Goal: Check status: Check status

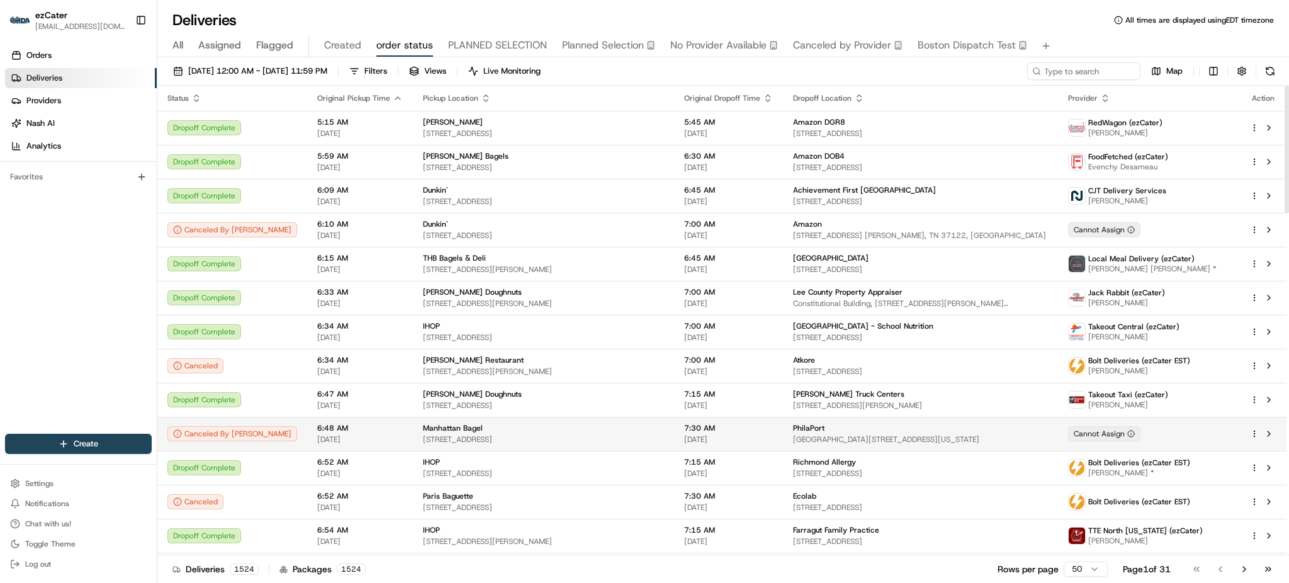
click at [369, 424] on td "6:48 AM [DATE]" at bounding box center [360, 434] width 106 height 34
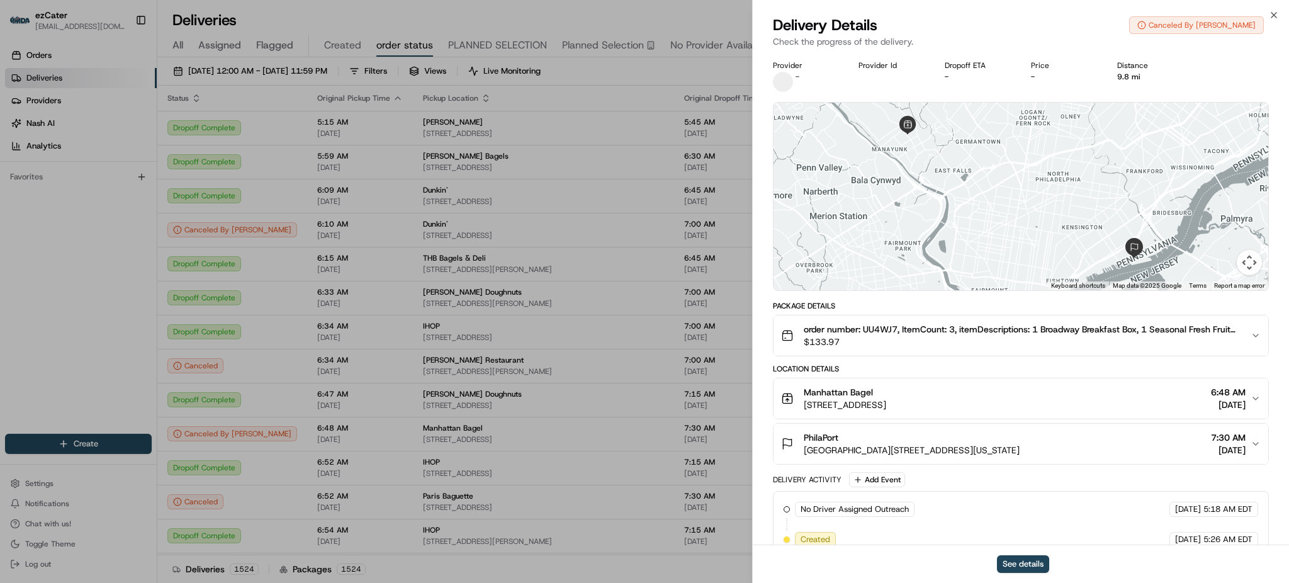
scroll to position [81, 0]
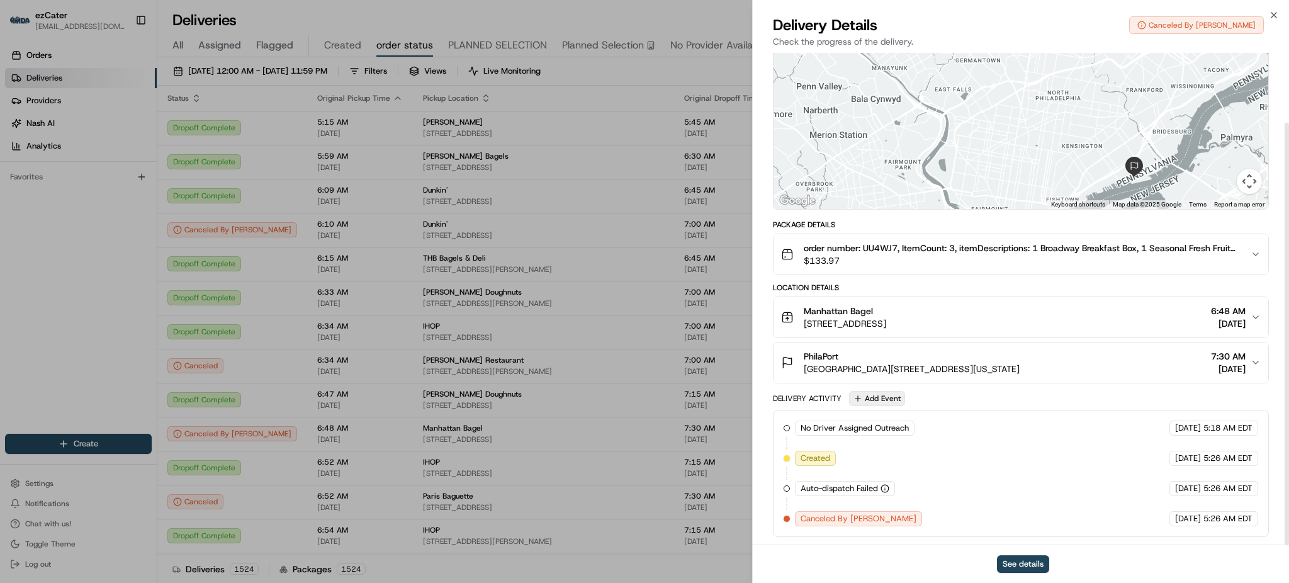
click at [900, 405] on button "Add Event" at bounding box center [877, 398] width 56 height 15
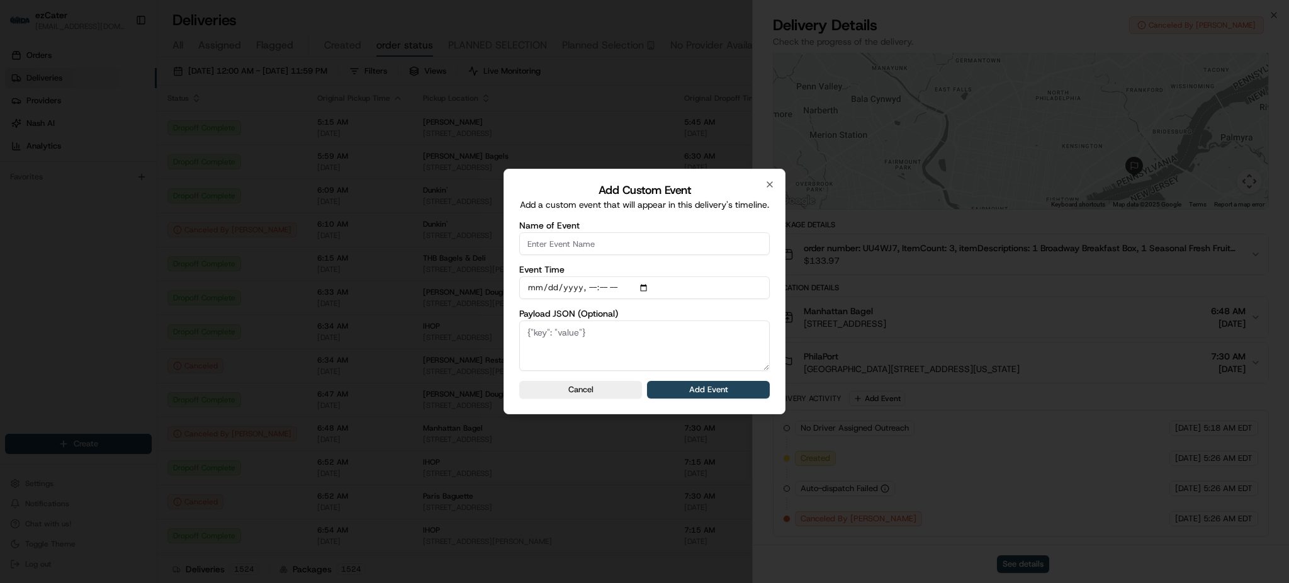
click at [595, 239] on input "Name of Event" at bounding box center [644, 243] width 251 height 23
click at [703, 255] on input "Name of Event" at bounding box center [644, 243] width 251 height 23
click at [702, 263] on form "Name of Event Event Time Payload JSON (Optional) Cancel Add Event" at bounding box center [644, 310] width 251 height 178
click at [640, 251] on input "Name of Event" at bounding box center [644, 243] width 251 height 23
type input "CP not read"
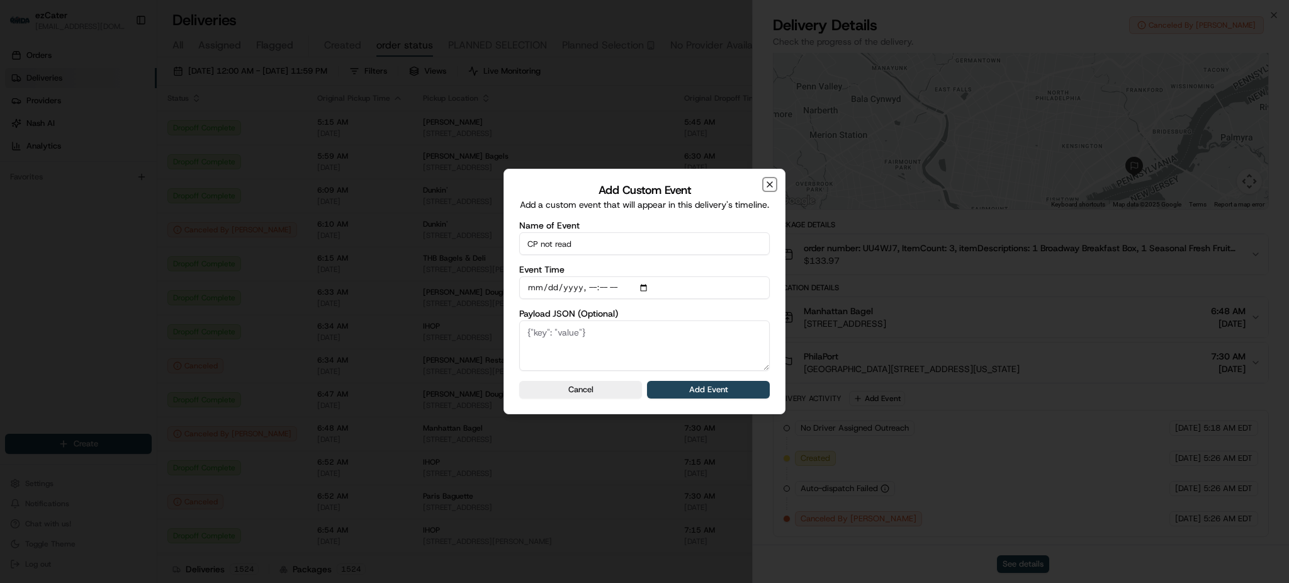
click at [770, 180] on icon "button" at bounding box center [770, 184] width 10 height 10
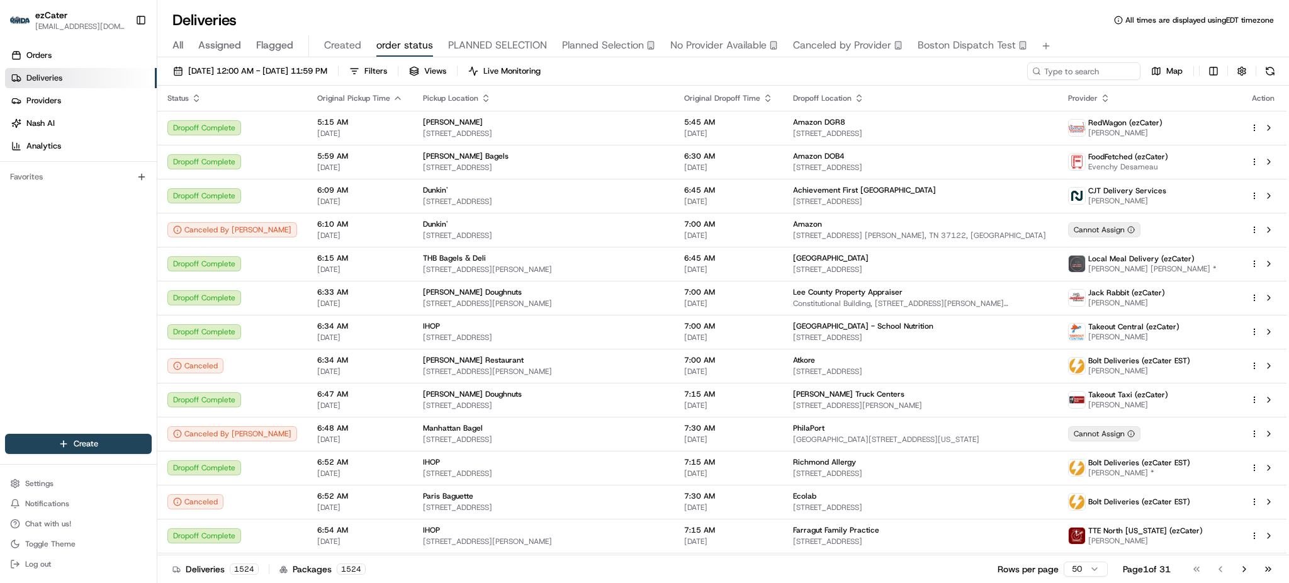
click at [1225, 54] on div "All Assigned Flagged Created order status PLANNED SELECTION Planned Selection N…" at bounding box center [723, 46] width 1132 height 22
click at [687, 77] on div "[DATE] 12:00 AM - [DATE] 11:59 PM Filters Views Live Monitoring Map" at bounding box center [723, 73] width 1132 height 23
click at [324, 74] on span "[DATE] 12:00 AM - [DATE] 11:59 PM" at bounding box center [257, 70] width 139 height 11
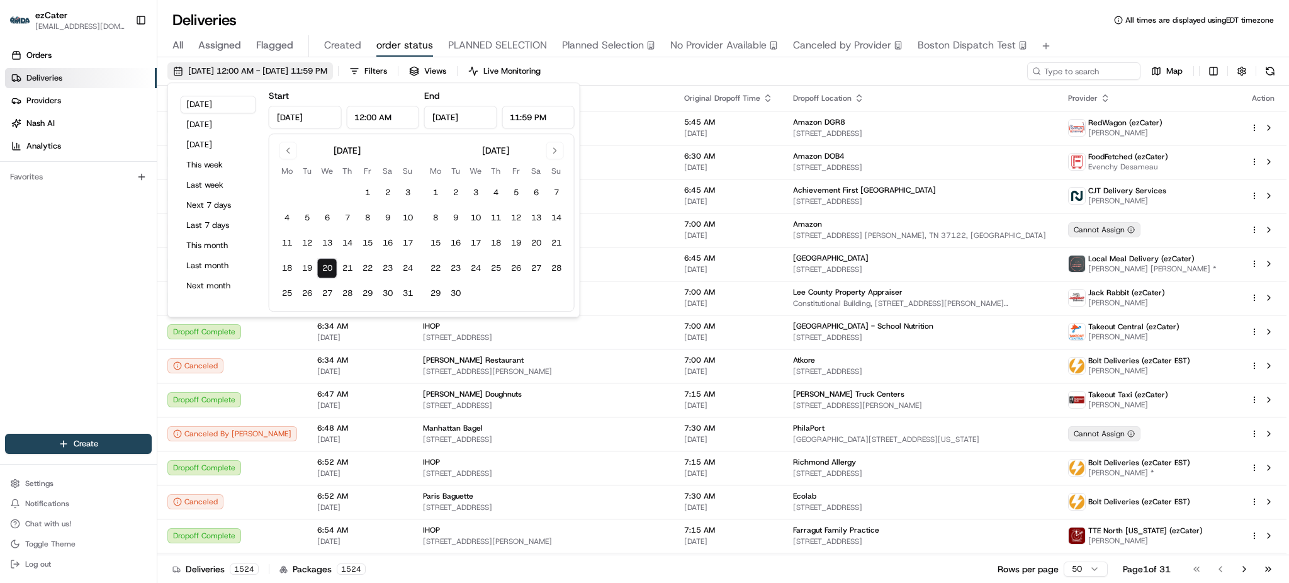
click at [324, 74] on span "[DATE] 12:00 AM - [DATE] 11:59 PM" at bounding box center [257, 70] width 139 height 11
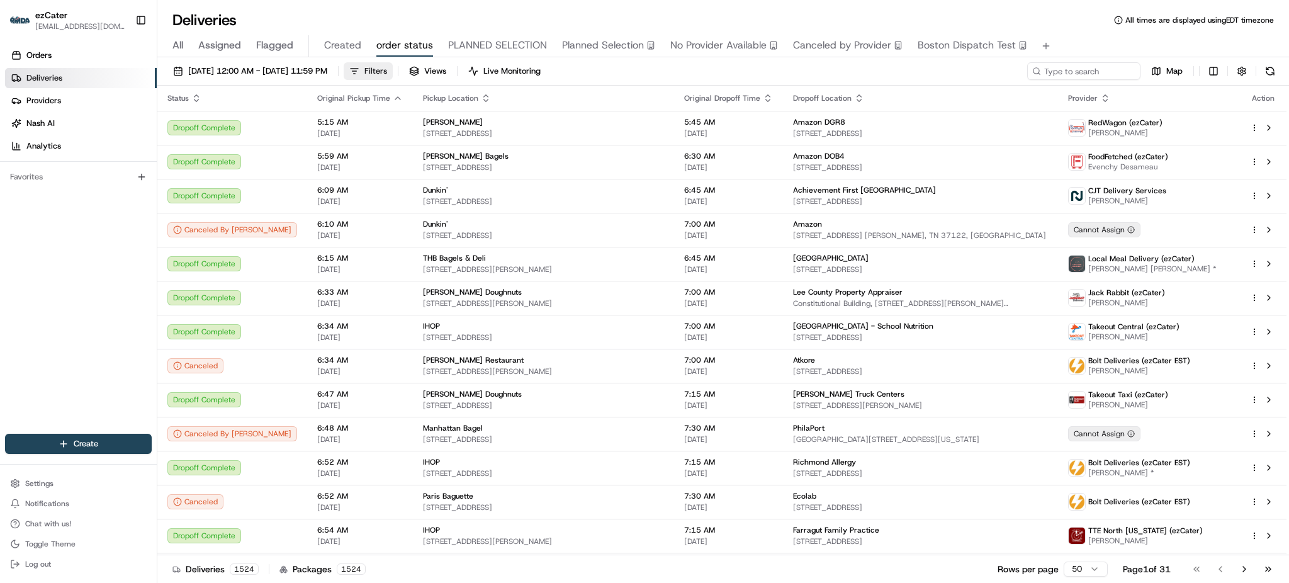
click at [387, 72] on span "Filters" at bounding box center [375, 70] width 23 height 11
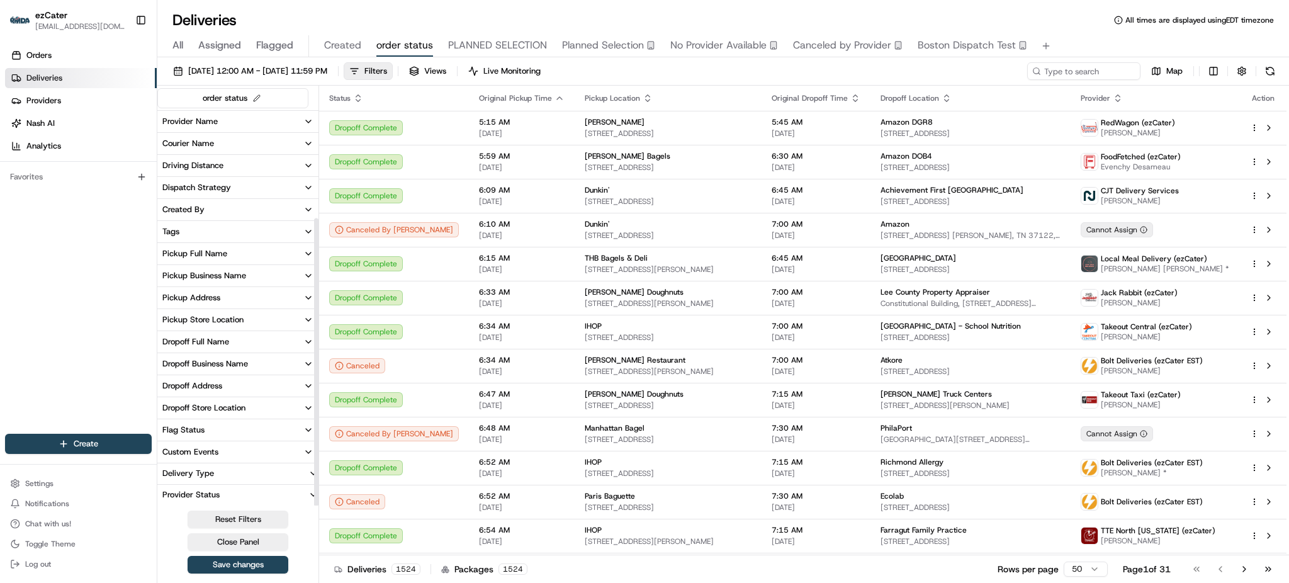
scroll to position [0, 0]
click at [387, 76] on span "Filters" at bounding box center [375, 70] width 23 height 11
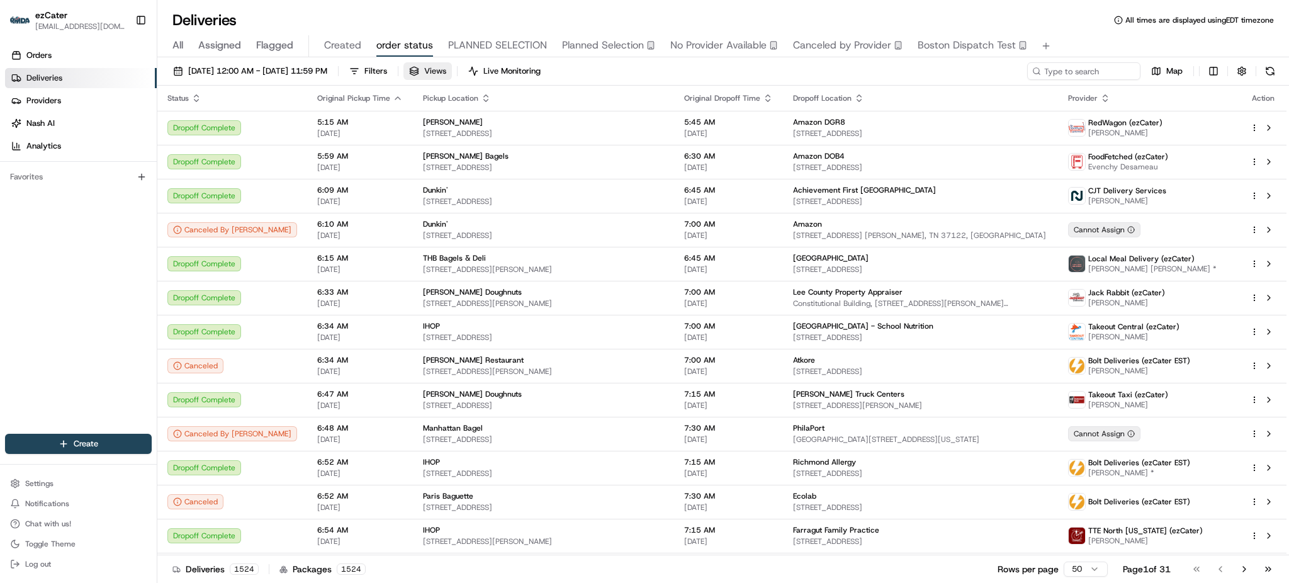
click at [446, 67] on span "Views" at bounding box center [435, 70] width 22 height 11
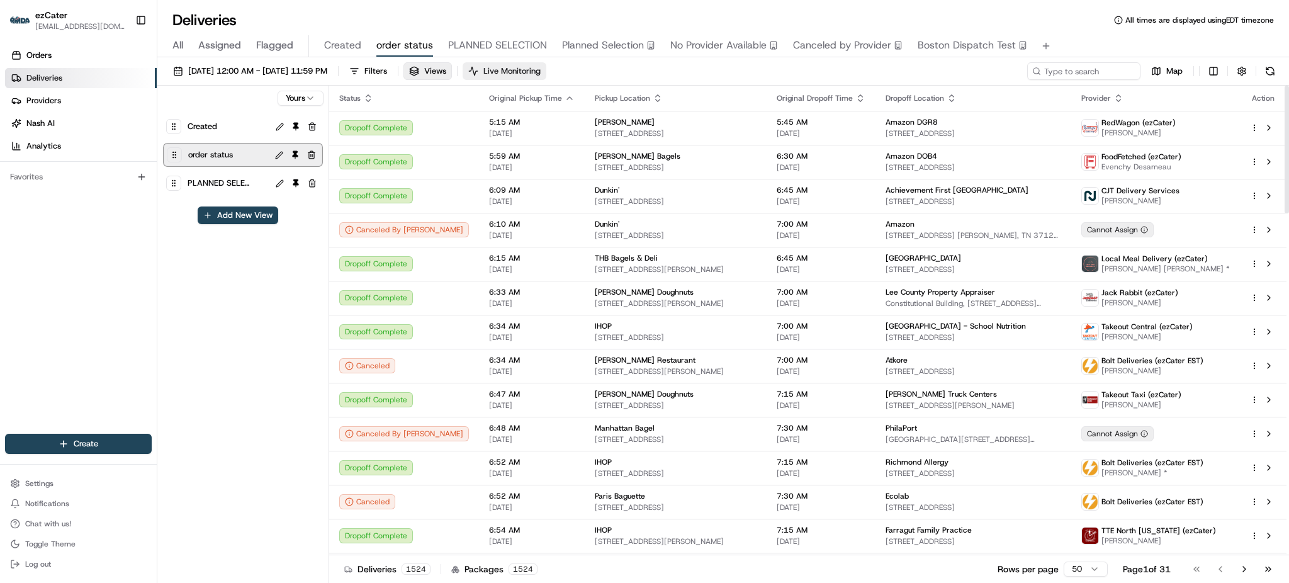
click at [452, 77] on button "Views" at bounding box center [428, 71] width 48 height 18
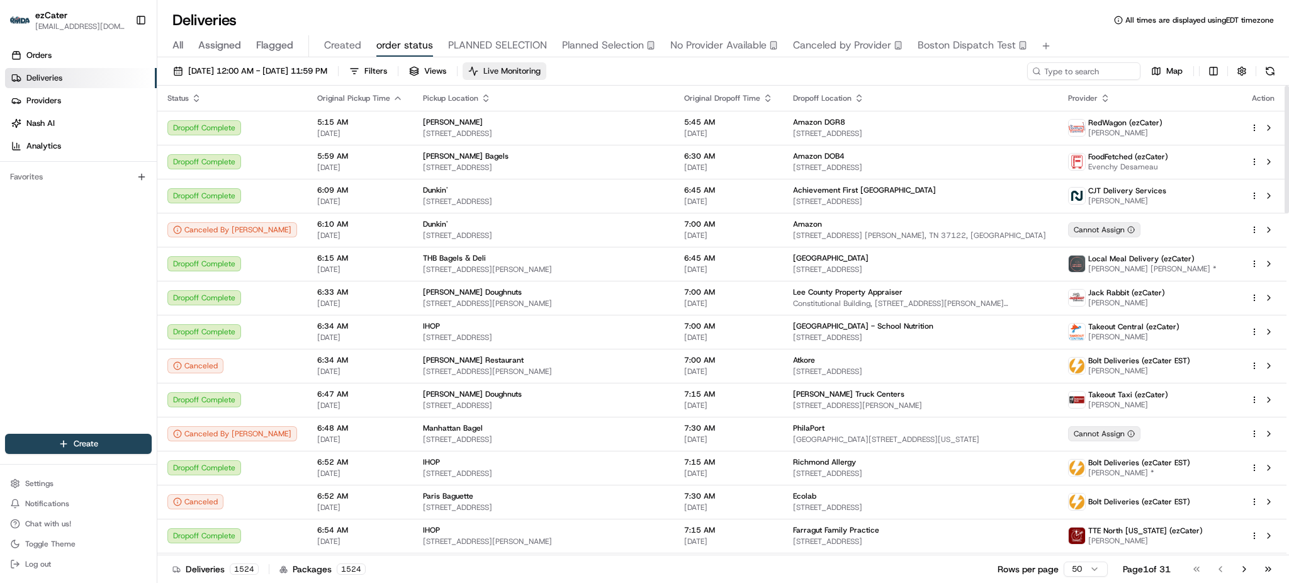
click at [541, 74] on span "Live Monitoring" at bounding box center [511, 70] width 57 height 11
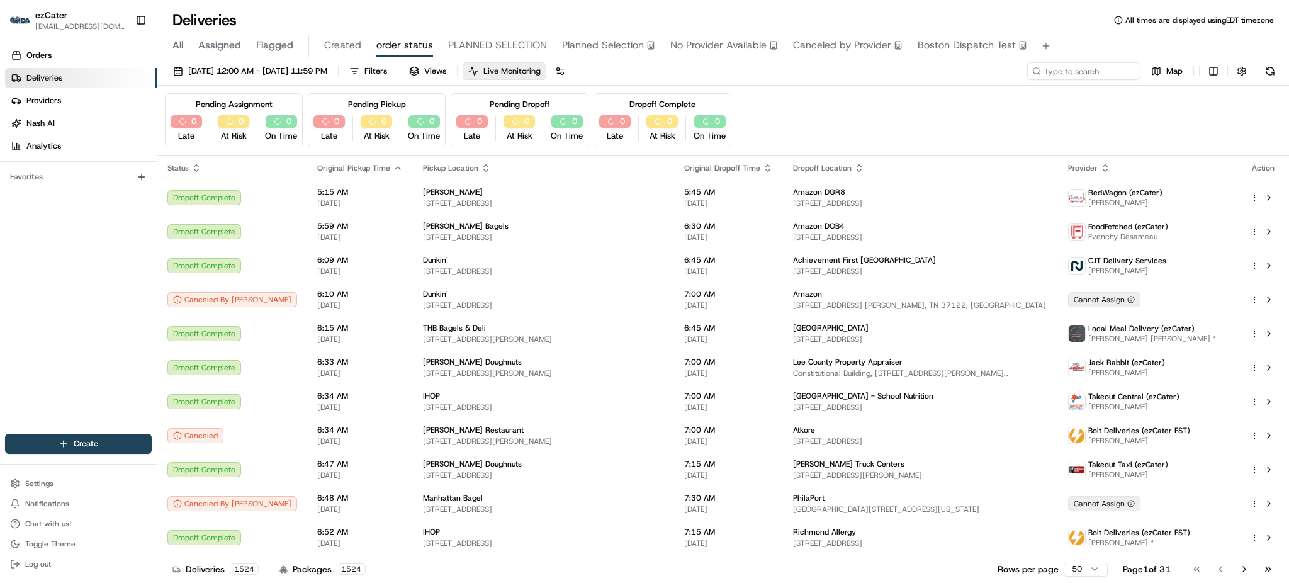
click at [541, 75] on span "Live Monitoring" at bounding box center [511, 70] width 57 height 11
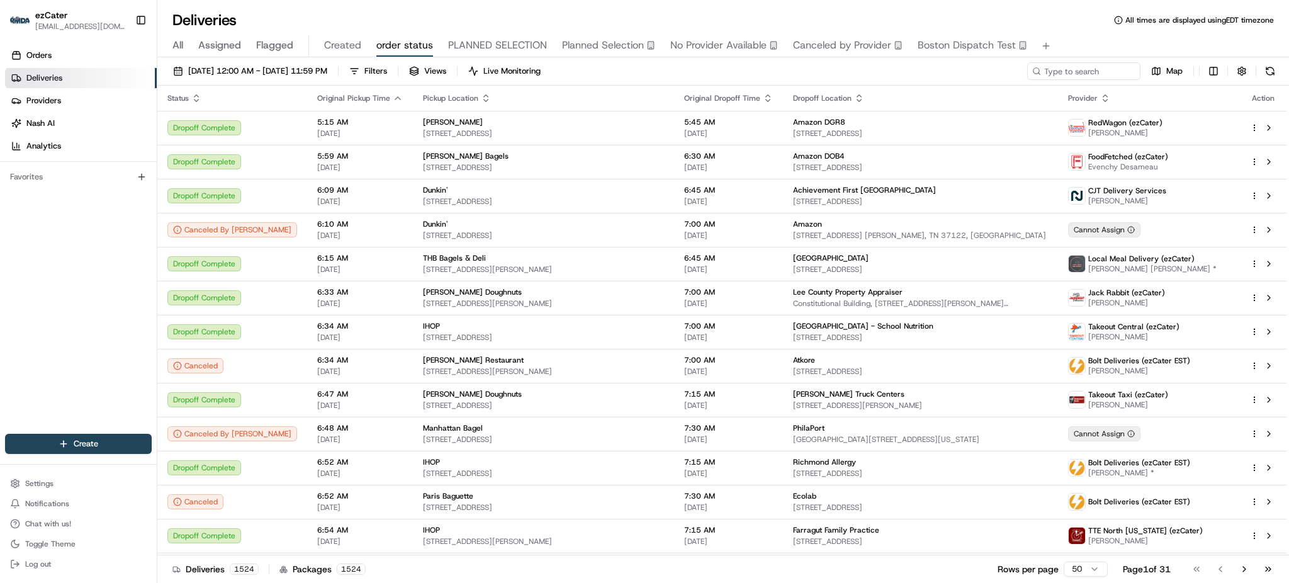
click at [655, 68] on div "[DATE] 12:00 AM - [DATE] 11:59 PM Filters Views Live Monitoring Map" at bounding box center [723, 73] width 1132 height 23
click at [1083, 21] on div "Deliveries All times are displayed using EDT timezone" at bounding box center [723, 20] width 1132 height 20
click at [446, 67] on span "Views" at bounding box center [435, 70] width 22 height 11
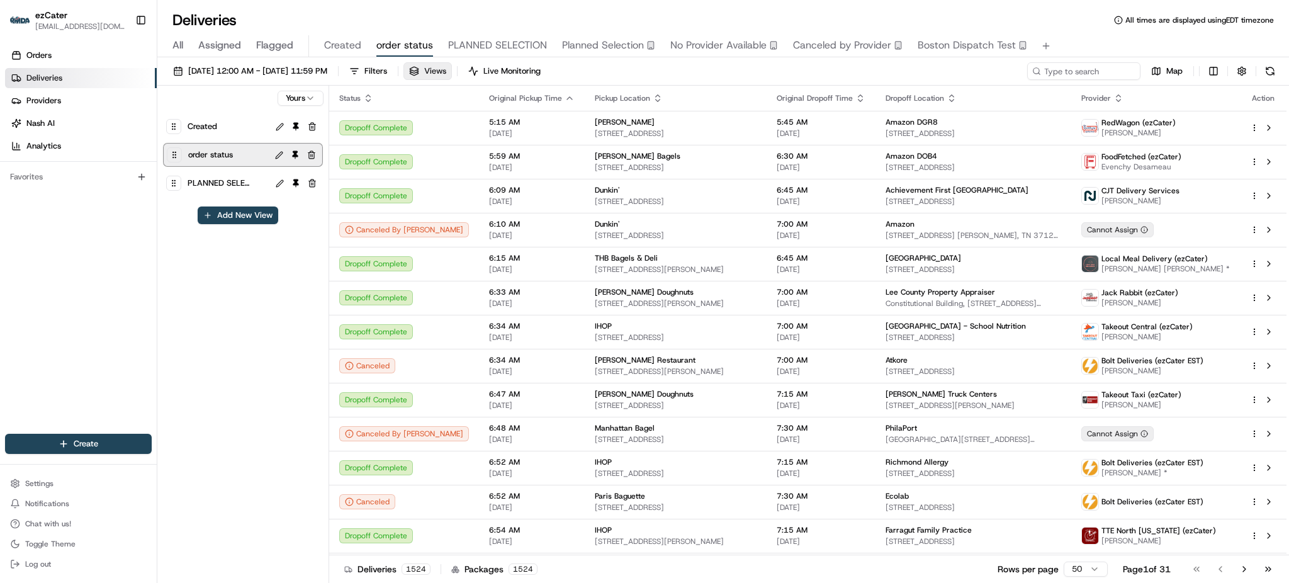
click at [446, 69] on span "Views" at bounding box center [435, 70] width 22 height 11
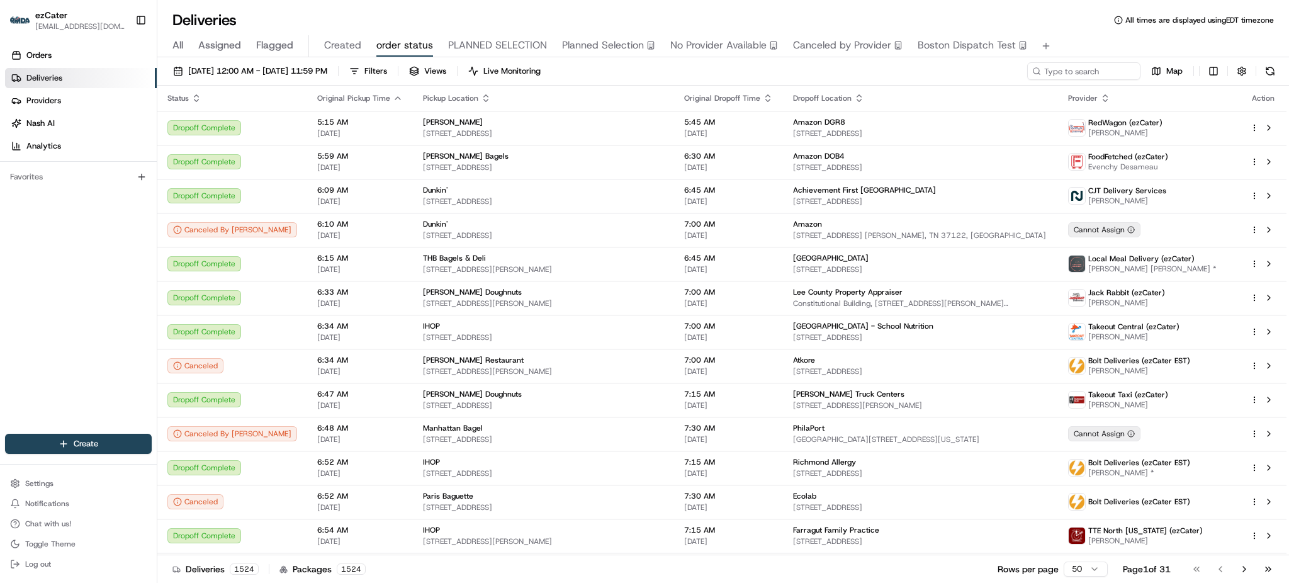
click at [165, 43] on div "All Assigned Flagged Created order status PLANNED SELECTION Planned Selection N…" at bounding box center [723, 46] width 1132 height 22
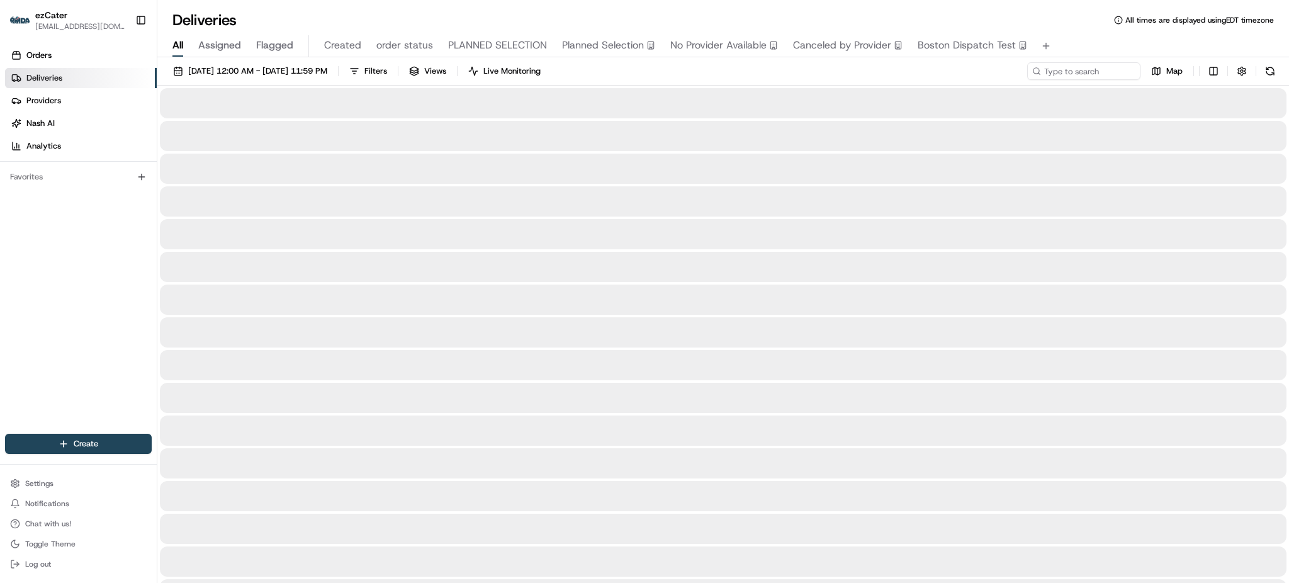
click at [177, 46] on span "All" at bounding box center [177, 45] width 11 height 15
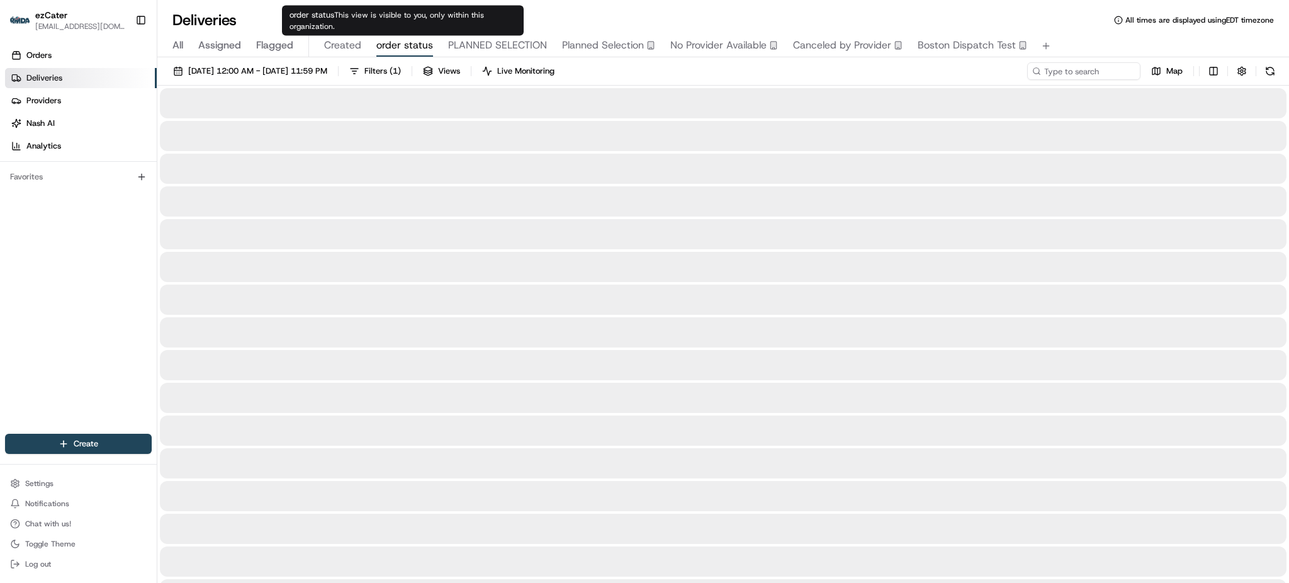
click at [421, 45] on span "order status" at bounding box center [404, 45] width 57 height 15
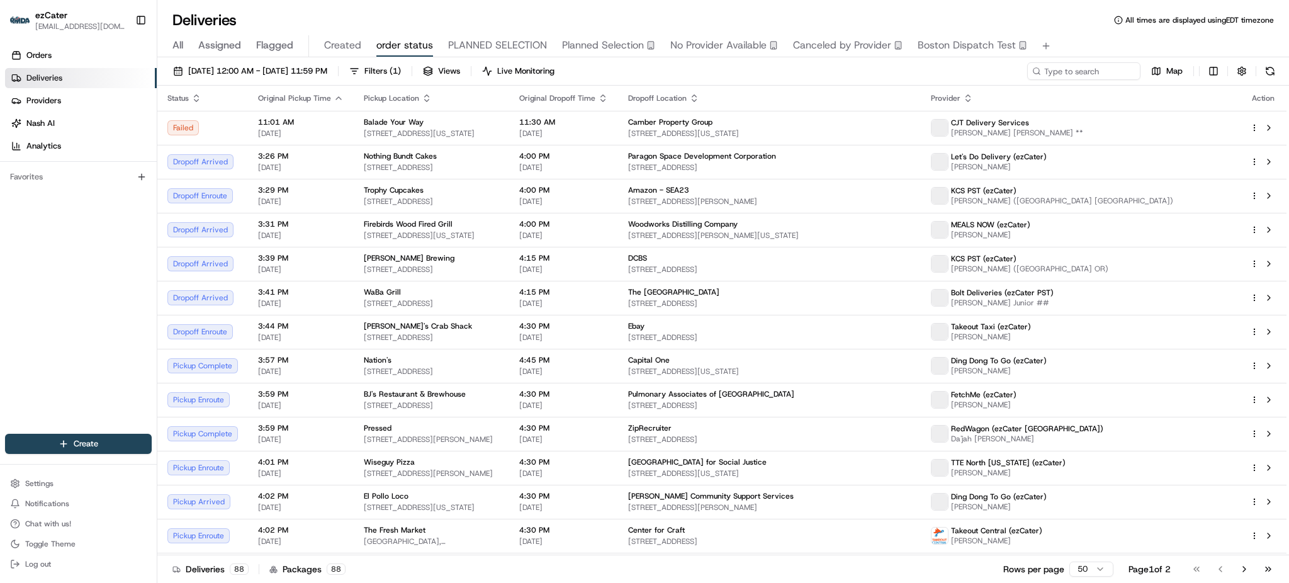
click at [629, 21] on div "Deliveries All times are displayed using EDT timezone" at bounding box center [723, 20] width 1132 height 20
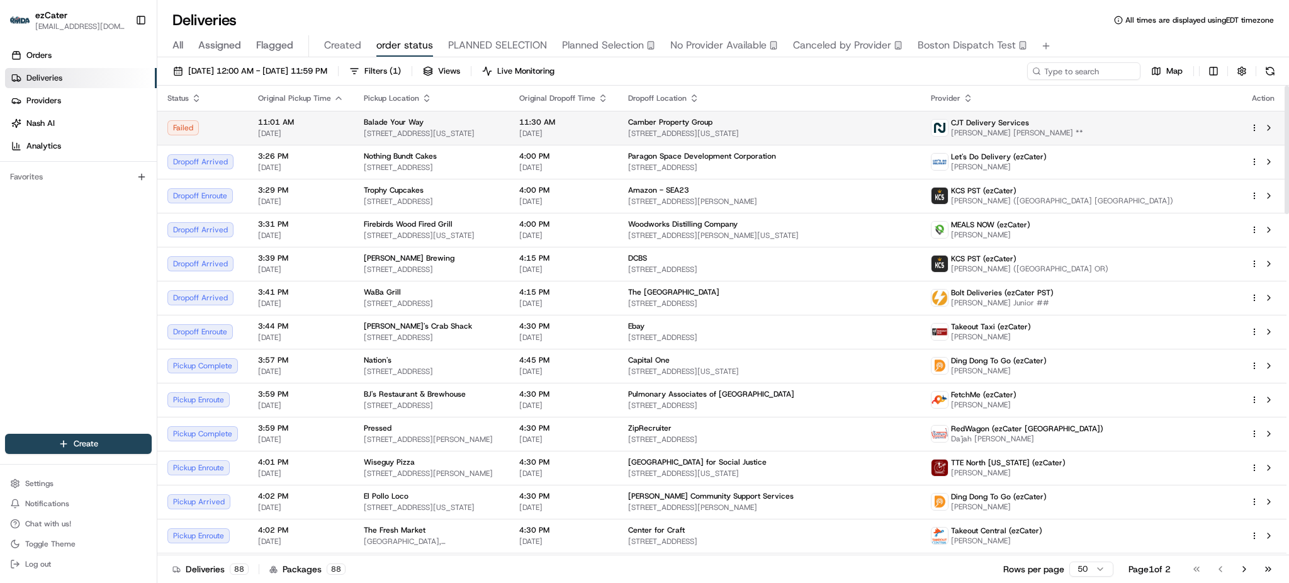
click at [499, 118] on div "Balade Your Way" at bounding box center [431, 122] width 135 height 10
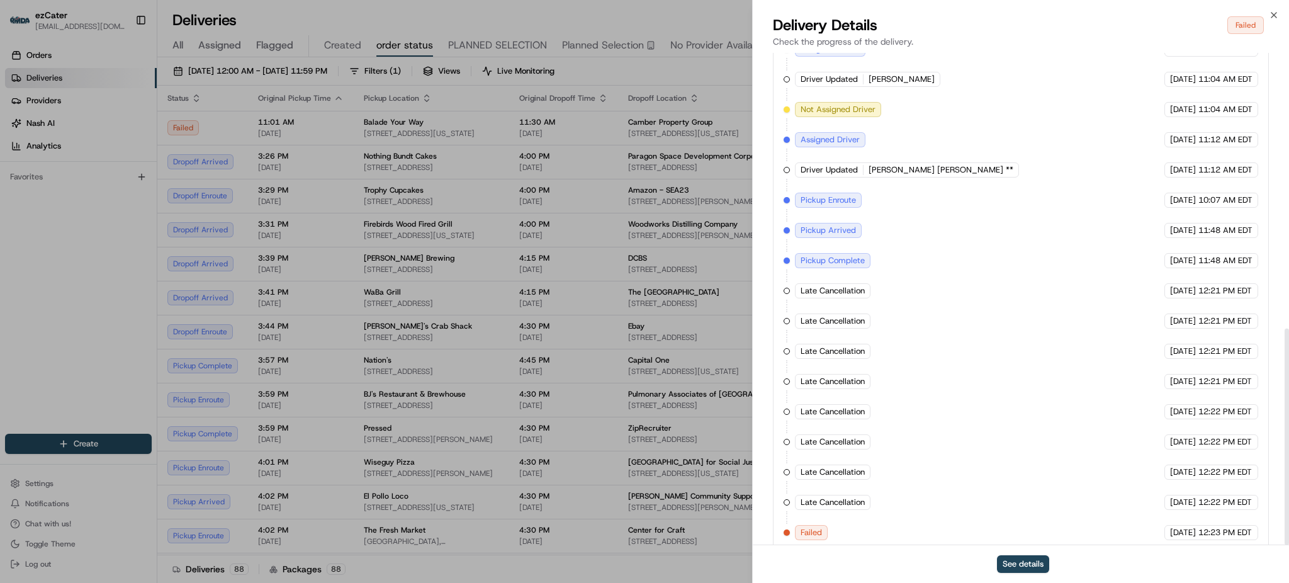
scroll to position [626, 0]
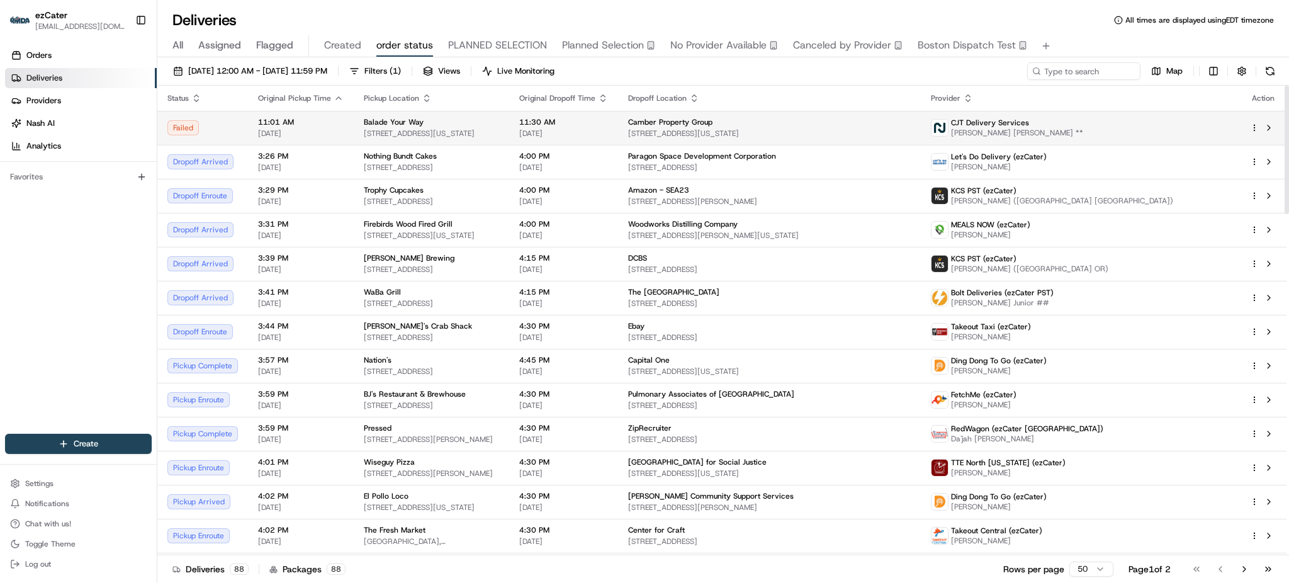
click at [424, 144] on td "Balade Your Way [STREET_ADDRESS][US_STATE]" at bounding box center [431, 128] width 155 height 34
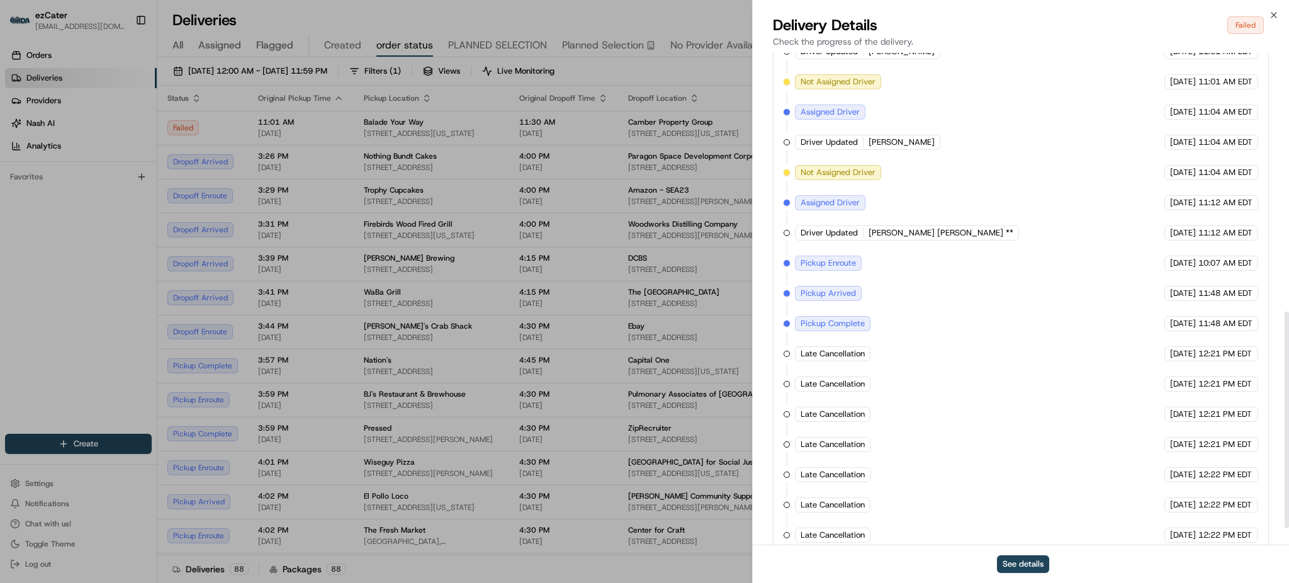
scroll to position [587, 0]
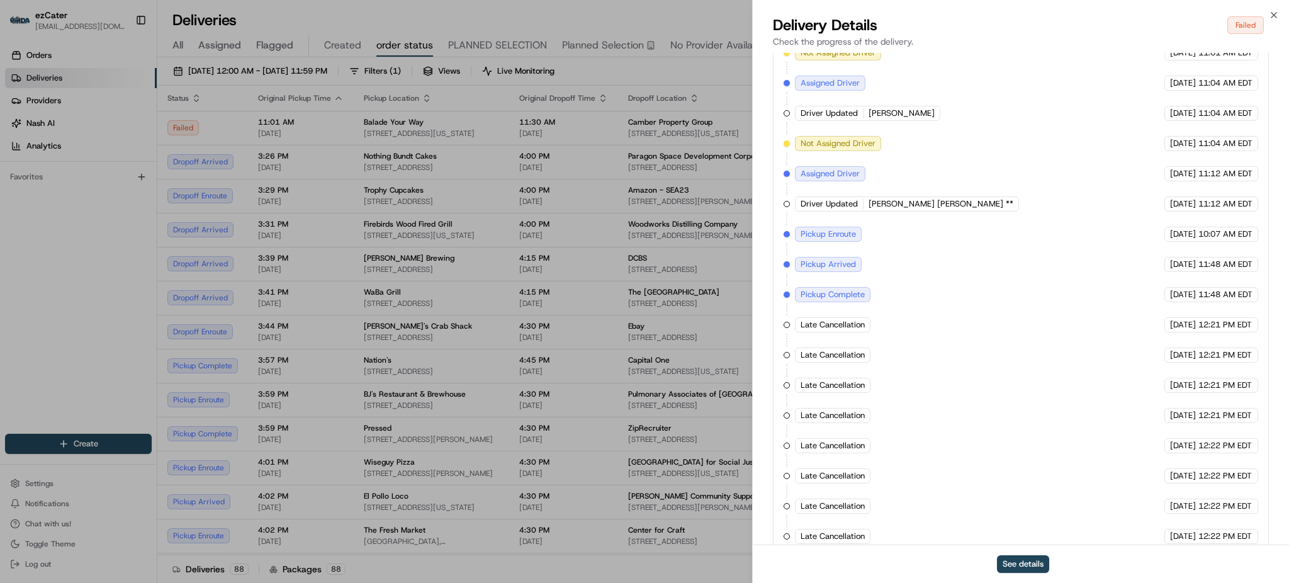
click at [790, 315] on div "Created (Sent To Provider) CJT Delivery Services [DATE] 11:45 AM EDT Not Assign…" at bounding box center [1021, 249] width 475 height 650
click at [788, 322] on div at bounding box center [787, 325] width 6 height 6
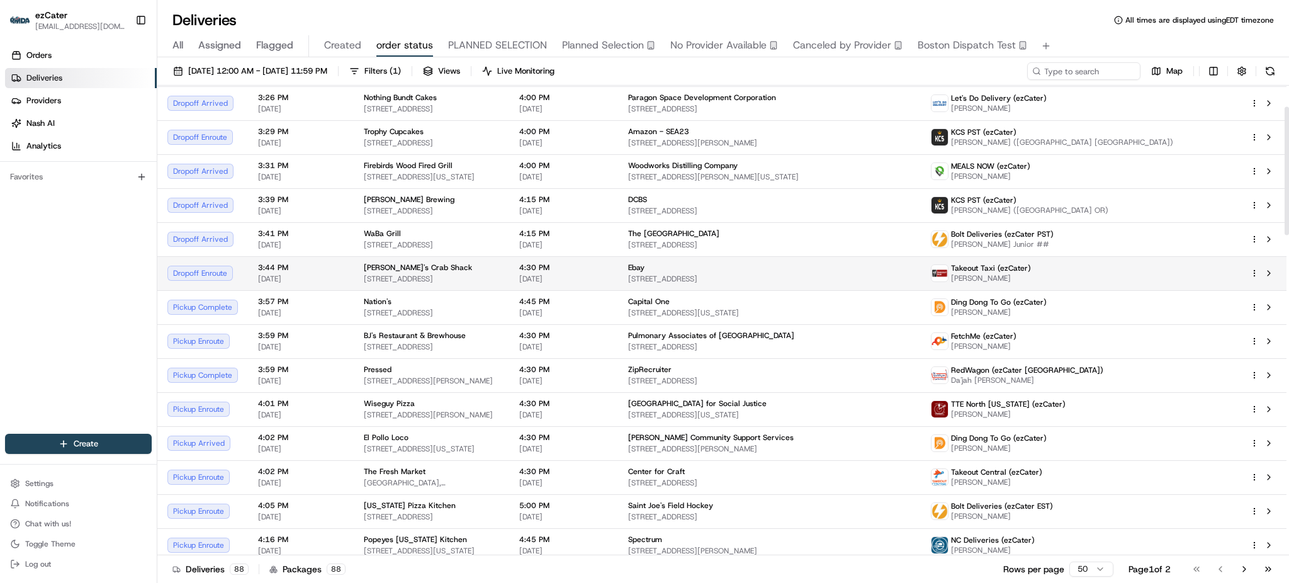
scroll to position [84, 0]
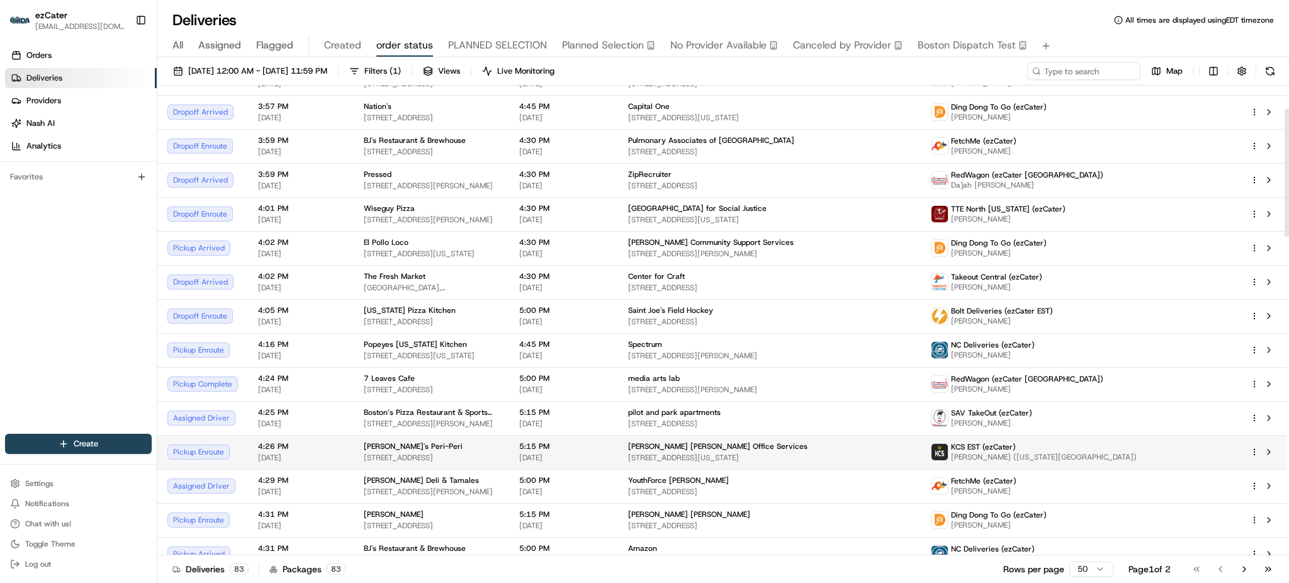
click at [870, 462] on span "[STREET_ADDRESS][US_STATE]" at bounding box center [769, 458] width 283 height 10
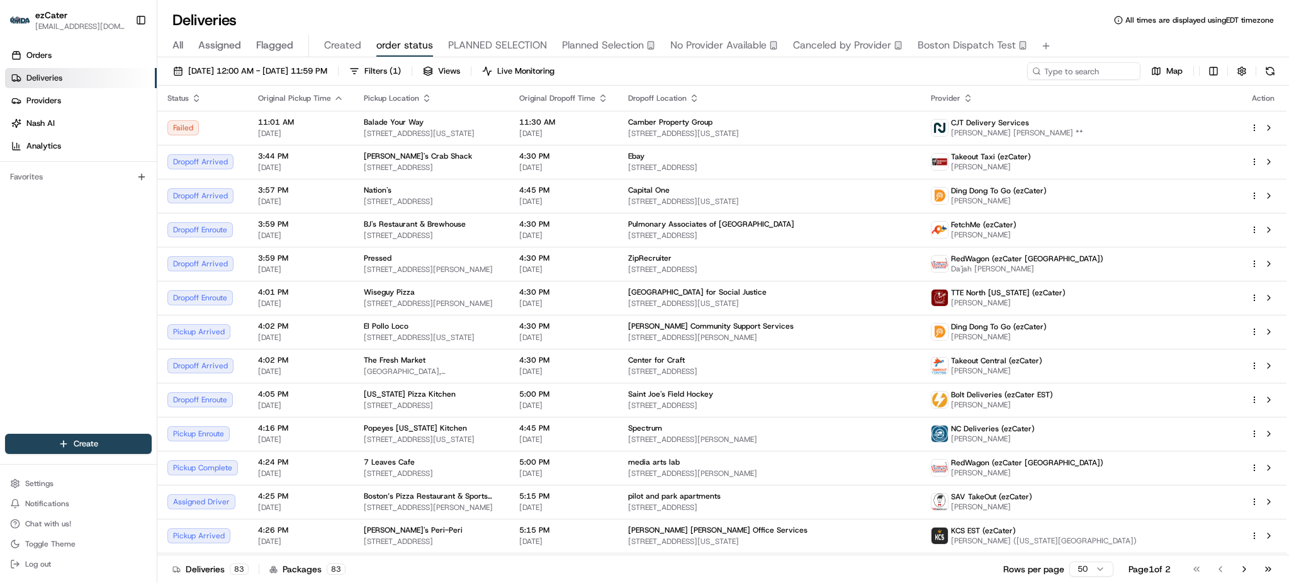
click at [186, 48] on div "All Assigned Flagged Created order status PLANNED SELECTION Planned Selection N…" at bounding box center [723, 46] width 1132 height 22
click at [184, 46] on div "All Assigned Flagged Created order status PLANNED SELECTION Planned Selection N…" at bounding box center [723, 46] width 1132 height 22
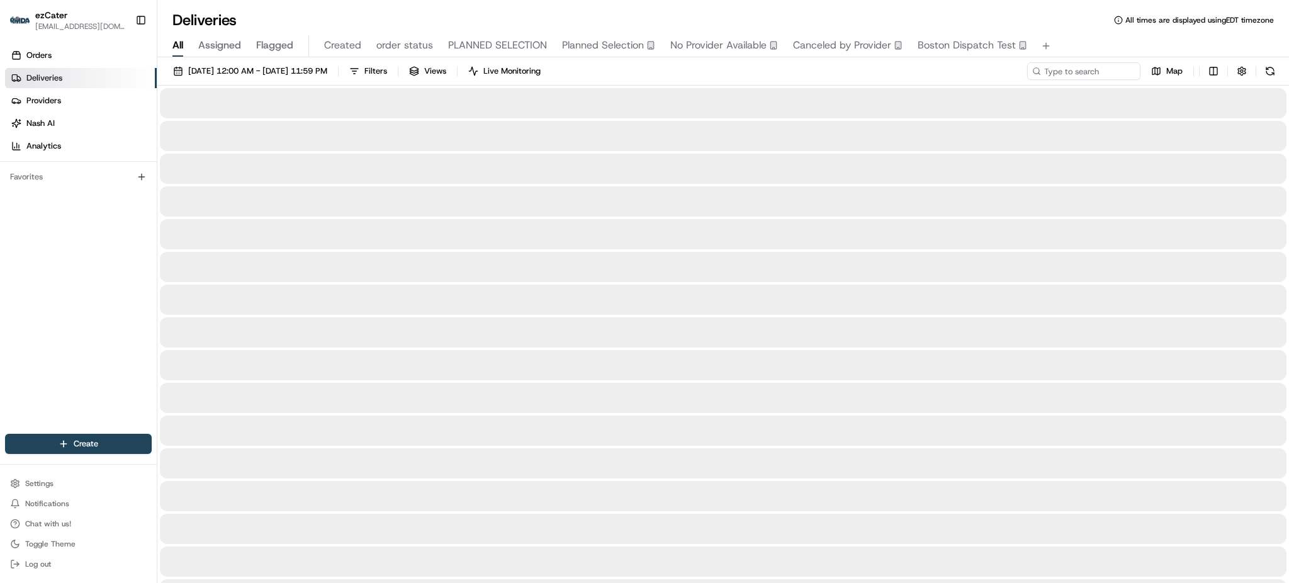
click at [179, 44] on span "All" at bounding box center [177, 45] width 11 height 15
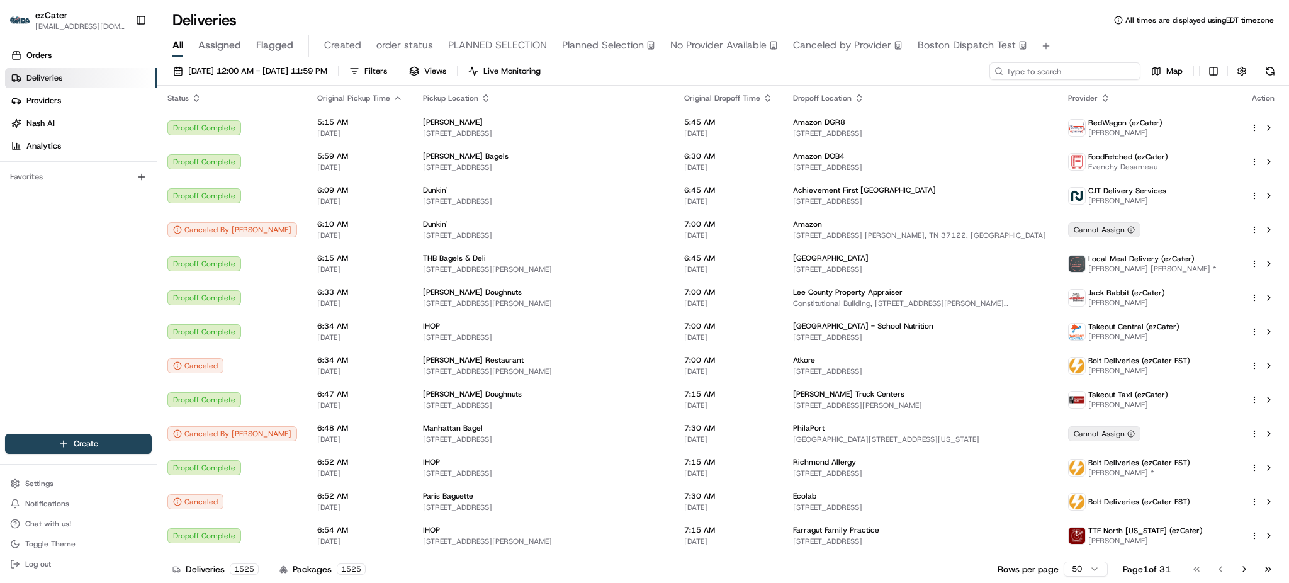
click at [1100, 64] on input at bounding box center [1065, 71] width 151 height 18
paste input "T0PR8P"
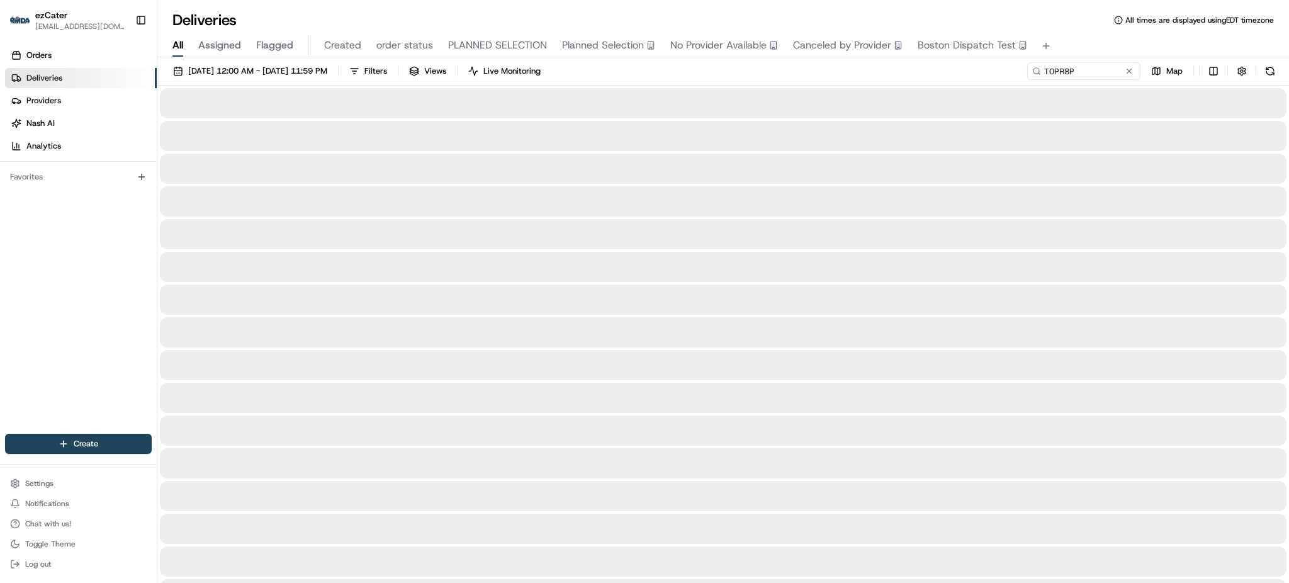
click at [1098, 35] on div "All Assigned Flagged Created order status PLANNED SELECTION Planned Selection N…" at bounding box center [723, 46] width 1132 height 22
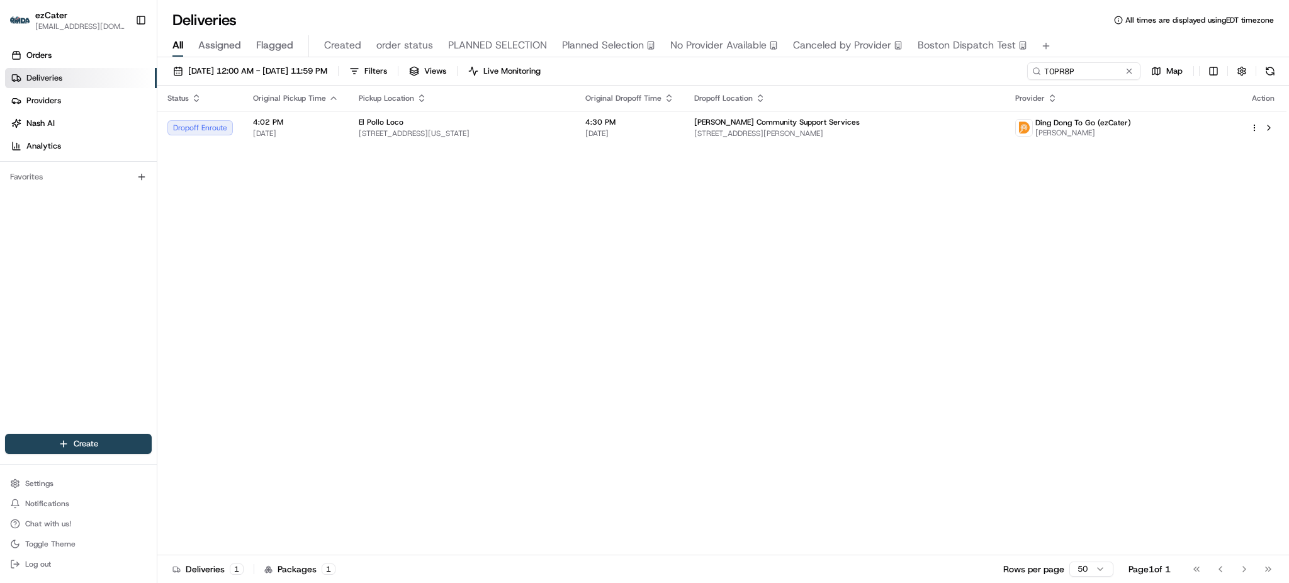
click at [957, 86] on th "Dropoff Location" at bounding box center [844, 98] width 321 height 25
click at [825, 118] on span "[PERSON_NAME] Community Support Services" at bounding box center [777, 122] width 166 height 10
click at [1108, 79] on input "T0PR8P" at bounding box center [1065, 71] width 151 height 18
paste input "F1TFMR"
click at [957, 89] on th "Dropoff Location" at bounding box center [893, 98] width 252 height 25
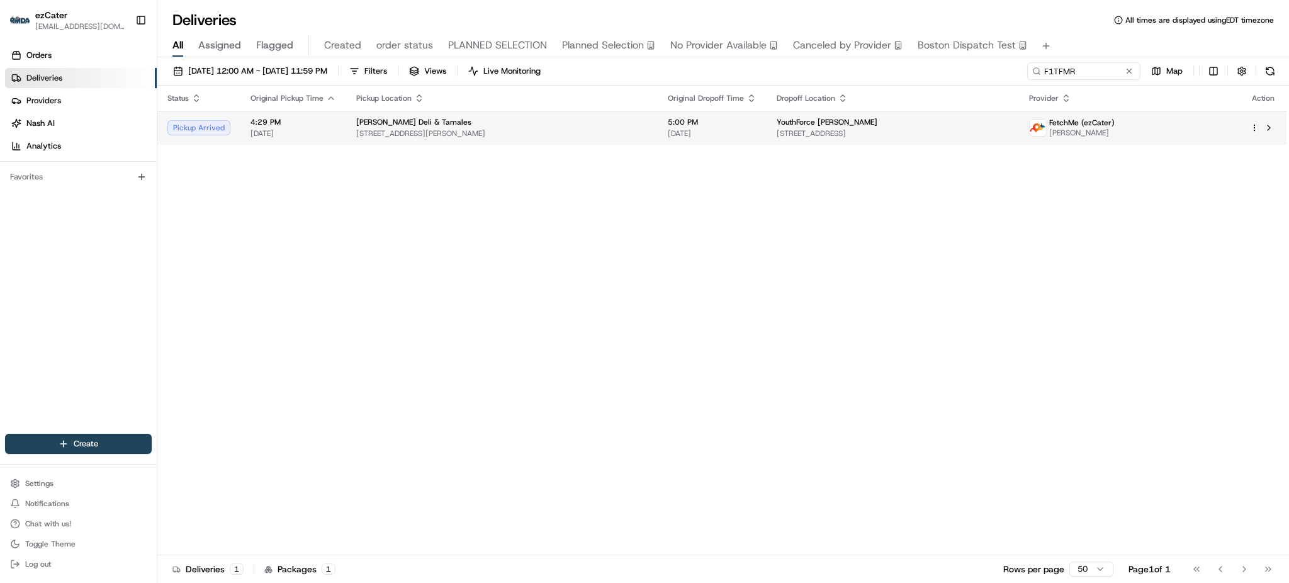
click at [898, 137] on span "[STREET_ADDRESS]" at bounding box center [893, 133] width 232 height 10
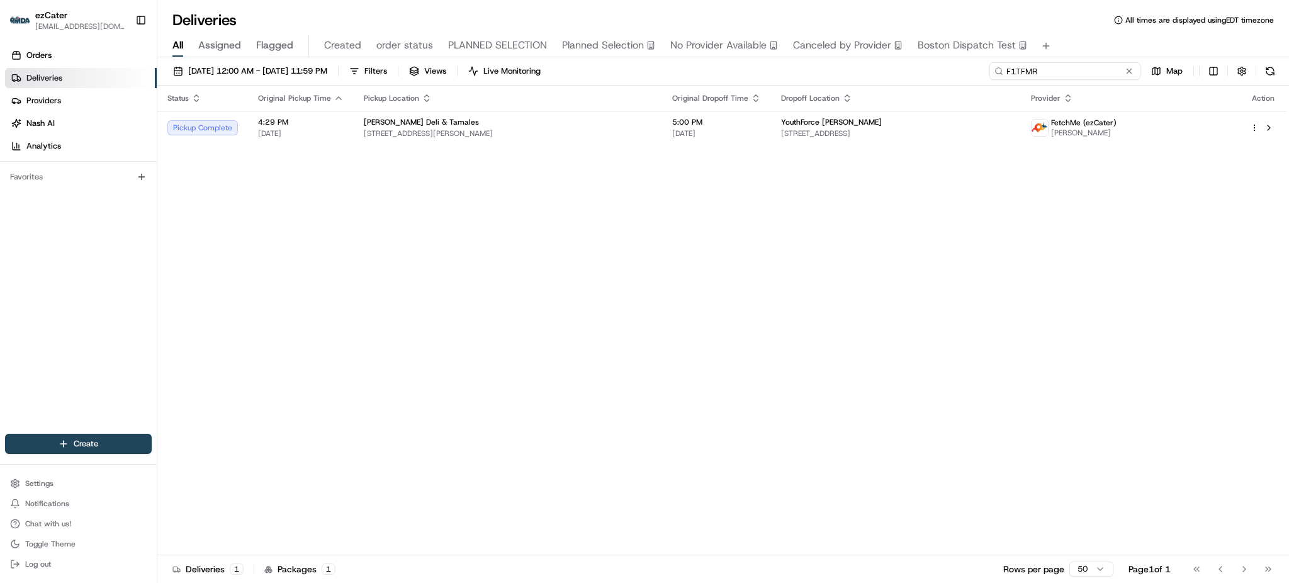
click at [1088, 78] on input "F1TFMR" at bounding box center [1065, 71] width 151 height 18
paste input "R9Y8TT"
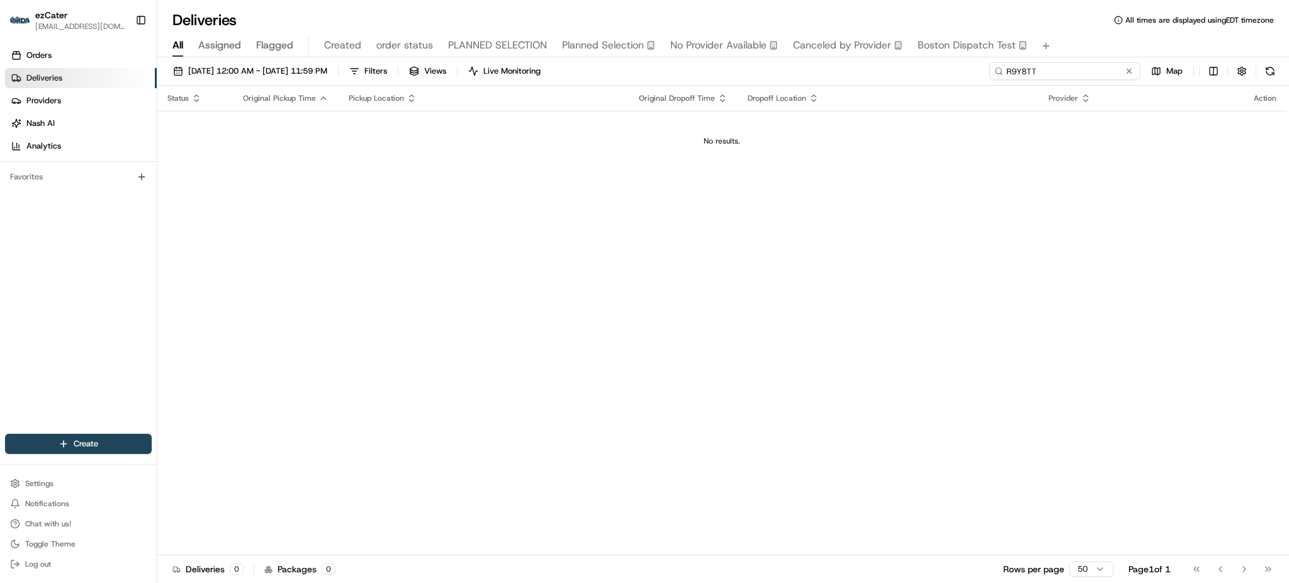
click at [1080, 69] on input "R9Y8TT" at bounding box center [1065, 71] width 151 height 18
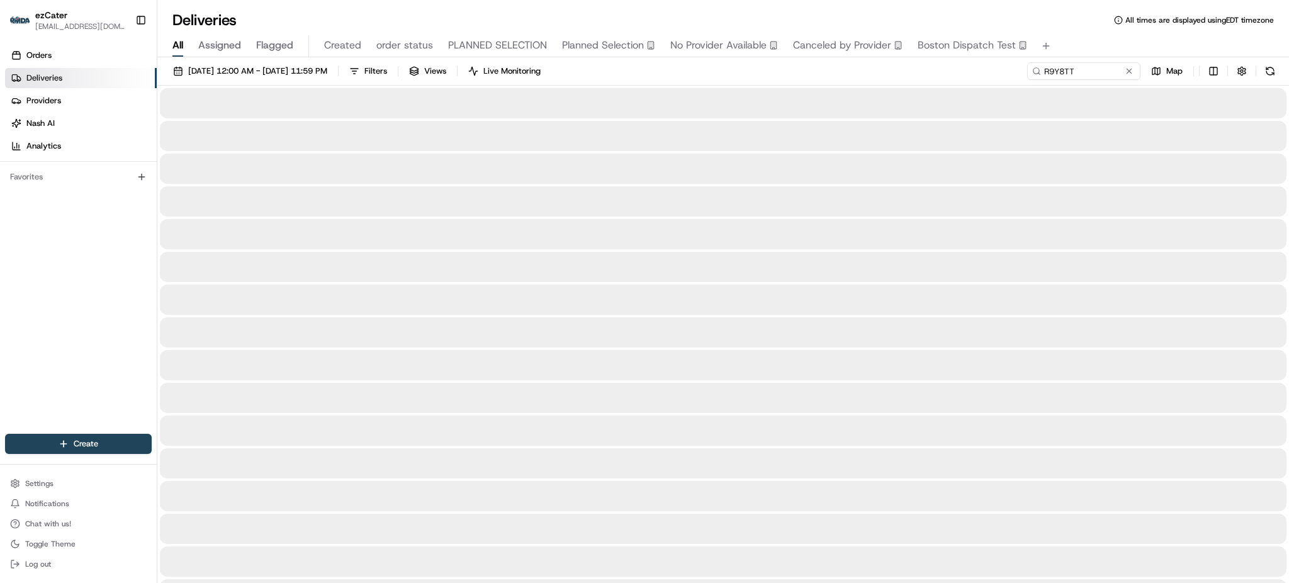
click at [1080, 47] on div "All Assigned Flagged Created order status PLANNED SELECTION Planned Selection N…" at bounding box center [723, 46] width 1132 height 22
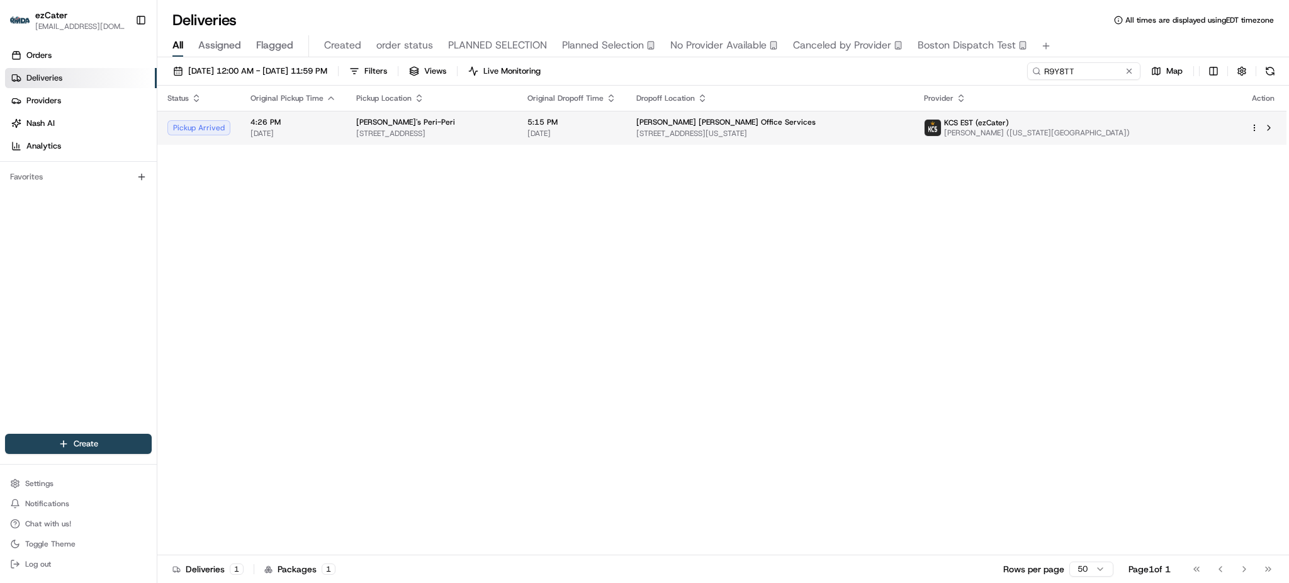
click at [730, 133] on span "[STREET_ADDRESS][US_STATE]" at bounding box center [770, 133] width 268 height 10
click at [826, 313] on div "Status Original Pickup Time Pickup Location Original Dropoff Time Dropoff Locat…" at bounding box center [721, 321] width 1129 height 470
click at [471, 145] on div "Status Original Pickup Time Pickup Location Original Dropoff Time Dropoff Locat…" at bounding box center [721, 321] width 1129 height 470
click at [1078, 79] on input "R9Y8TT" at bounding box center [1065, 71] width 151 height 18
paste input "77P8EW"
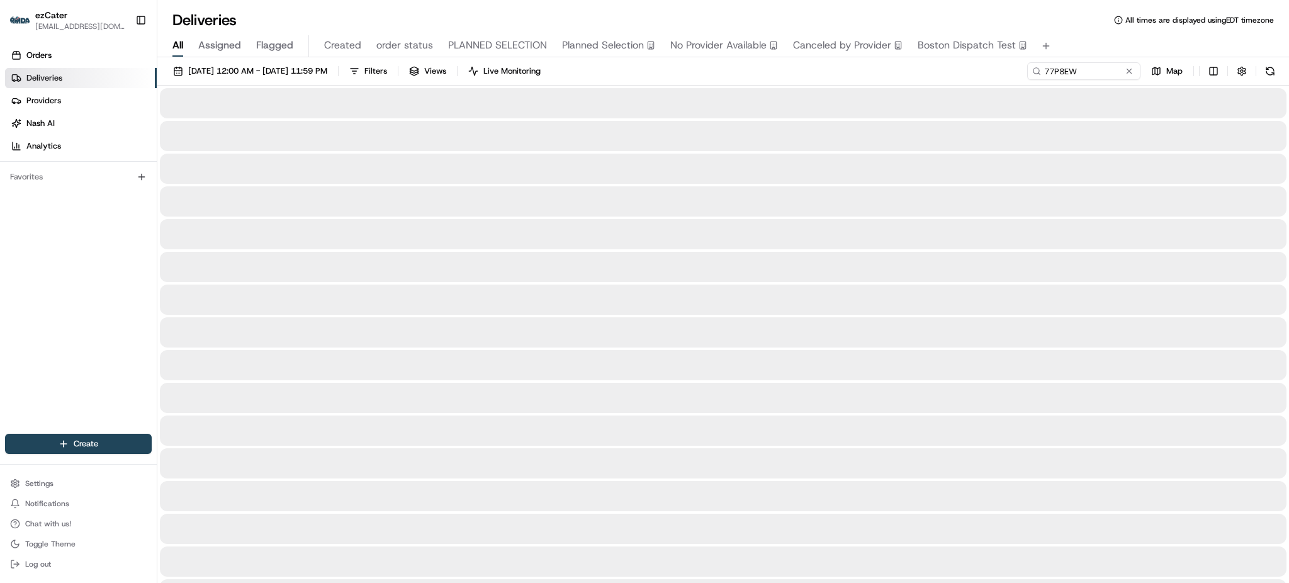
click at [966, 67] on div "[DATE] 12:00 AM - [DATE] 11:59 PM Filters Views Live Monitoring 77P8EW Map" at bounding box center [723, 73] width 1132 height 23
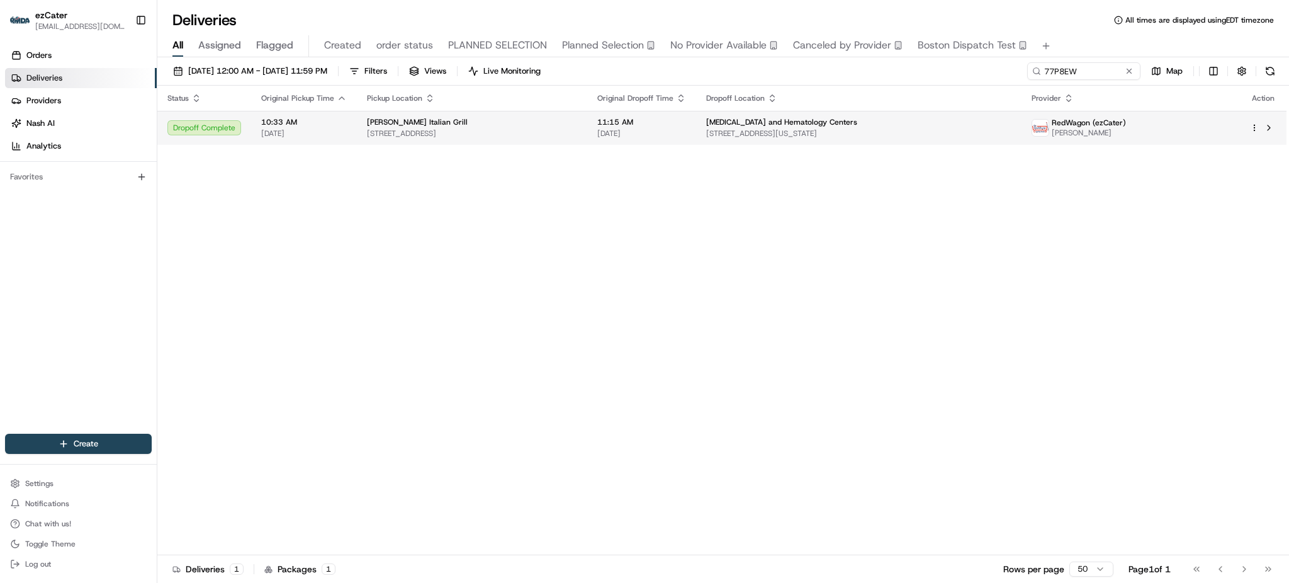
click at [797, 136] on span "[STREET_ADDRESS][US_STATE]" at bounding box center [859, 133] width 306 height 10
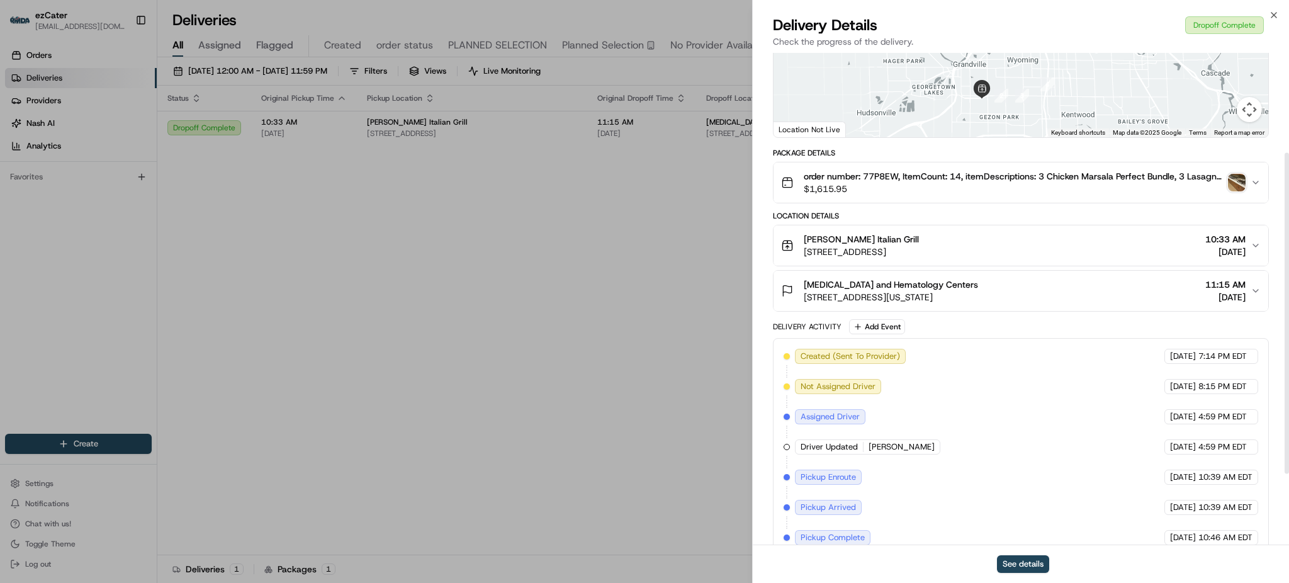
scroll to position [263, 0]
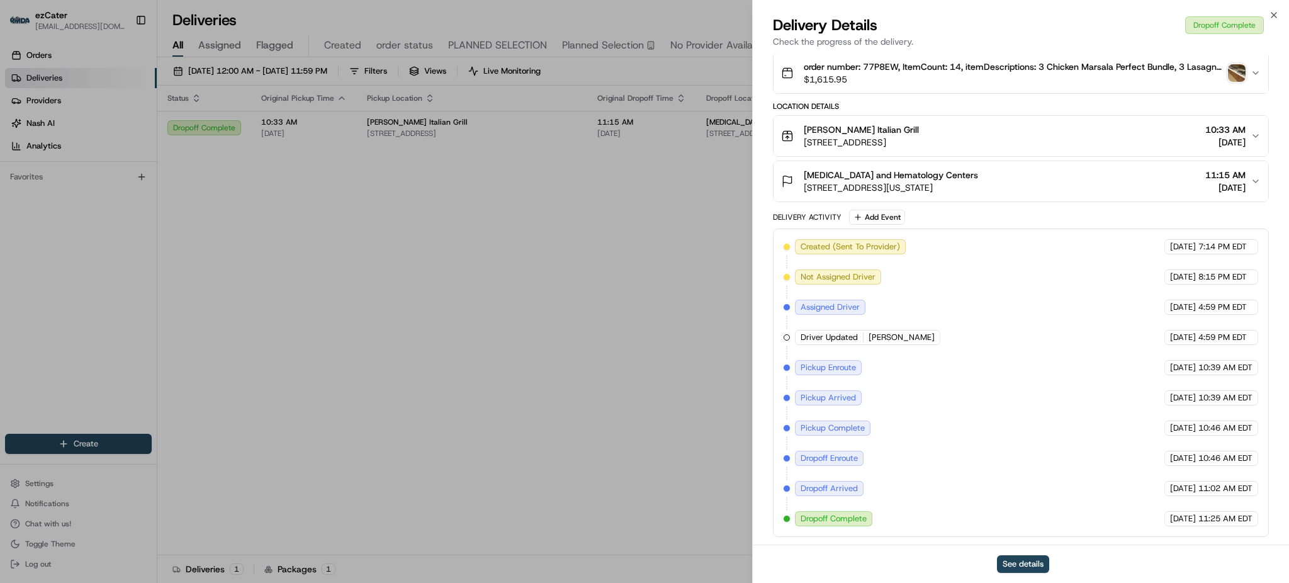
drag, startPoint x: 1110, startPoint y: 448, endPoint x: 1153, endPoint y: 432, distance: 45.4
click at [1126, 442] on div "Created (Sent To Provider) RedWagon (ezCater) [DATE] 7:14 PM EDT Not Assigned D…" at bounding box center [1021, 382] width 475 height 287
click at [1170, 424] on span "[DATE]" at bounding box center [1183, 427] width 26 height 11
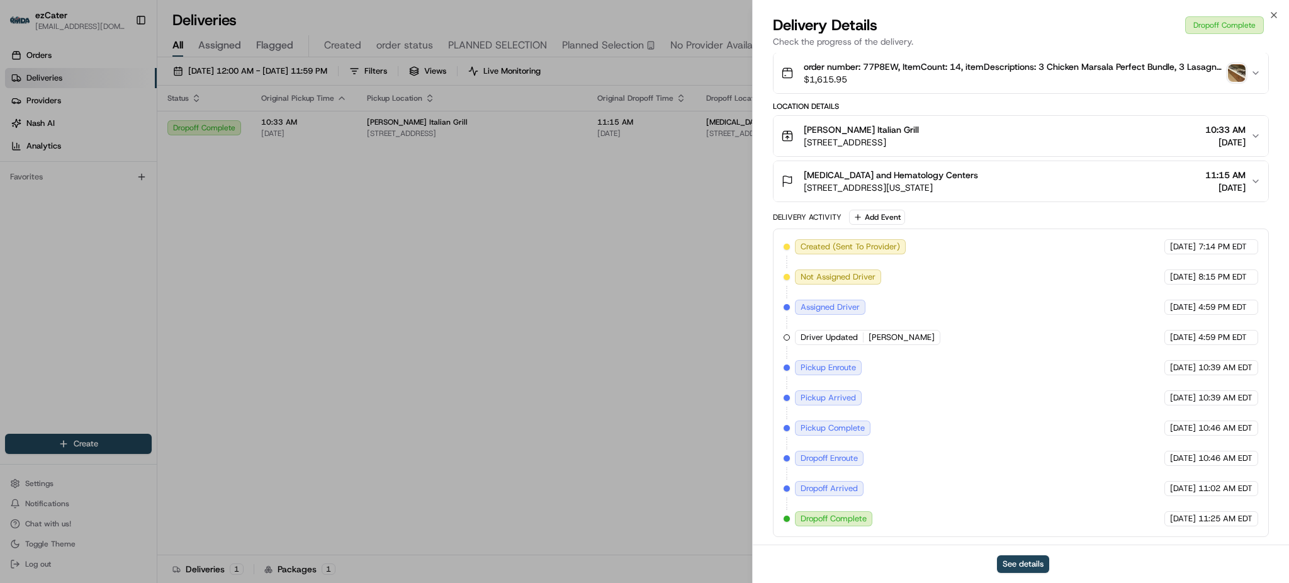
click at [1170, 398] on span "[DATE]" at bounding box center [1183, 397] width 26 height 11
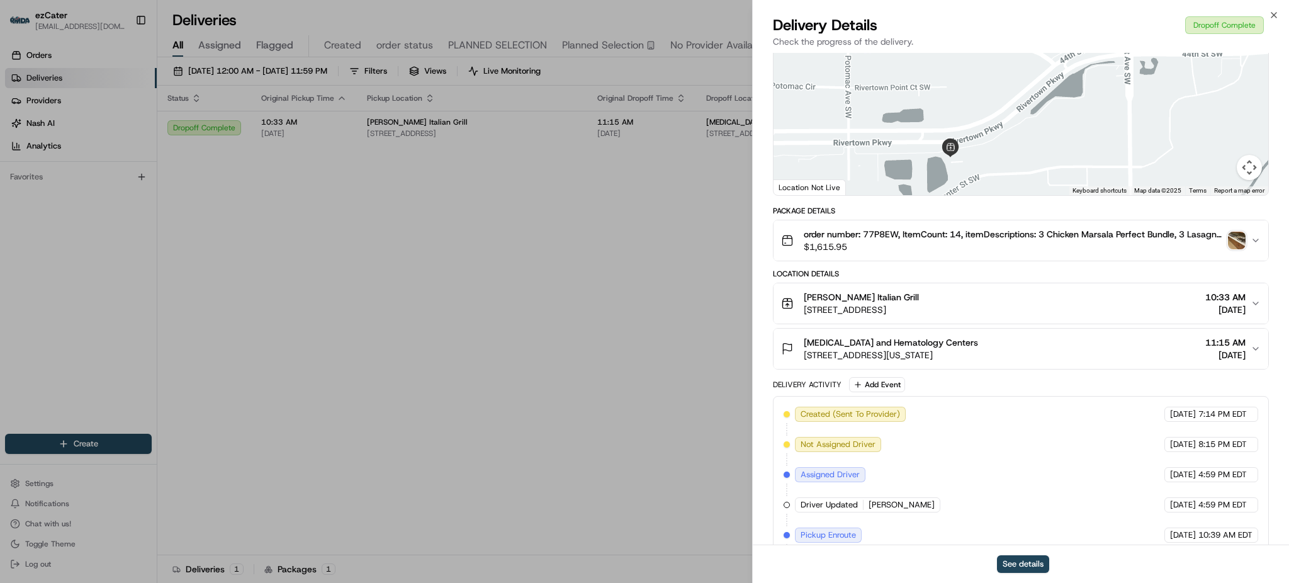
click at [1125, 269] on div "Location Details" at bounding box center [1021, 274] width 496 height 10
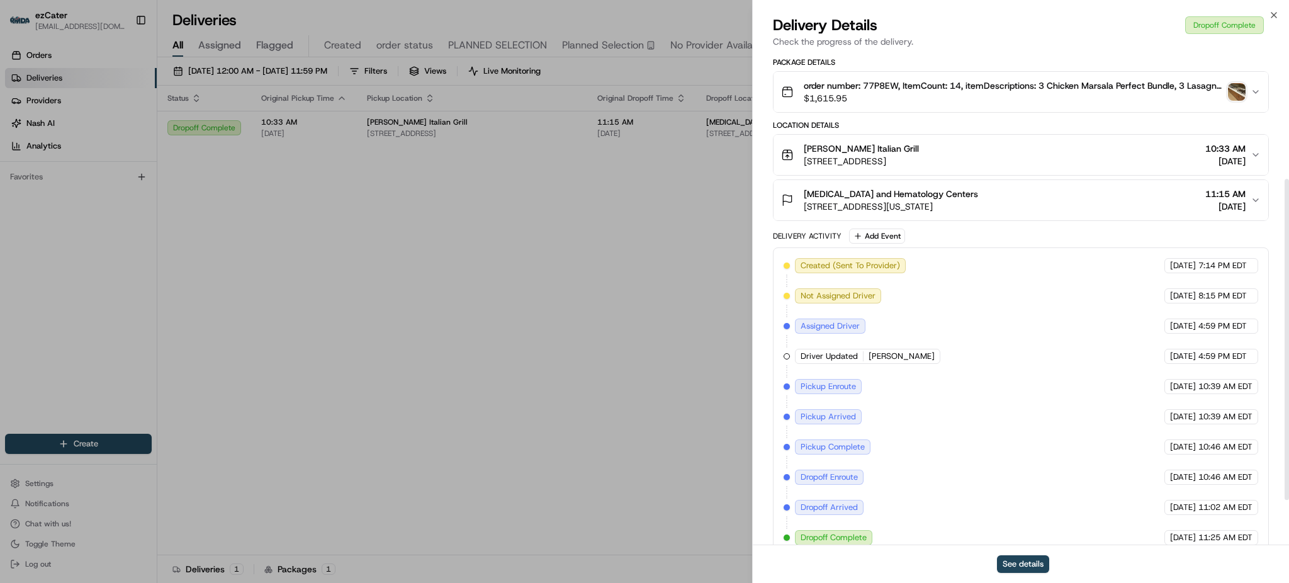
scroll to position [263, 0]
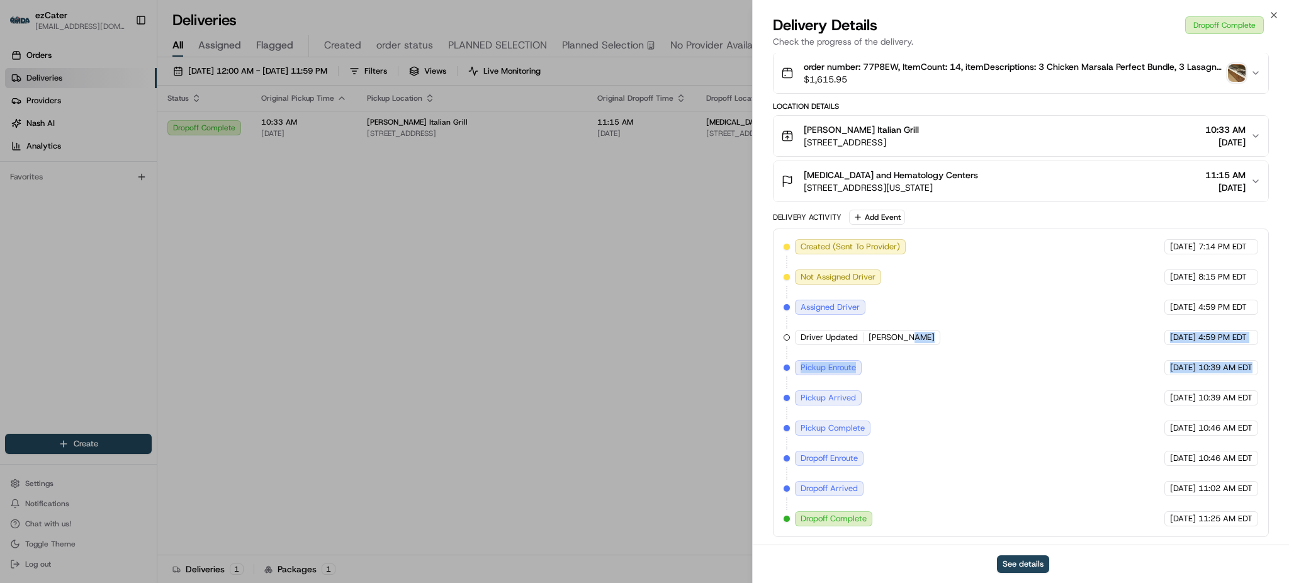
drag, startPoint x: 948, startPoint y: 381, endPoint x: 1285, endPoint y: 380, distance: 337.4
click at [1284, 380] on div "Provider RedWagon (ezCater) [PERSON_NAME] Provider Id 0fcdd667-63e7-ec9a-16db-6…" at bounding box center [1021, 167] width 536 height 754
click at [1137, 366] on div "Created (Sent To Provider) RedWagon (ezCater) [DATE] 7:14 PM EDT Not Assigned D…" at bounding box center [1021, 382] width 475 height 287
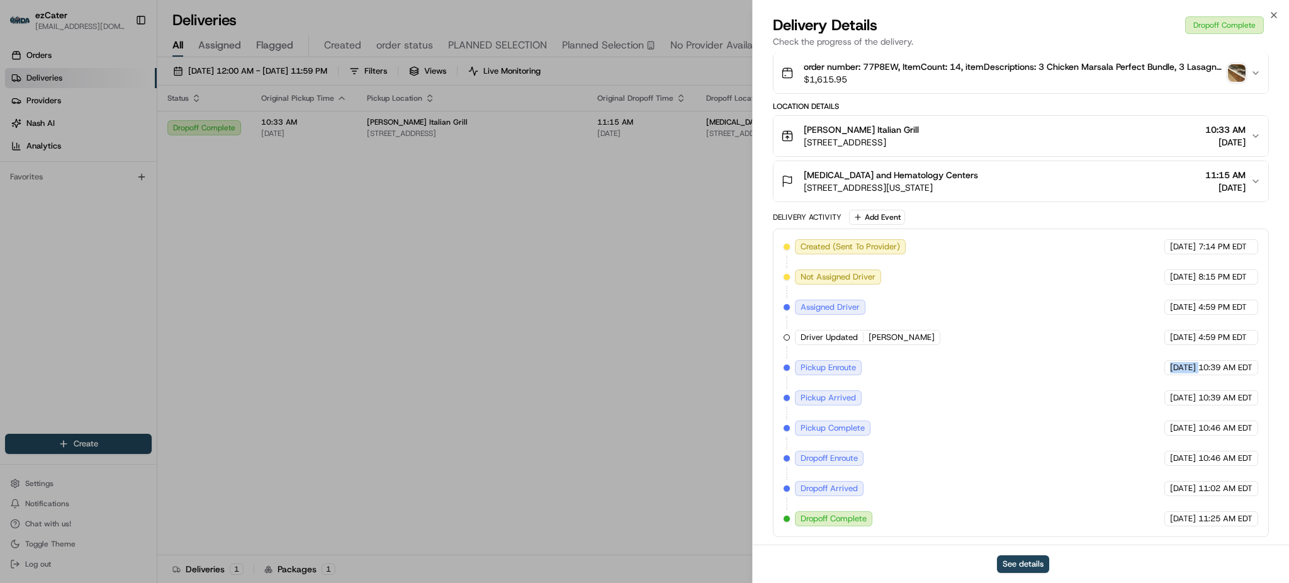
click at [1137, 366] on div "Created (Sent To Provider) RedWagon (ezCater) [DATE] 7:14 PM EDT Not Assigned D…" at bounding box center [1021, 382] width 475 height 287
click at [989, 407] on div "Created (Sent To Provider) RedWagon (ezCater) [DATE] 7:14 PM EDT Not Assigned D…" at bounding box center [1021, 382] width 475 height 287
drag, startPoint x: 1005, startPoint y: 399, endPoint x: 1223, endPoint y: 393, distance: 218.5
click at [1215, 393] on div "Created (Sent To Provider) RedWagon (ezCater) [DATE] 7:14 PM EDT Not Assigned D…" at bounding box center [1021, 382] width 475 height 287
click at [1204, 414] on div "Created (Sent To Provider) RedWagon (ezCater) [DATE] 7:14 PM EDT Not Assigned D…" at bounding box center [1021, 382] width 475 height 287
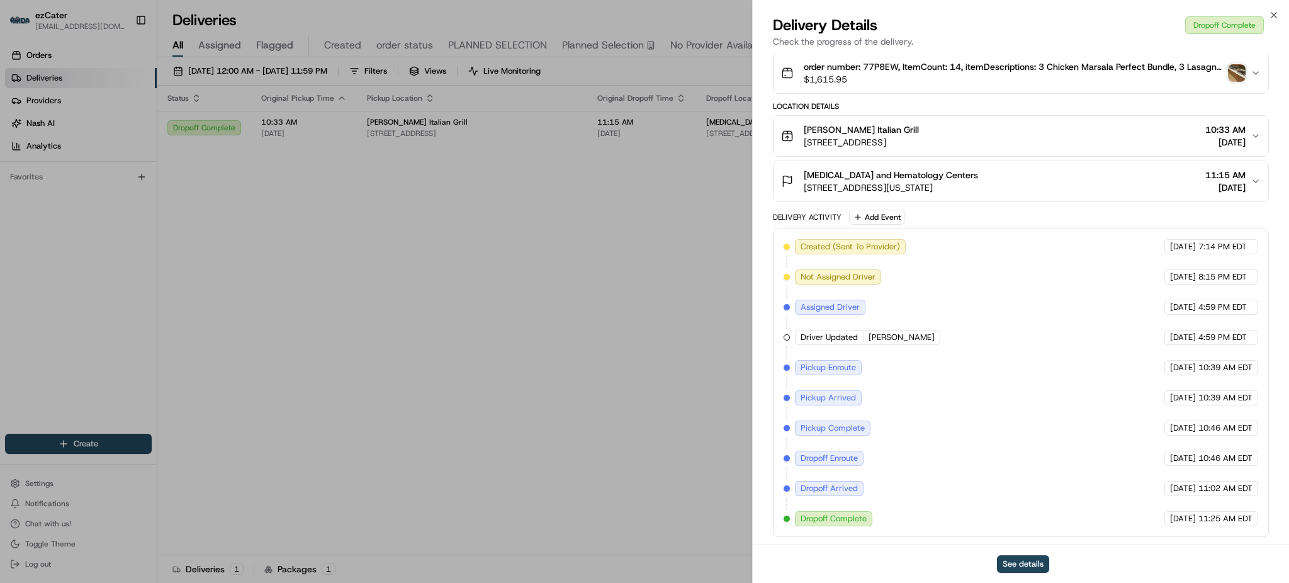
click at [1204, 427] on span "10:46 AM EDT" at bounding box center [1226, 427] width 54 height 11
click at [1200, 400] on span "10:39 AM EDT" at bounding box center [1226, 397] width 54 height 11
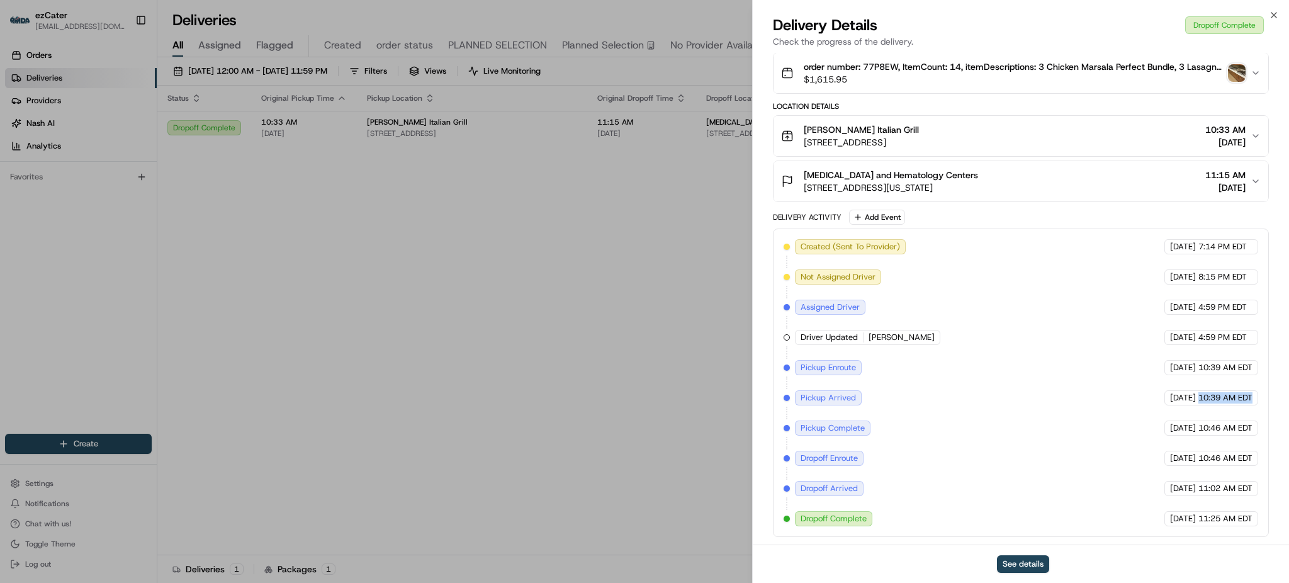
click at [1200, 400] on span "10:39 AM EDT" at bounding box center [1226, 397] width 54 height 11
click at [1201, 422] on span "10:46 AM EDT" at bounding box center [1226, 427] width 54 height 11
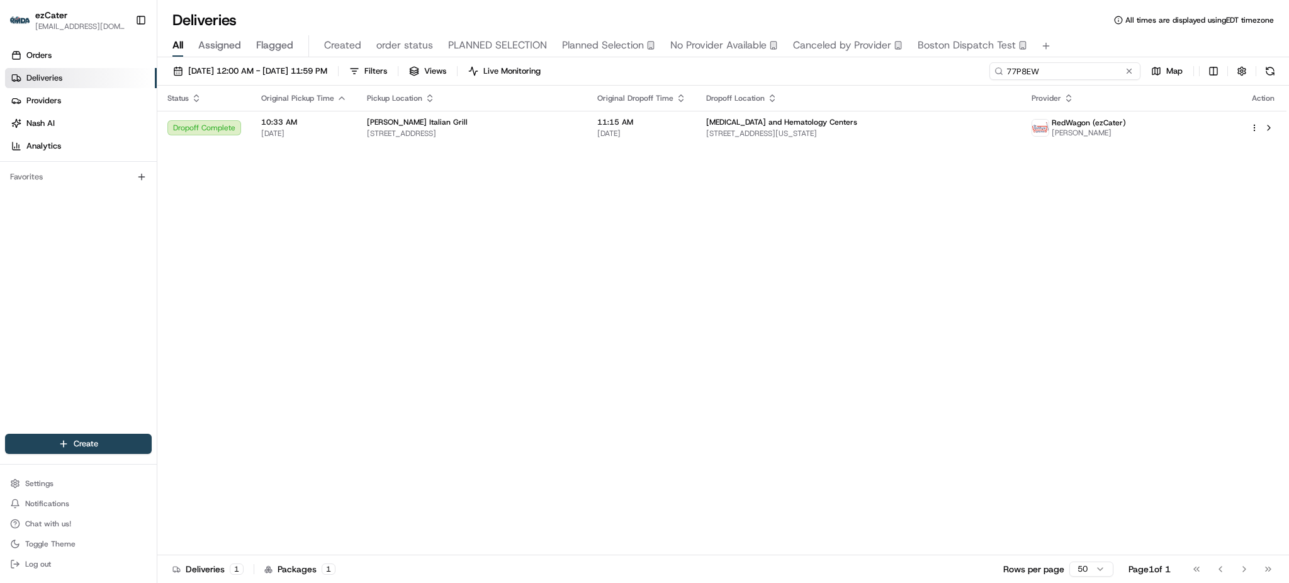
click at [1097, 69] on input "77P8EW" at bounding box center [1065, 71] width 151 height 18
paste input "YW94K"
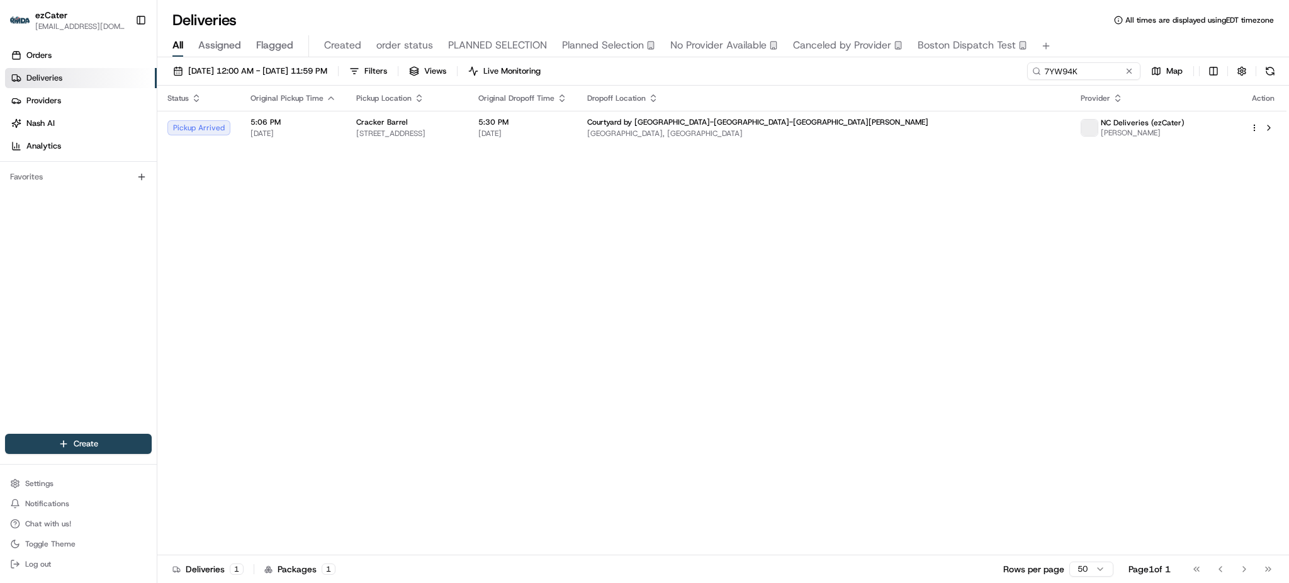
click at [1093, 44] on div "All Assigned Flagged Created order status PLANNED SELECTION Planned Selection N…" at bounding box center [723, 46] width 1132 height 22
click at [834, 140] on td "Courtyard by [GEOGRAPHIC_DATA]-[GEOGRAPHIC_DATA]-[GEOGRAPHIC_DATA][PERSON_NAME]…" at bounding box center [824, 128] width 494 height 34
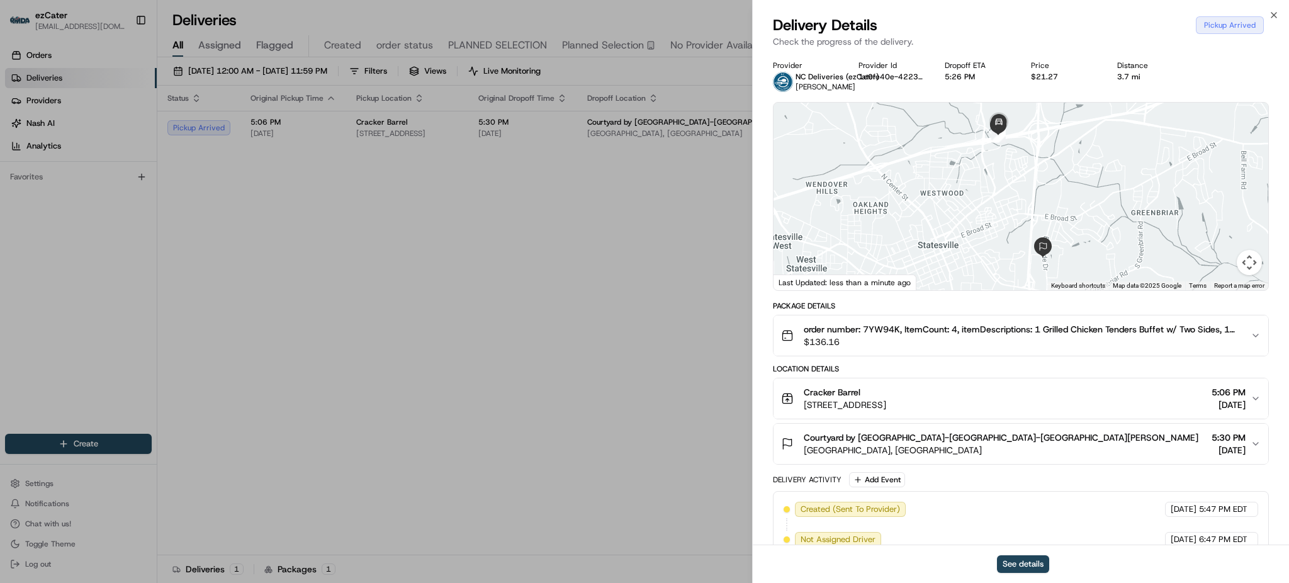
drag, startPoint x: 544, startPoint y: 257, endPoint x: 652, endPoint y: 218, distance: 114.5
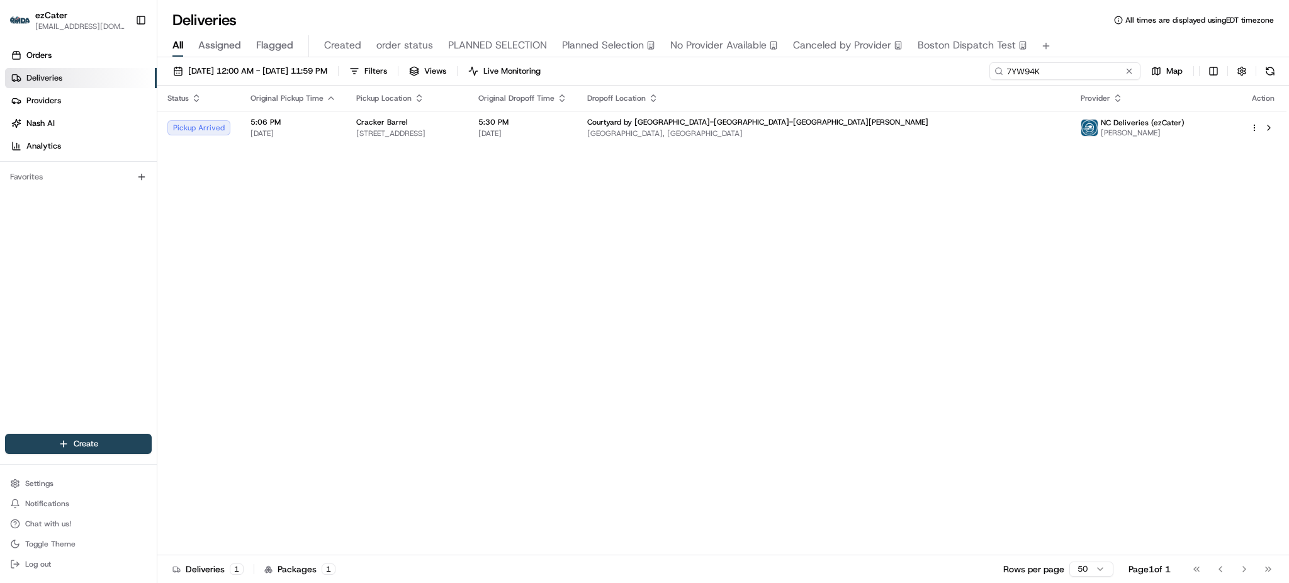
click at [1081, 67] on input "7YW94K" at bounding box center [1065, 71] width 151 height 18
paste input "1TW0WM"
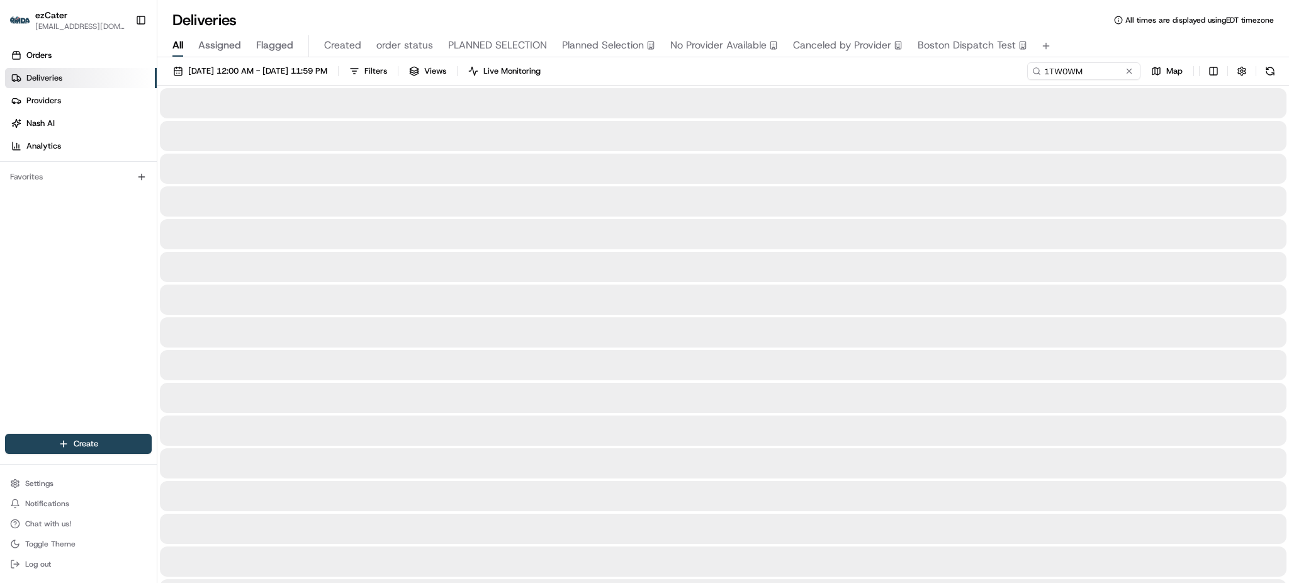
click at [1081, 40] on div "All Assigned Flagged Created order status PLANNED SELECTION Planned Selection N…" at bounding box center [723, 46] width 1132 height 22
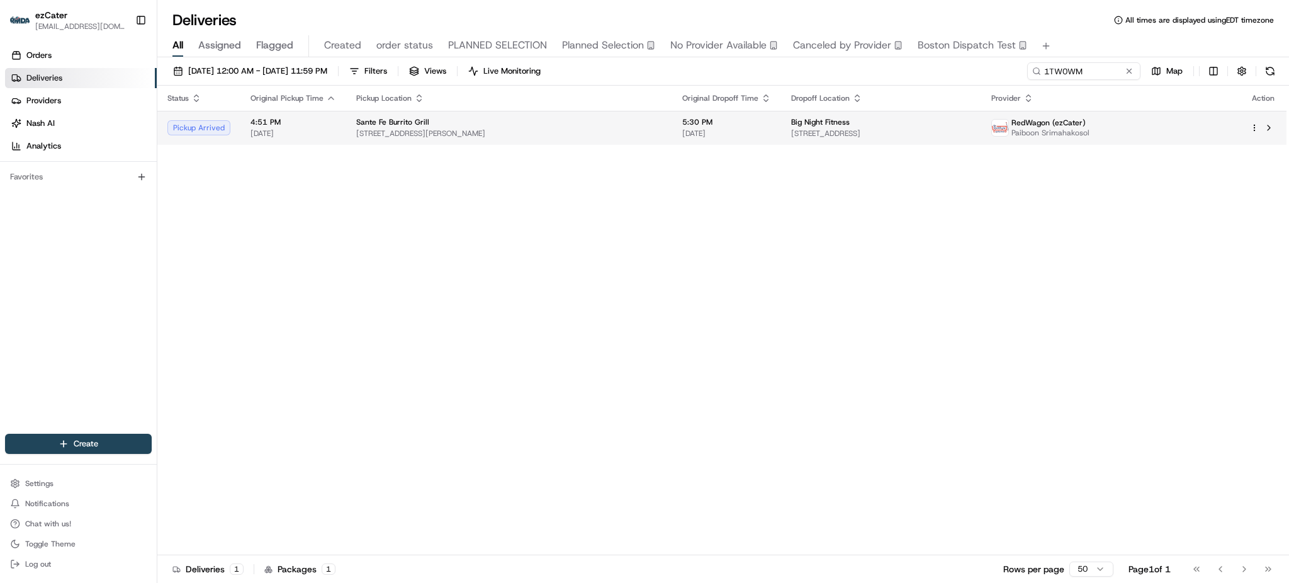
click at [781, 137] on td "Big Night Fitness [STREET_ADDRESS]" at bounding box center [881, 128] width 200 height 34
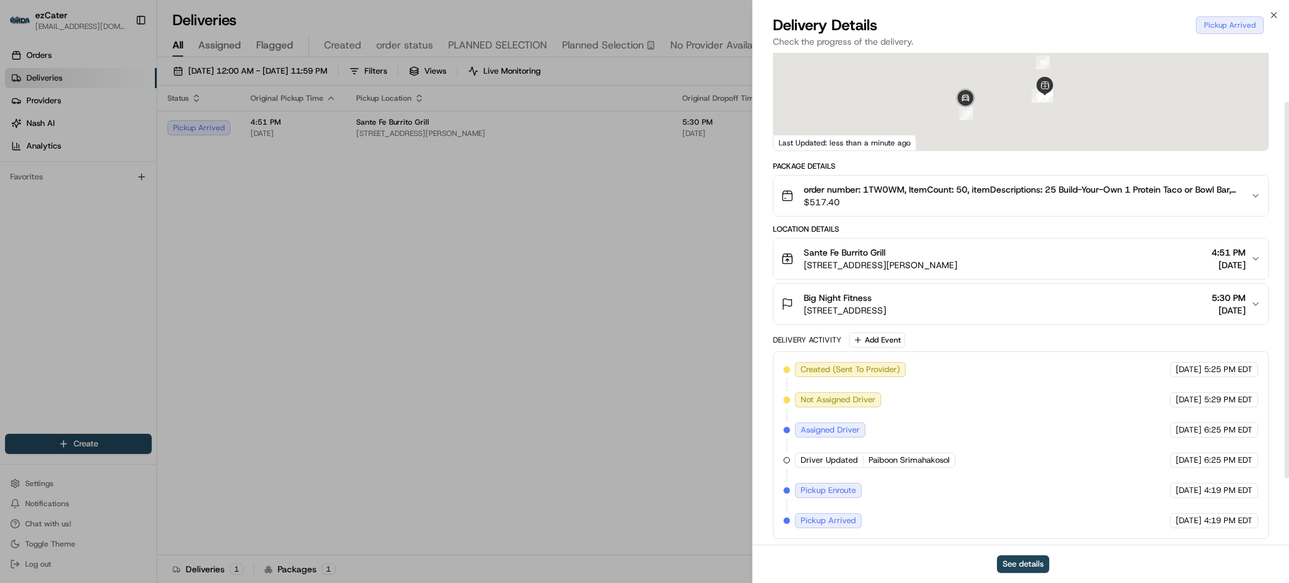
scroll to position [152, 0]
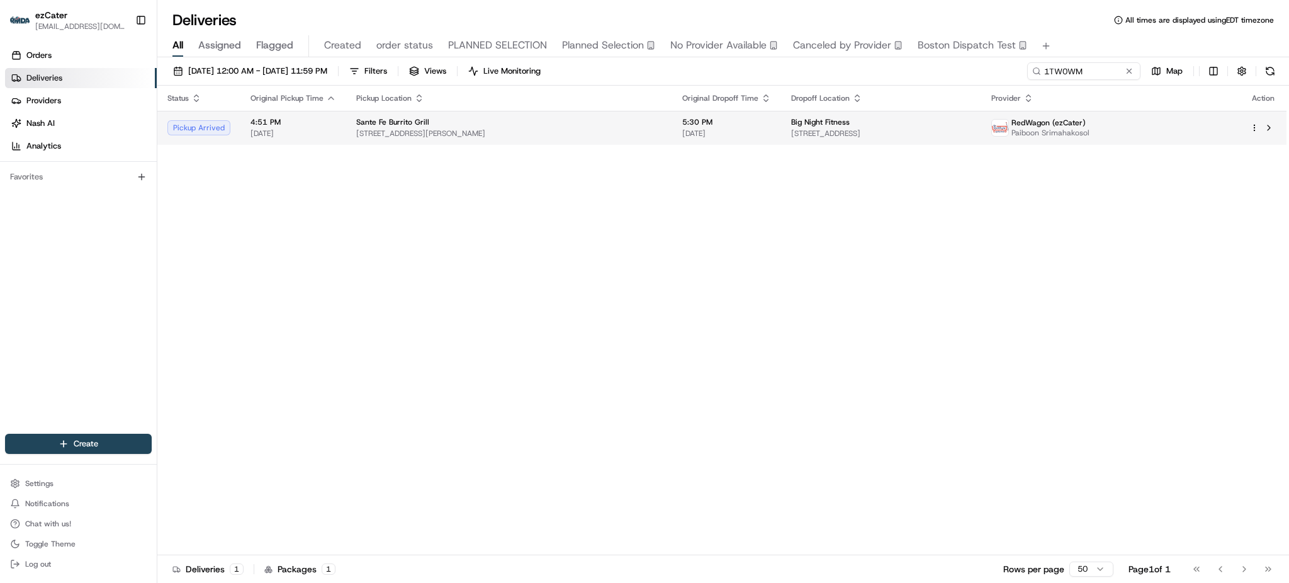
click at [707, 140] on td "5:30 PM [DATE]" at bounding box center [726, 128] width 109 height 34
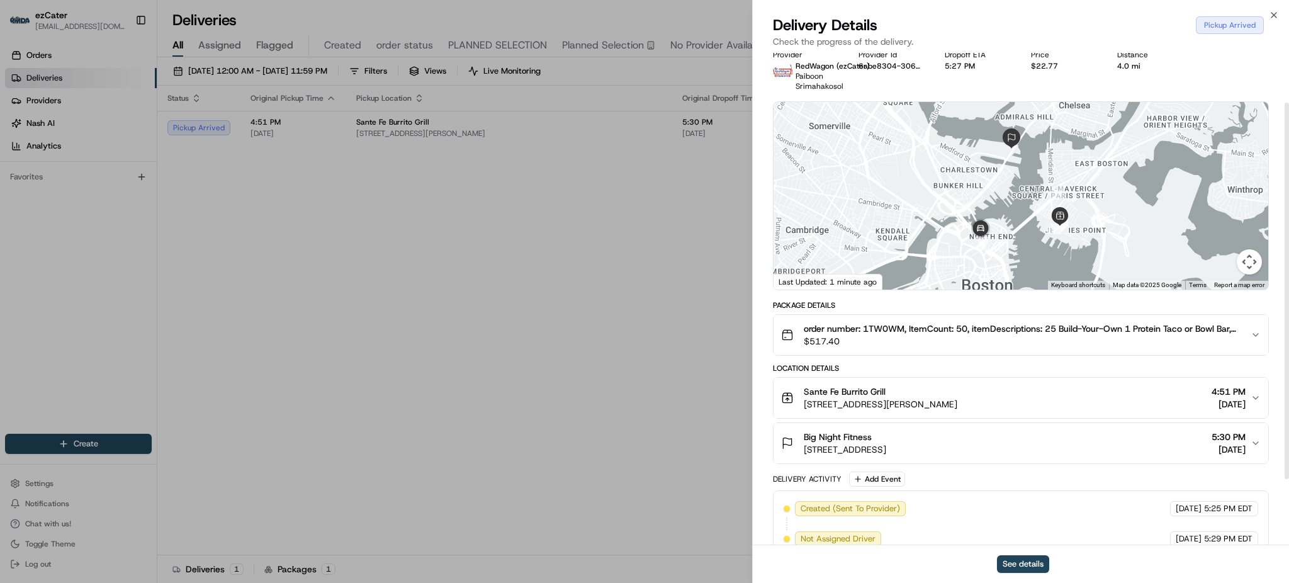
scroll to position [0, 0]
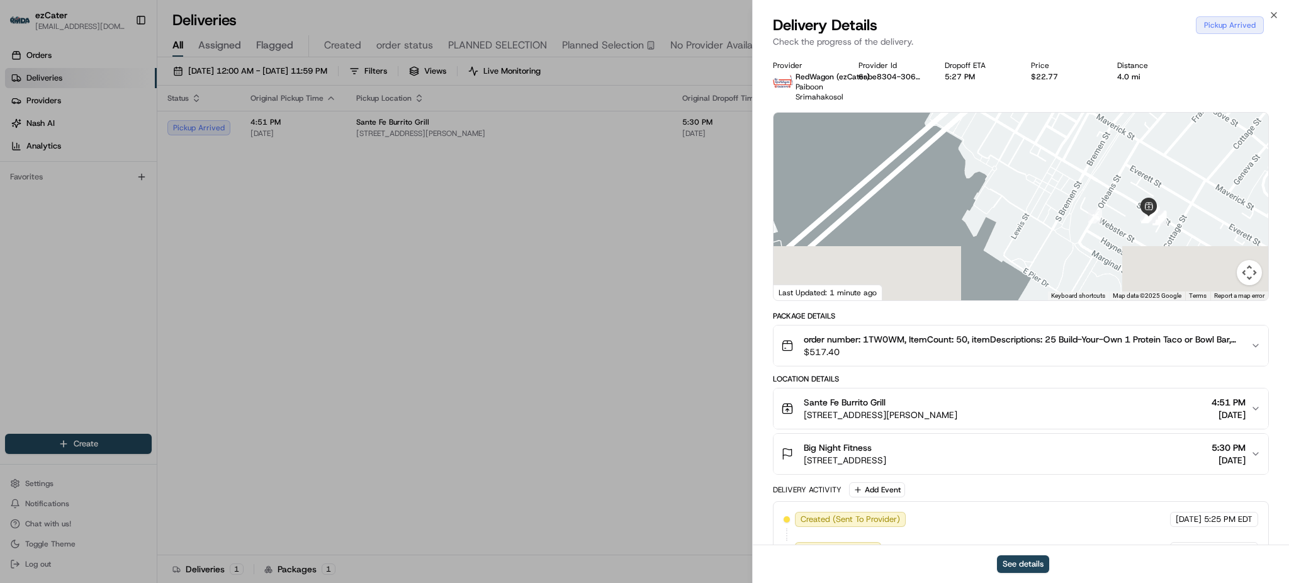
drag, startPoint x: 1018, startPoint y: 258, endPoint x: 1043, endPoint y: 188, distance: 74.9
click at [1042, 189] on div at bounding box center [1021, 207] width 495 height 188
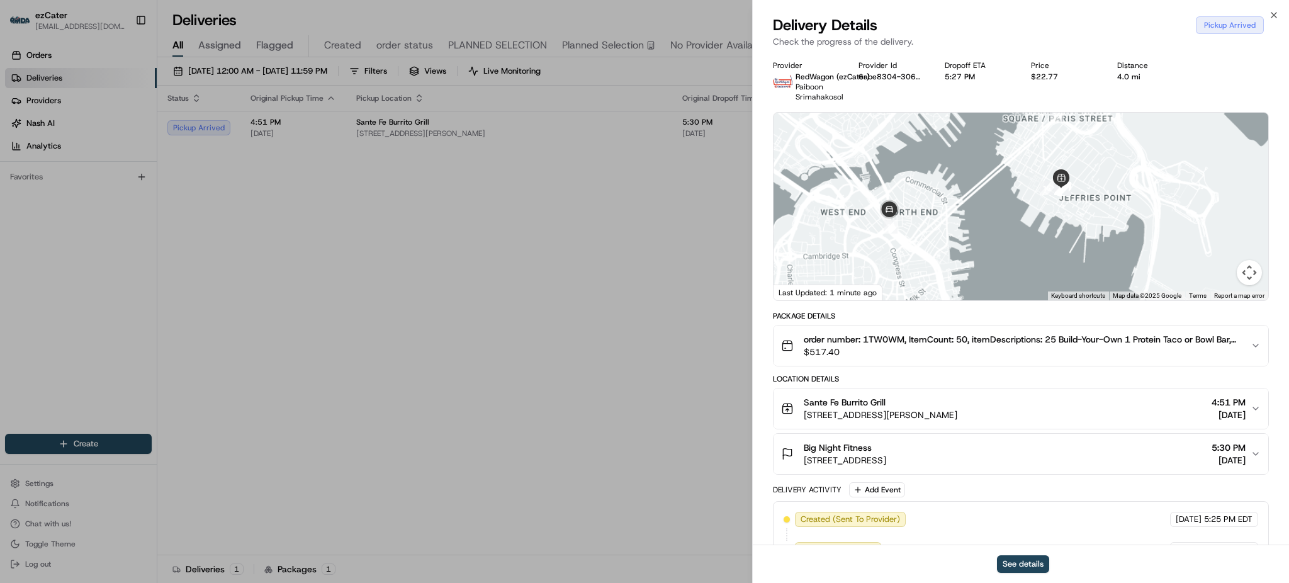
drag, startPoint x: 893, startPoint y: 233, endPoint x: 974, endPoint y: 220, distance: 81.7
click at [974, 220] on div at bounding box center [1021, 207] width 495 height 188
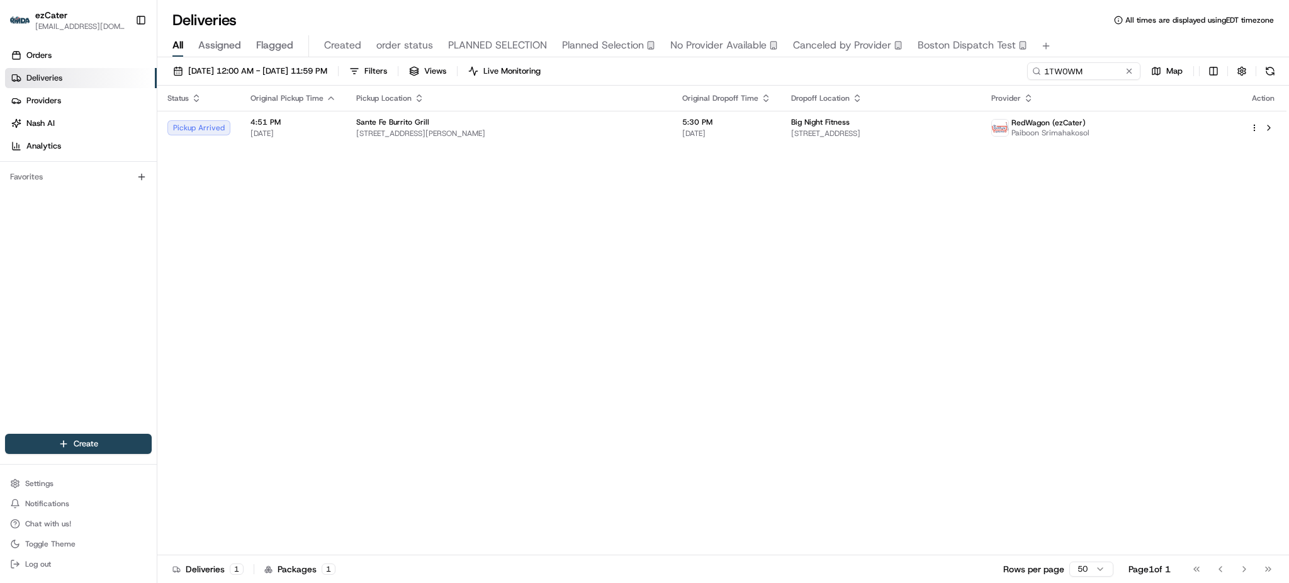
click at [1083, 82] on div "[DATE] 12:00 AM - [DATE] 11:59 PM Filters Views Live Monitoring 1TW0WM Map" at bounding box center [723, 73] width 1132 height 23
click at [1083, 78] on input "1TW0WM" at bounding box center [1065, 71] width 151 height 18
paste input "RPXGME"
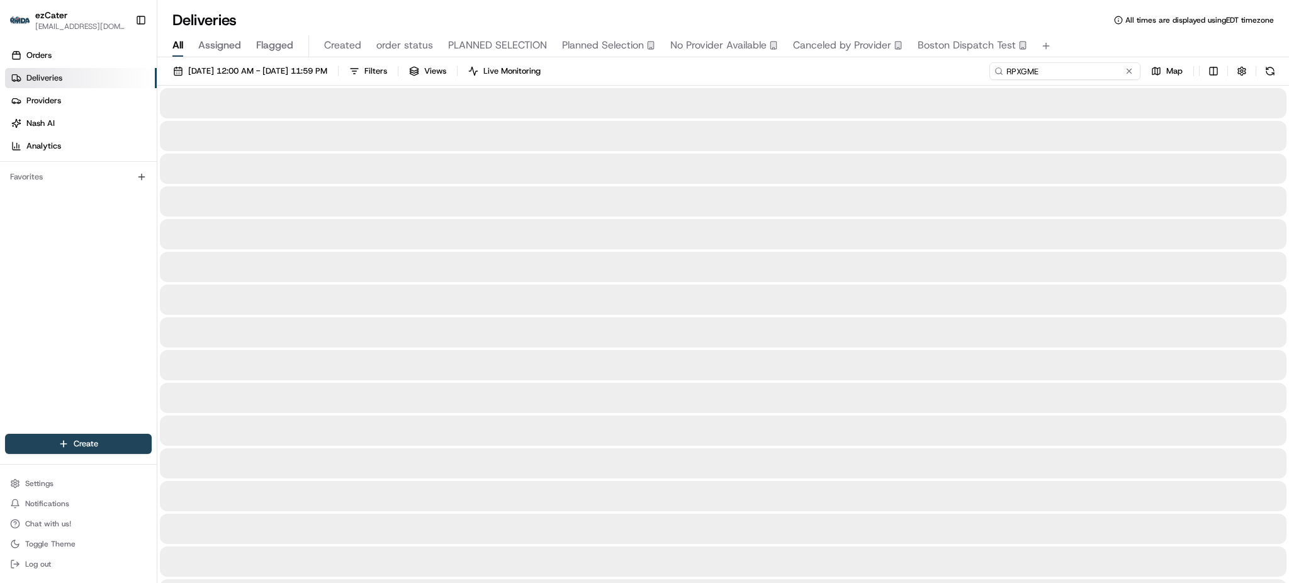
type input "RPXGME"
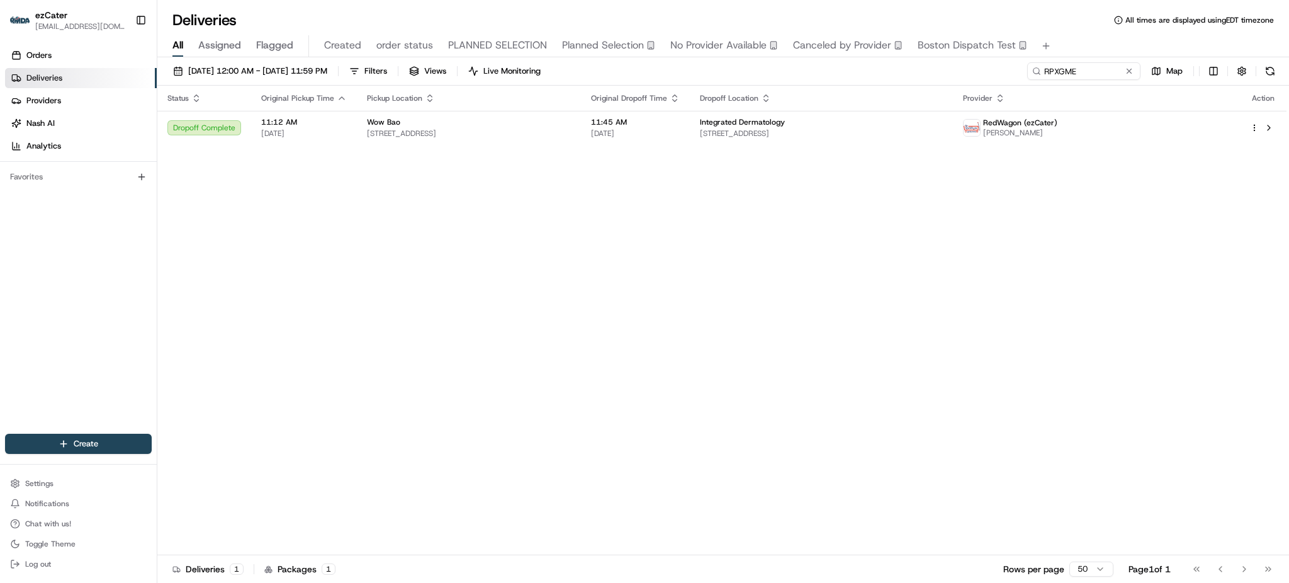
click at [878, 267] on div "Status Original Pickup Time Pickup Location Original Dropoff Time Dropoff Locat…" at bounding box center [721, 321] width 1129 height 470
click at [581, 141] on td "Wow Bao [STREET_ADDRESS]" at bounding box center [469, 128] width 224 height 34
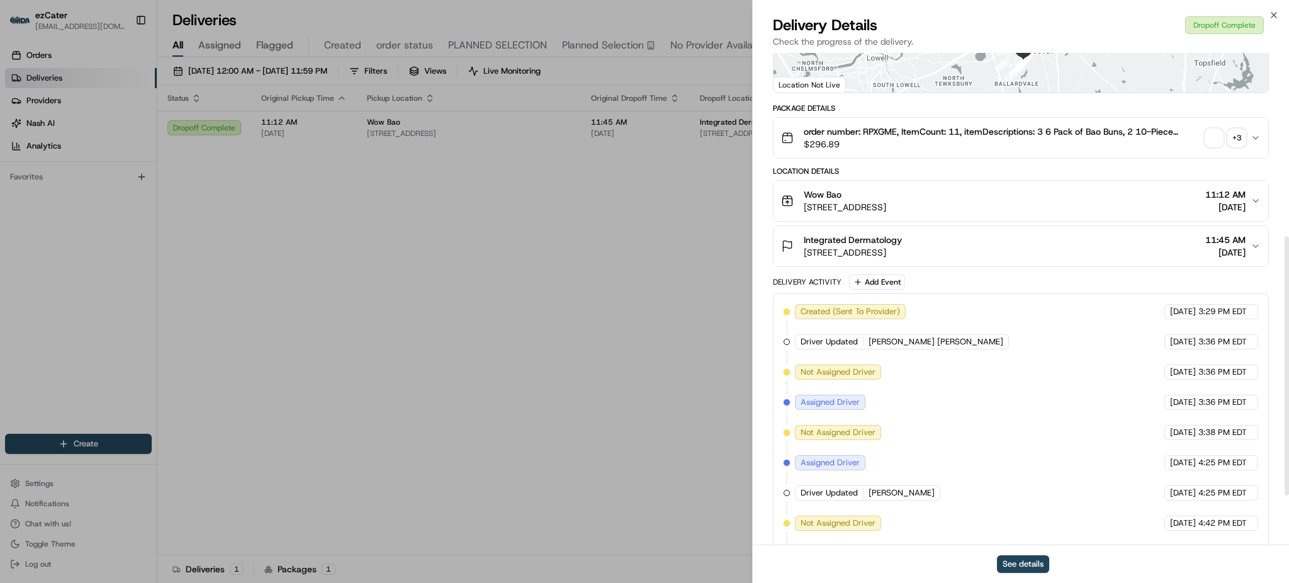
scroll to position [444, 0]
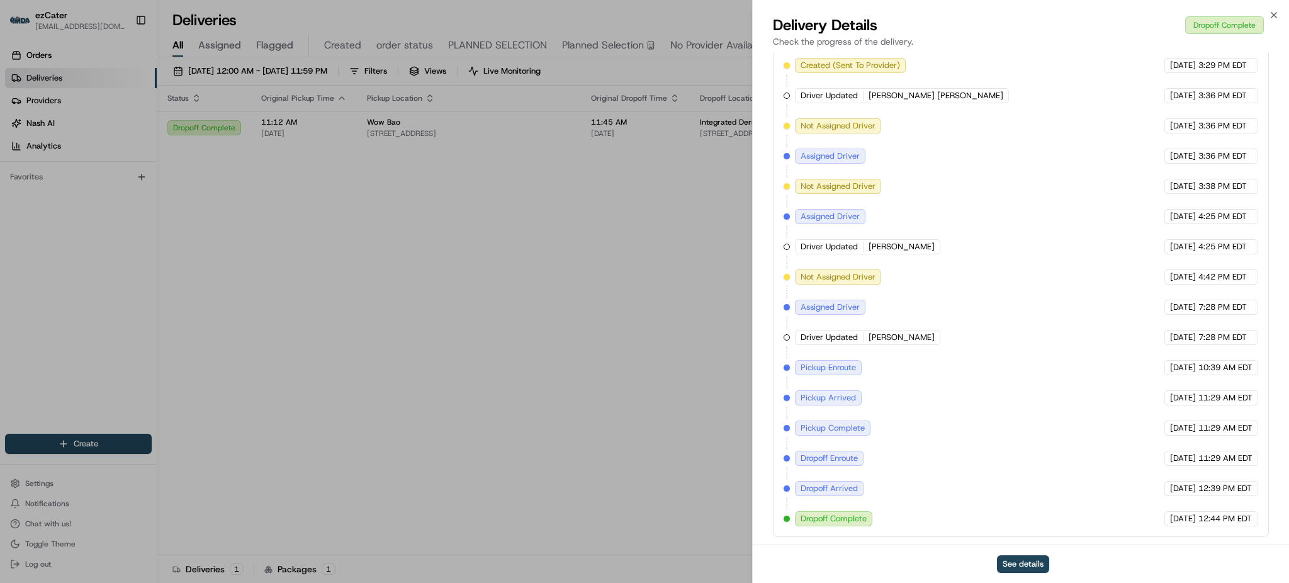
drag, startPoint x: 1025, startPoint y: 373, endPoint x: 1182, endPoint y: 383, distance: 157.7
click at [1182, 383] on div "Created (Sent To Provider) RedWagon (ezCater) [DATE] 3:29 PM EDT Driver Updated…" at bounding box center [1021, 292] width 475 height 468
click at [1182, 396] on span "[DATE]" at bounding box center [1183, 397] width 26 height 11
click at [1186, 400] on span "[DATE]" at bounding box center [1183, 397] width 26 height 11
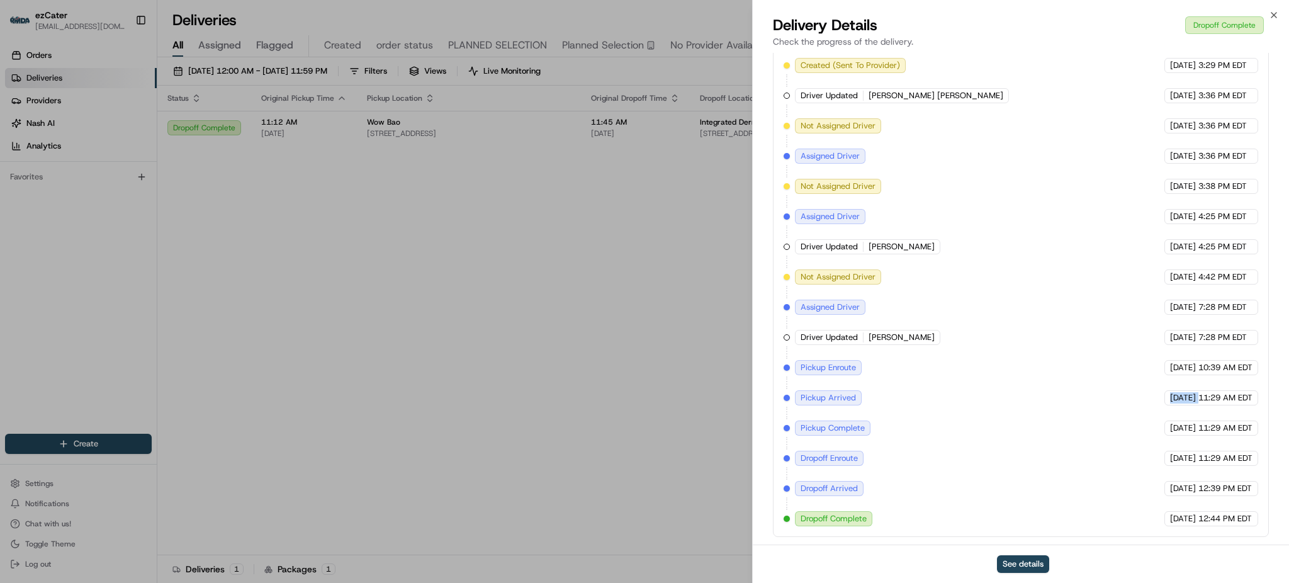
click at [1186, 400] on span "[DATE]" at bounding box center [1183, 397] width 26 height 11
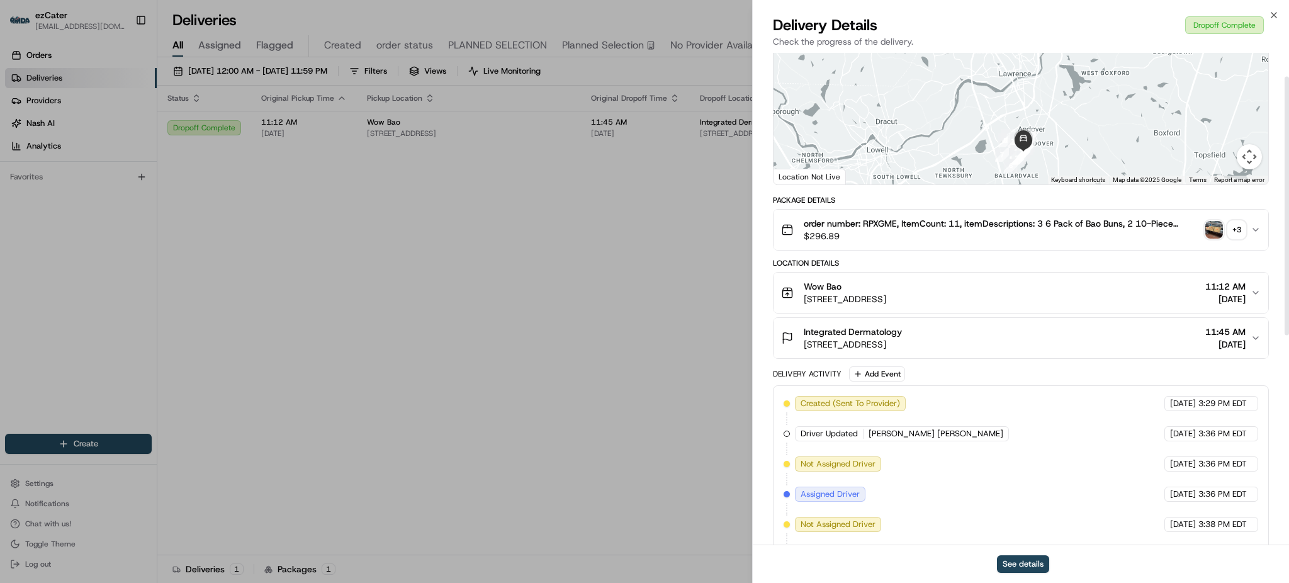
scroll to position [25, 0]
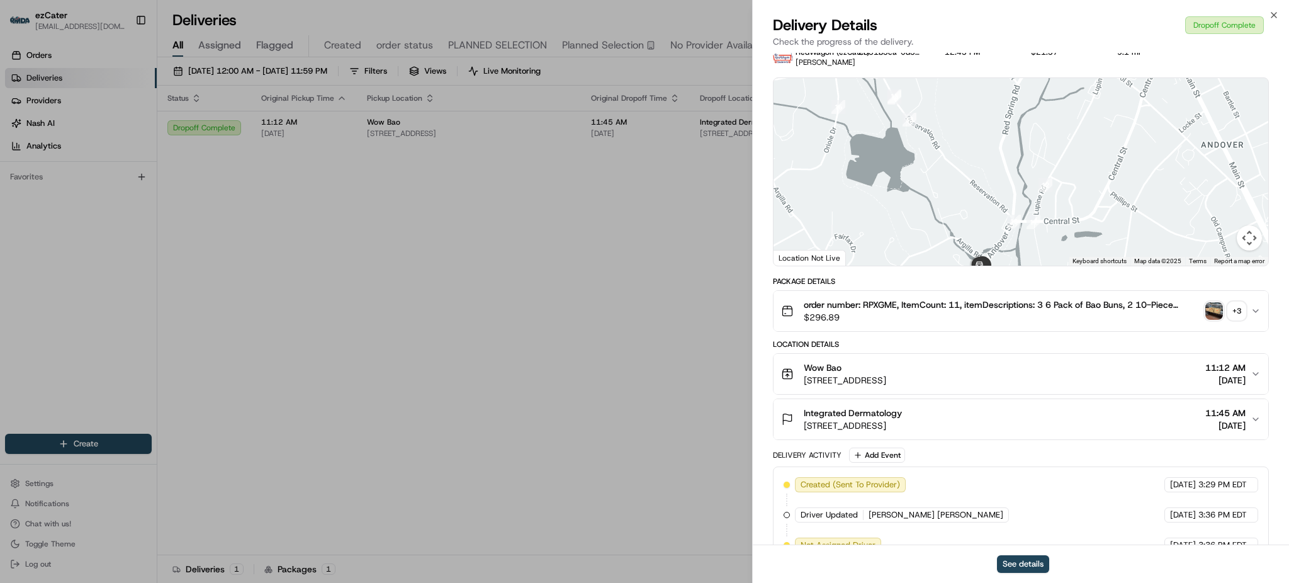
drag, startPoint x: 985, startPoint y: 218, endPoint x: 988, endPoint y: 169, distance: 48.5
click at [988, 170] on div at bounding box center [1021, 172] width 495 height 188
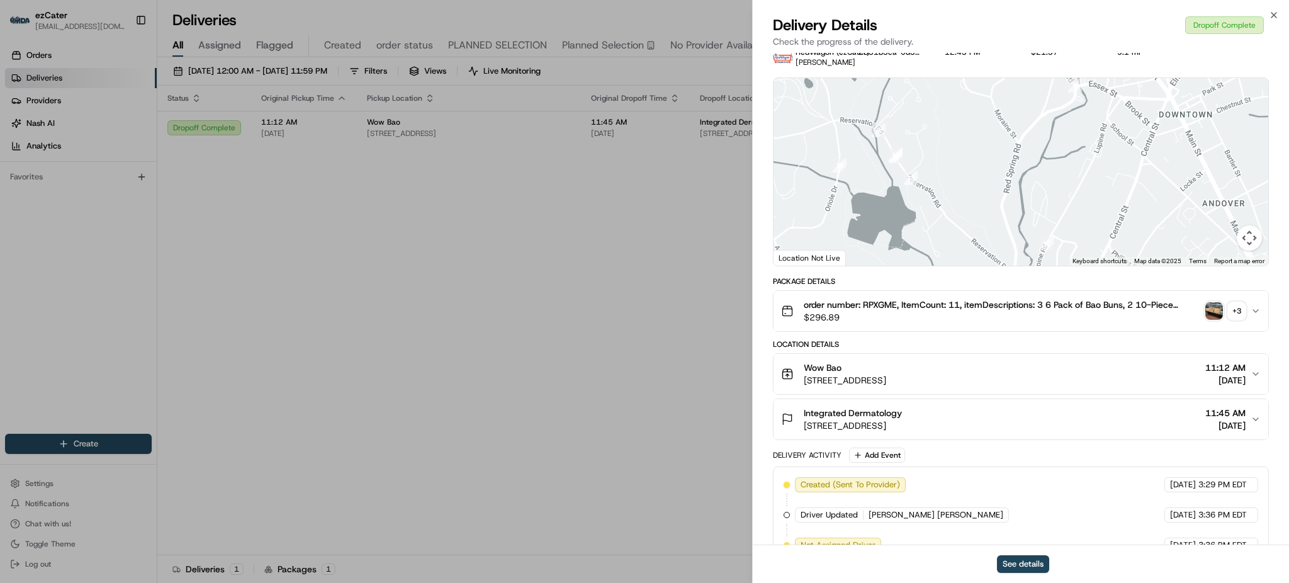
drag, startPoint x: 993, startPoint y: 164, endPoint x: 986, endPoint y: 321, distance: 156.9
click at [987, 319] on div "Provider RedWagon (ezCater) [PERSON_NAME] Provider Id 2851b3ca-0d37-b3fb-b69e-3…" at bounding box center [1021, 496] width 496 height 920
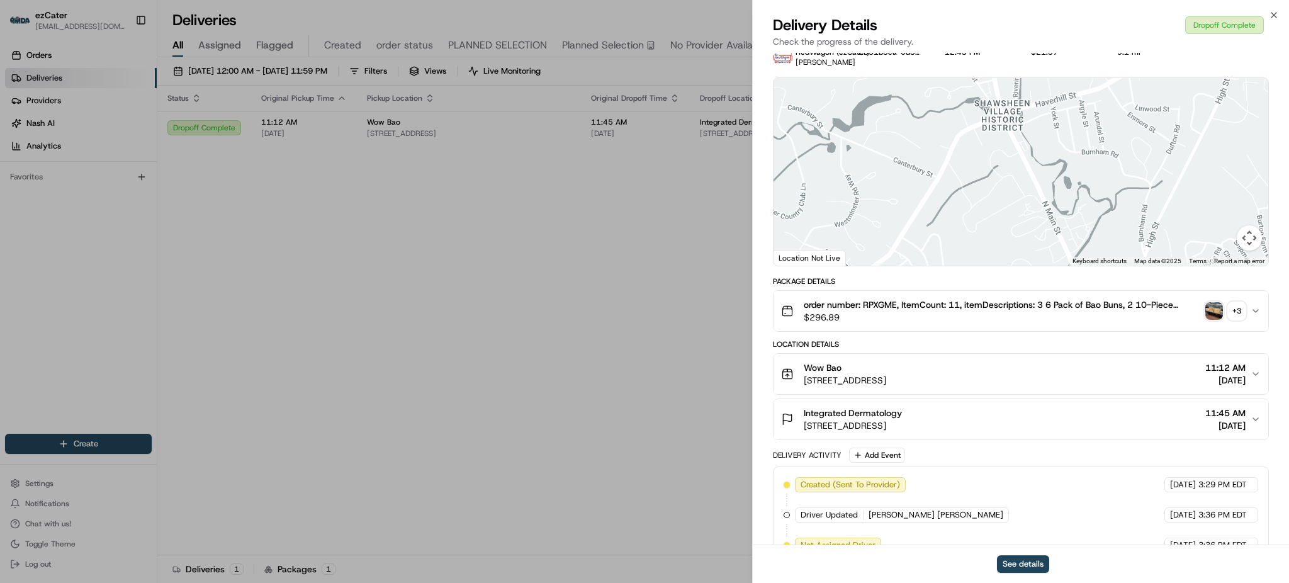
drag, startPoint x: 1018, startPoint y: 154, endPoint x: 1018, endPoint y: 167, distance: 12.6
click at [1018, 162] on div at bounding box center [1021, 172] width 495 height 188
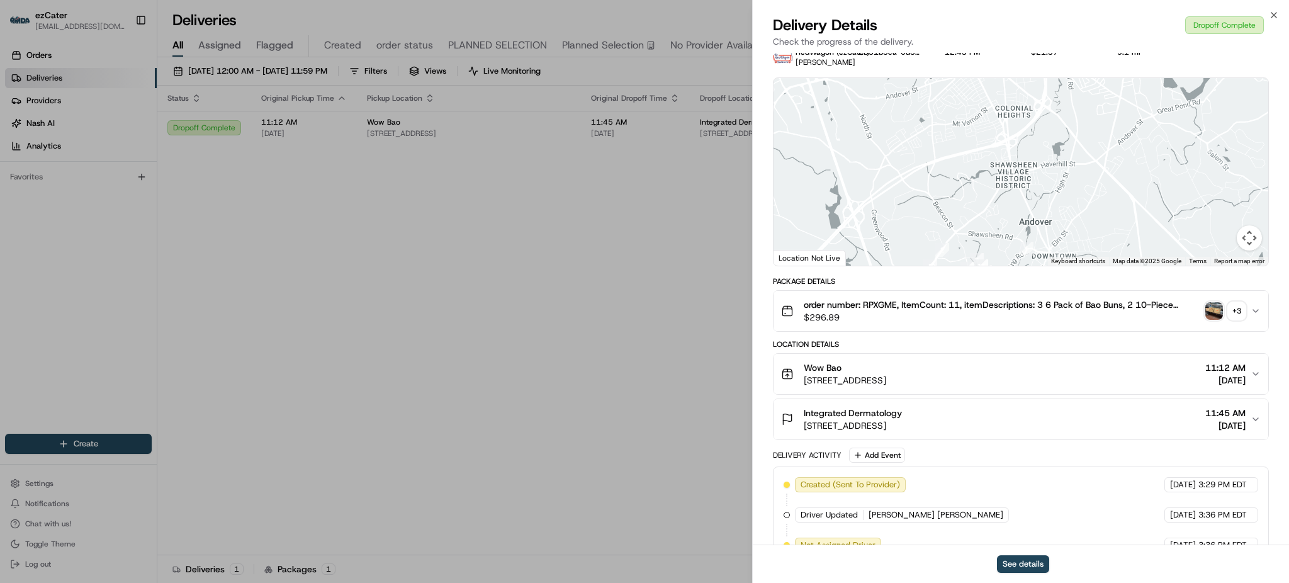
drag, startPoint x: 1024, startPoint y: 152, endPoint x: 1024, endPoint y: 198, distance: 45.3
click at [1024, 197] on div at bounding box center [1021, 172] width 495 height 188
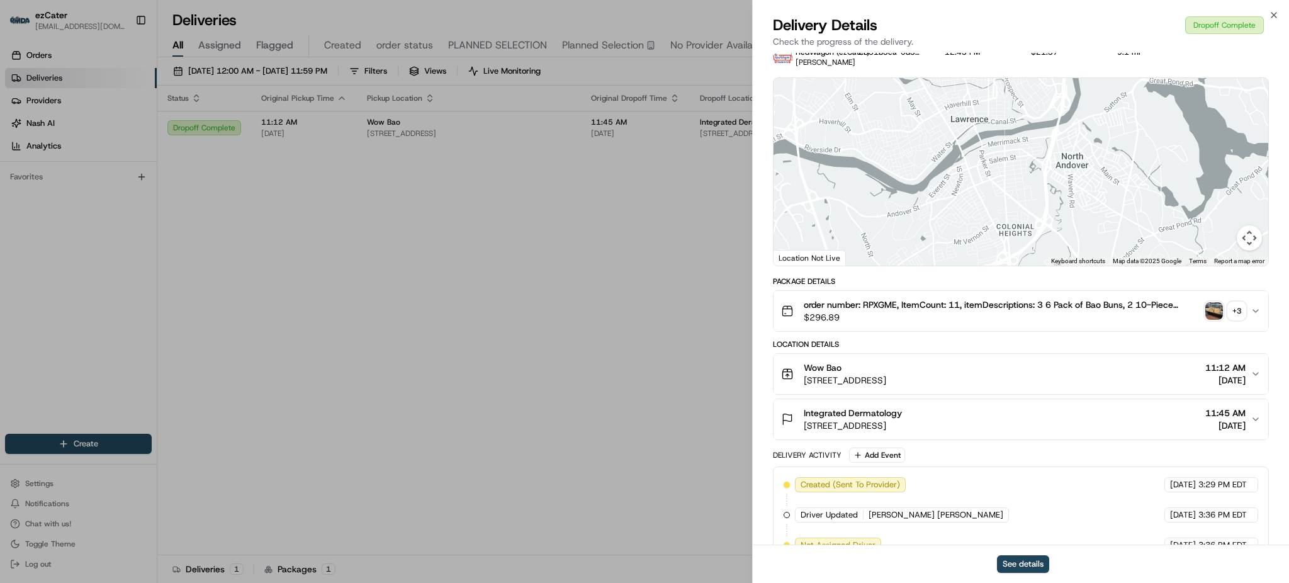
drag, startPoint x: 1034, startPoint y: 139, endPoint x: 1034, endPoint y: 208, distance: 69.2
click at [1034, 205] on div at bounding box center [1021, 172] width 495 height 188
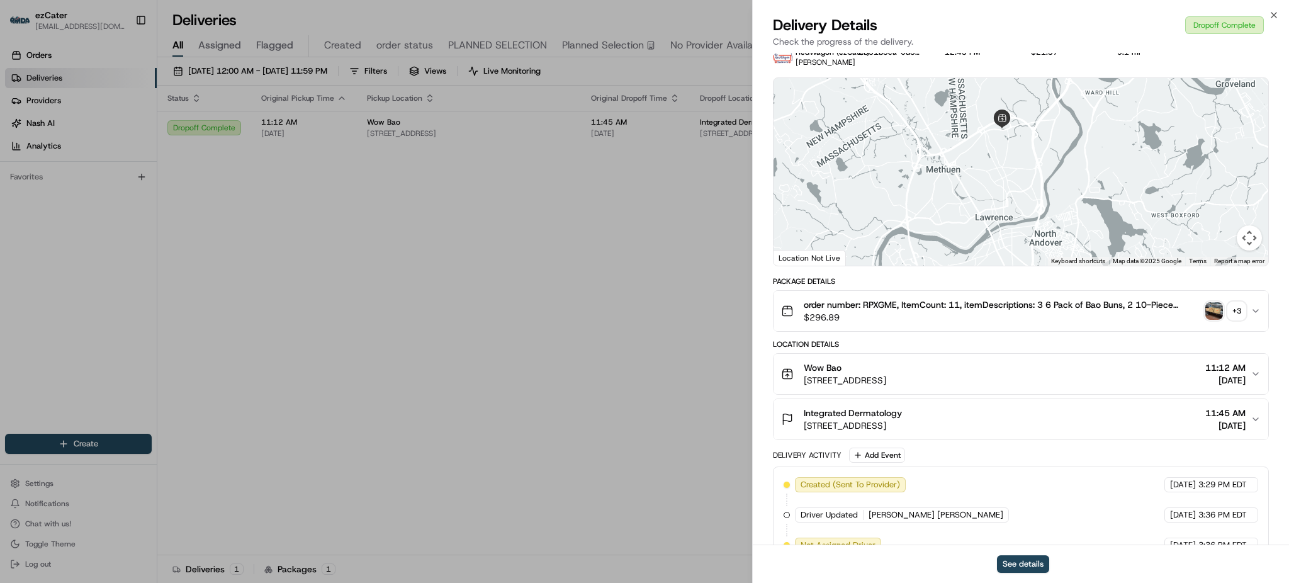
drag, startPoint x: 1037, startPoint y: 227, endPoint x: 1033, endPoint y: 199, distance: 28.7
click at [1034, 202] on div at bounding box center [1021, 172] width 495 height 188
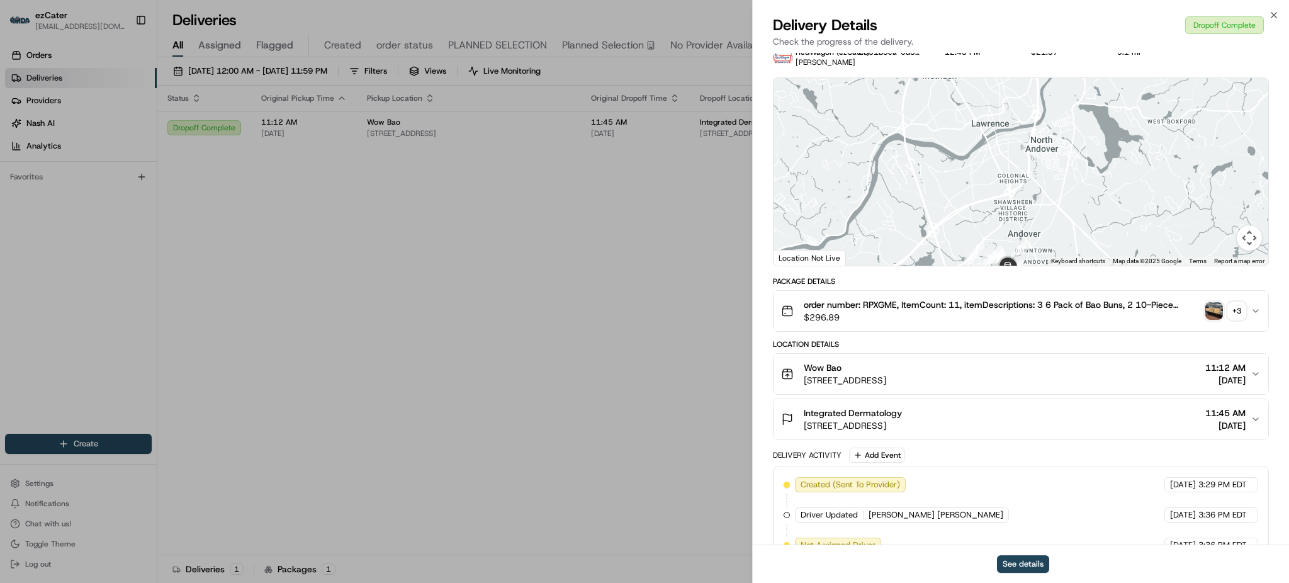
drag, startPoint x: 1034, startPoint y: 208, endPoint x: 1034, endPoint y: 147, distance: 60.4
click at [1034, 160] on div at bounding box center [1021, 172] width 495 height 188
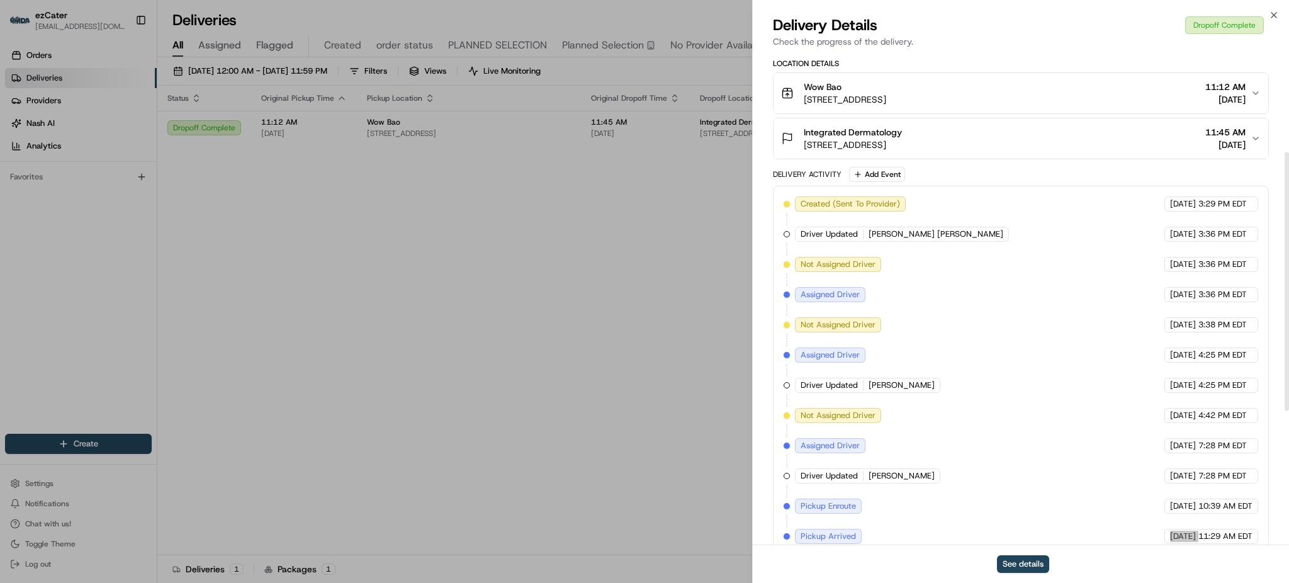
scroll to position [108, 0]
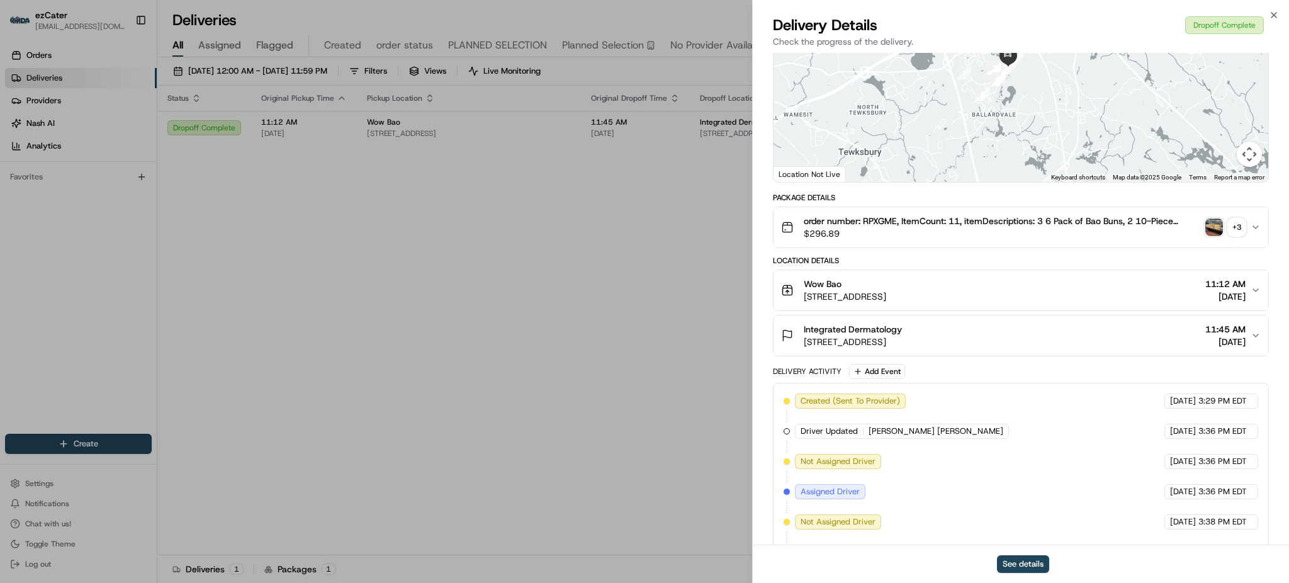
click at [1217, 231] on img "button" at bounding box center [1214, 227] width 18 height 18
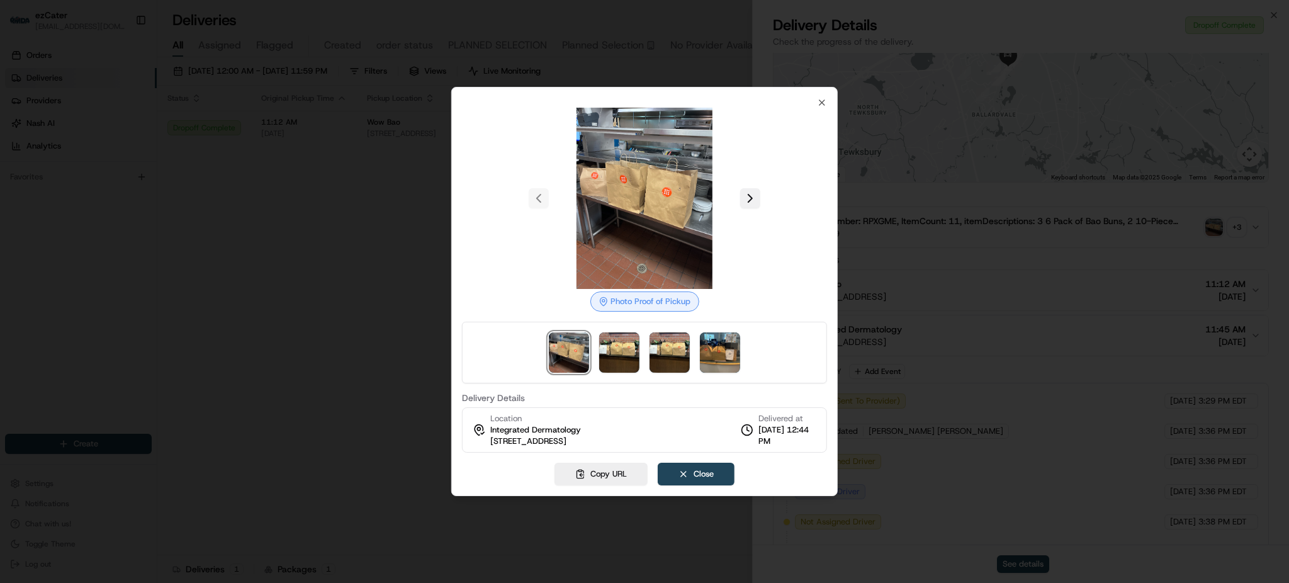
click at [755, 202] on button at bounding box center [750, 198] width 20 height 20
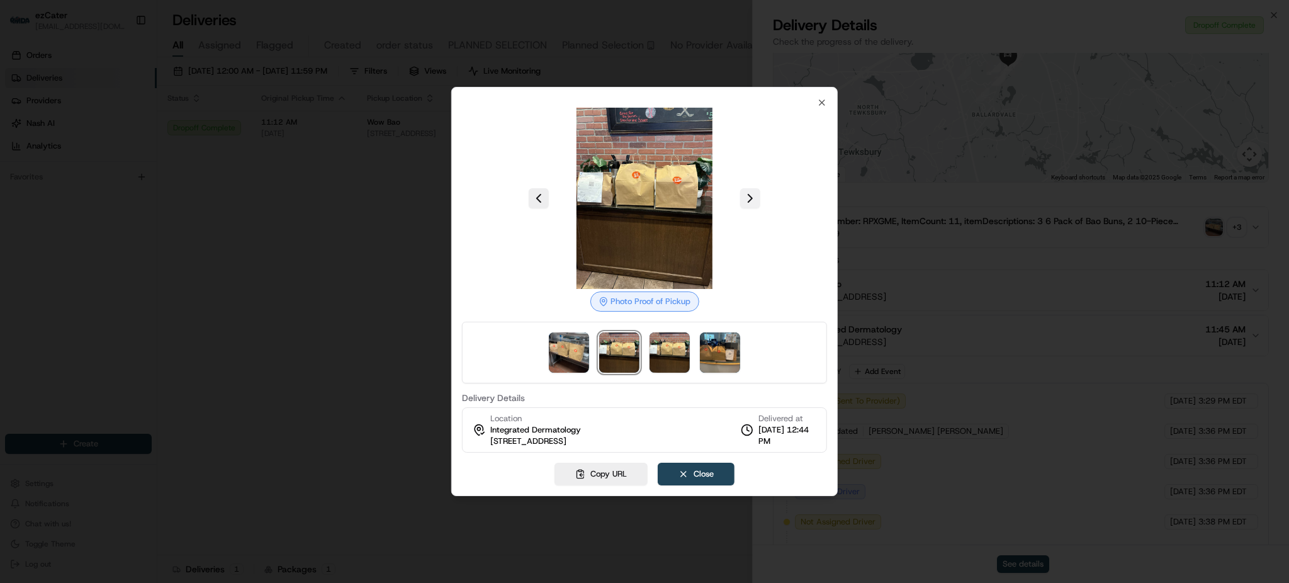
click at [755, 202] on button at bounding box center [750, 198] width 20 height 20
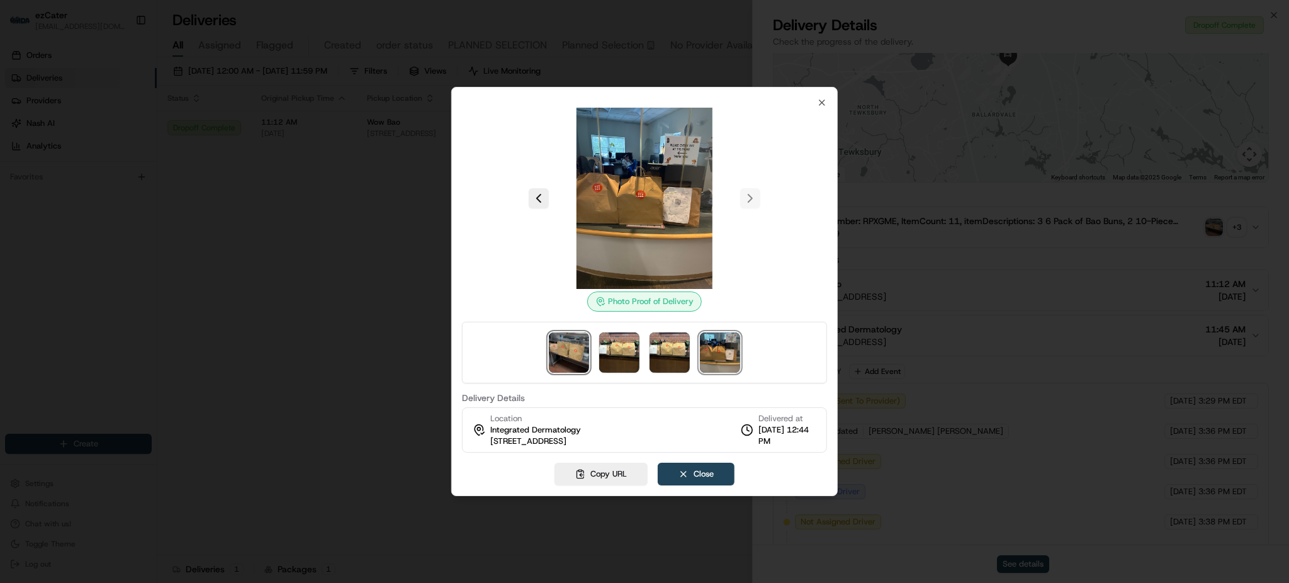
click at [565, 356] on img at bounding box center [569, 352] width 40 height 40
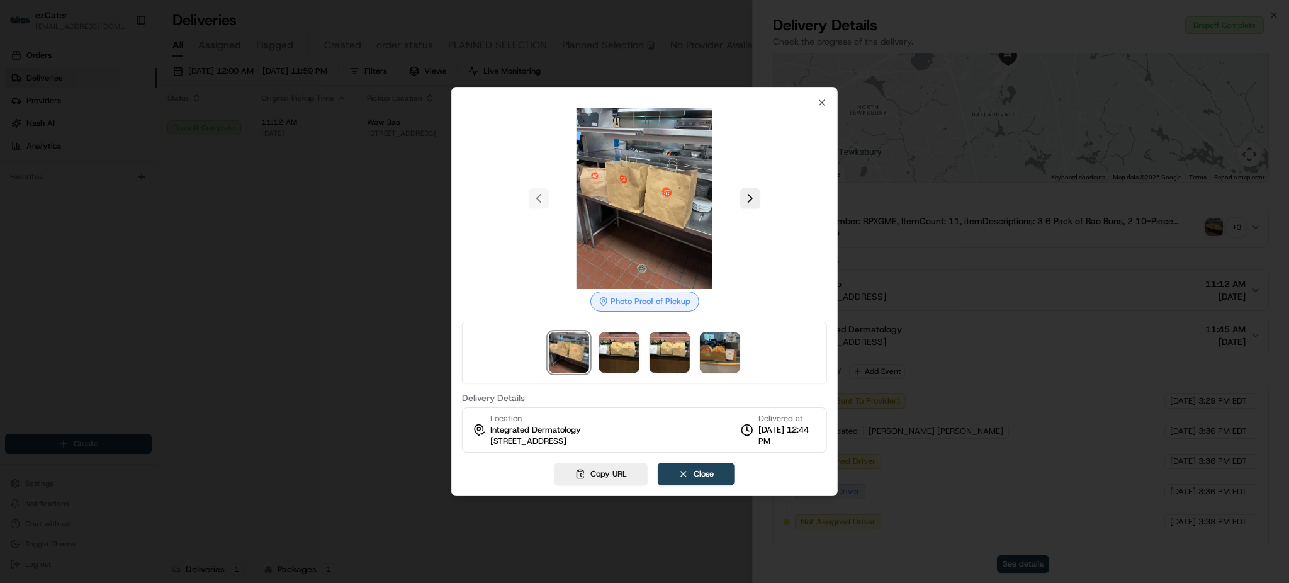
click at [598, 356] on div at bounding box center [644, 353] width 365 height 62
click at [609, 354] on img at bounding box center [619, 352] width 40 height 40
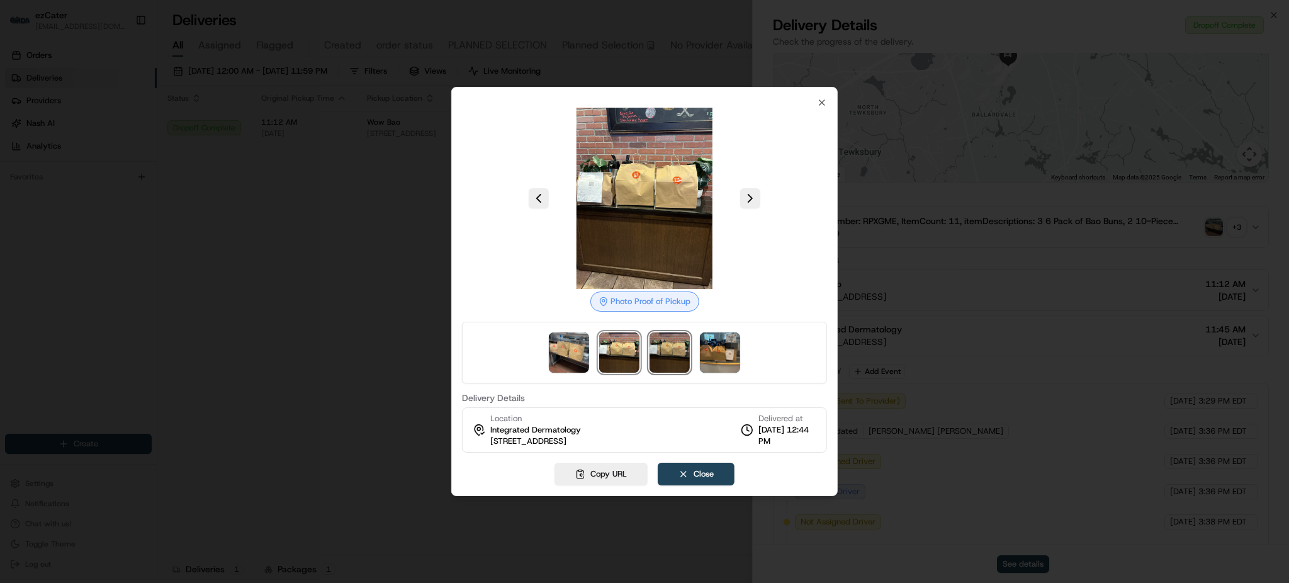
click at [670, 351] on img at bounding box center [670, 352] width 40 height 40
click at [750, 353] on div at bounding box center [644, 353] width 365 height 62
click at [715, 352] on img at bounding box center [720, 352] width 40 height 40
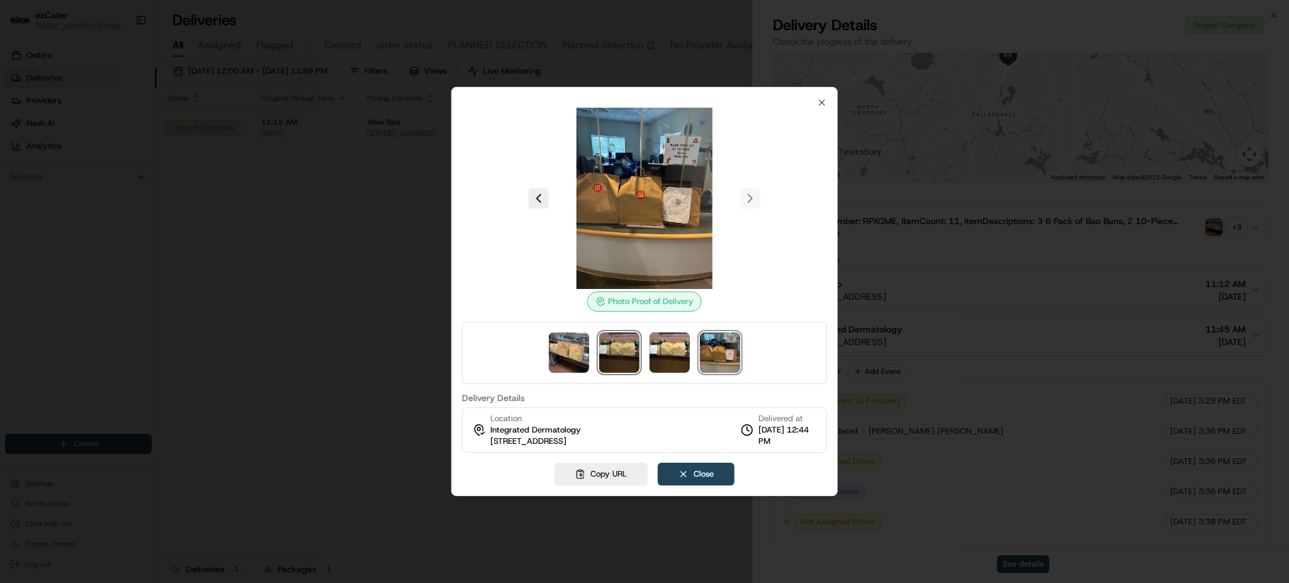
click at [628, 356] on img at bounding box center [619, 352] width 40 height 40
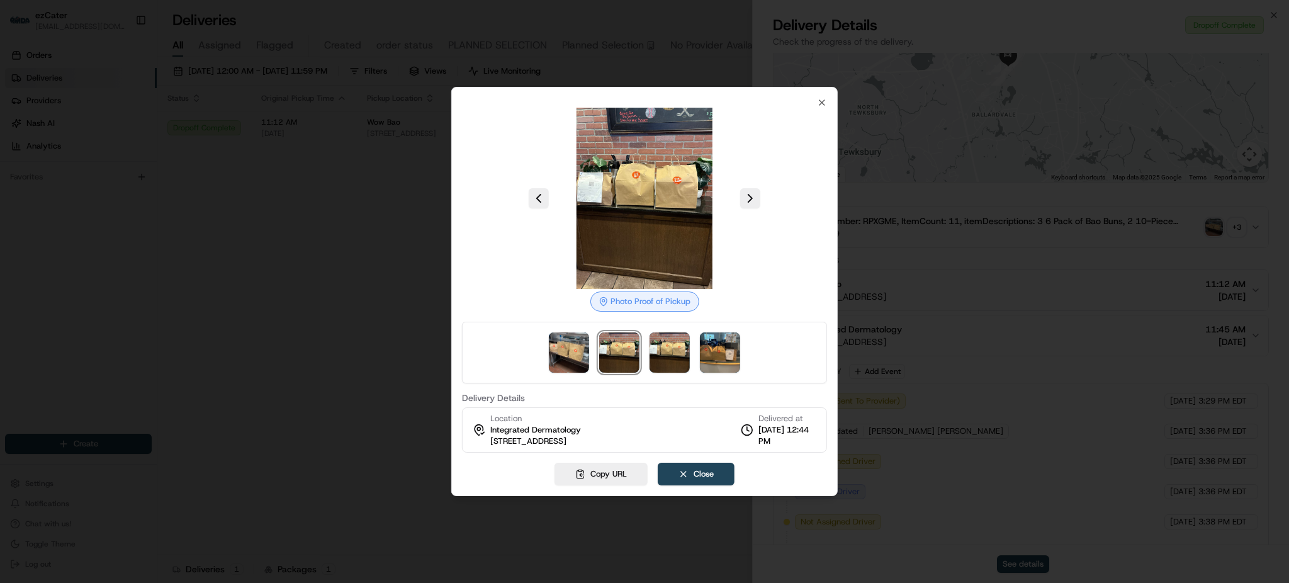
click at [521, 356] on div at bounding box center [644, 353] width 365 height 62
click at [577, 354] on img at bounding box center [569, 352] width 40 height 40
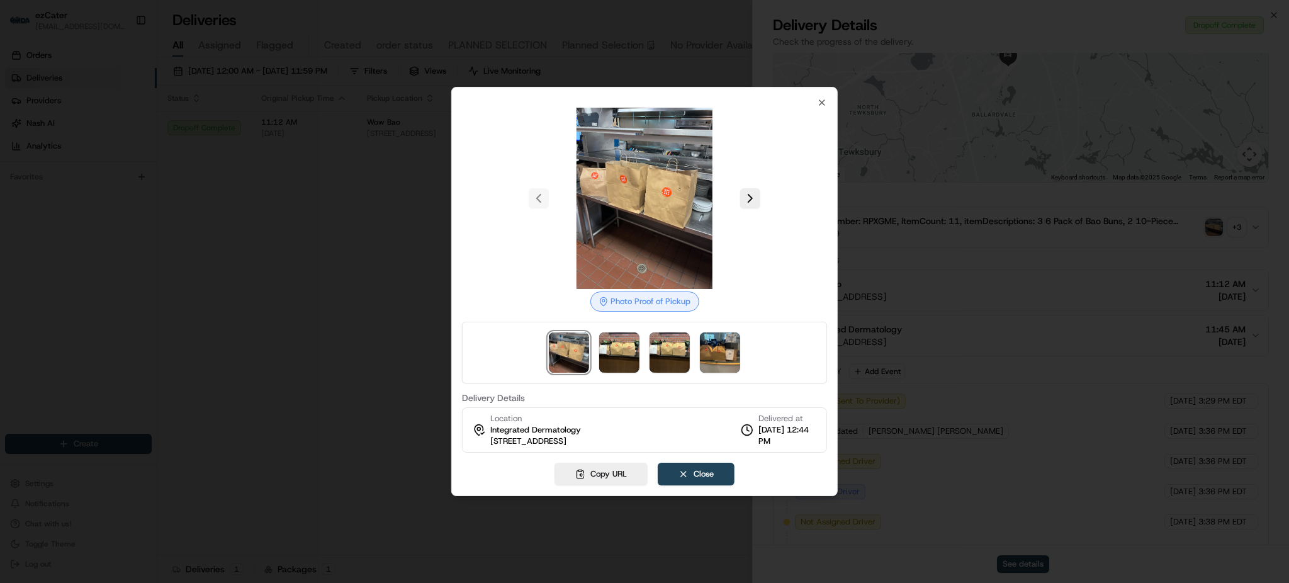
click at [541, 195] on div at bounding box center [644, 198] width 365 height 181
click at [752, 198] on button at bounding box center [750, 198] width 20 height 20
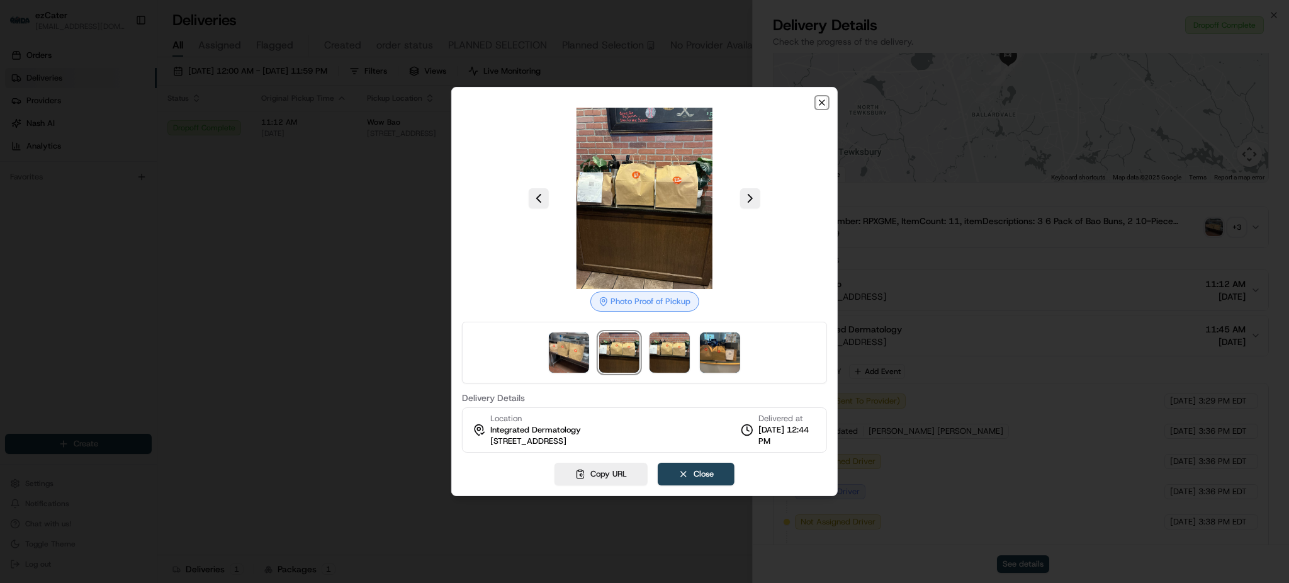
click at [821, 102] on icon "button" at bounding box center [822, 103] width 10 height 10
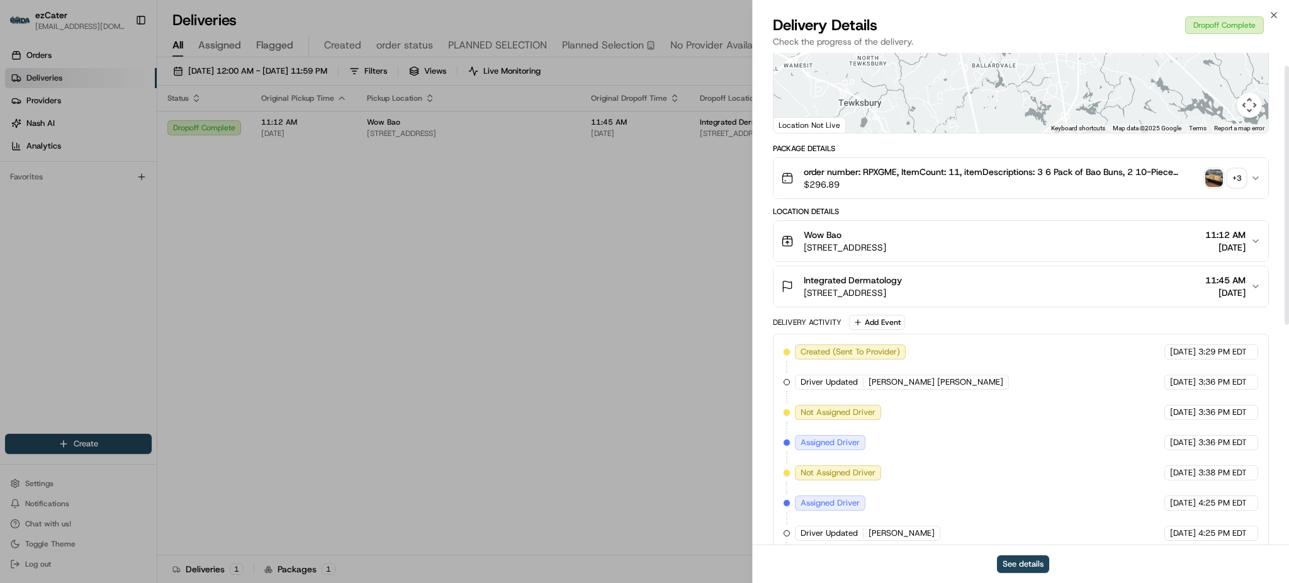
scroll to position [25, 0]
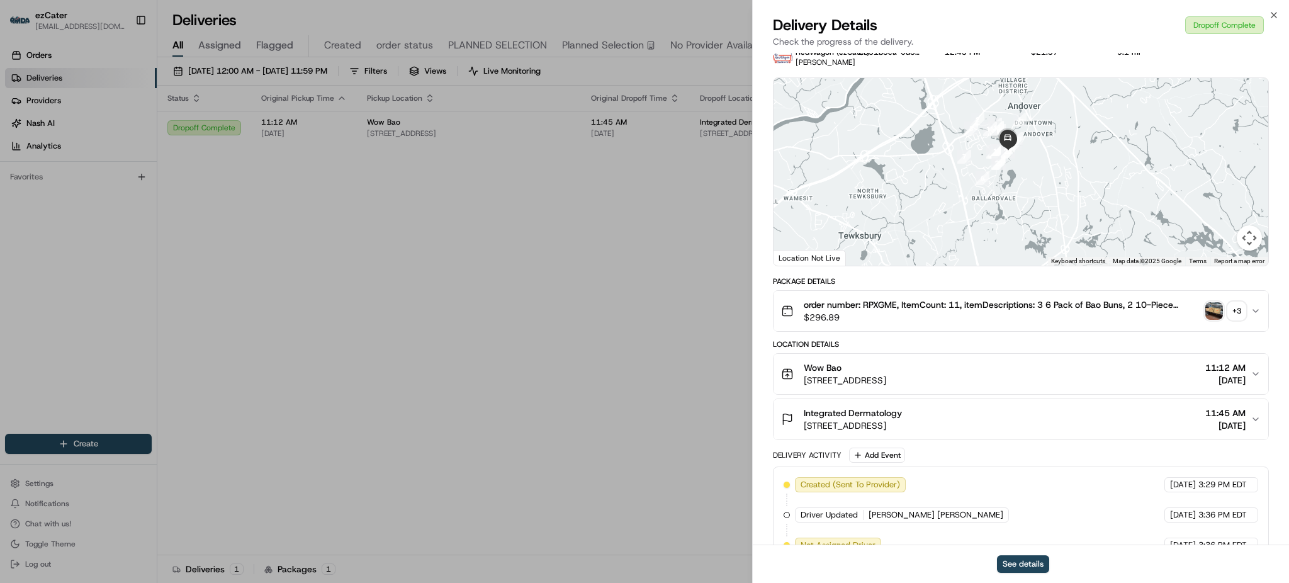
click at [1211, 312] on img "button" at bounding box center [1214, 311] width 18 height 18
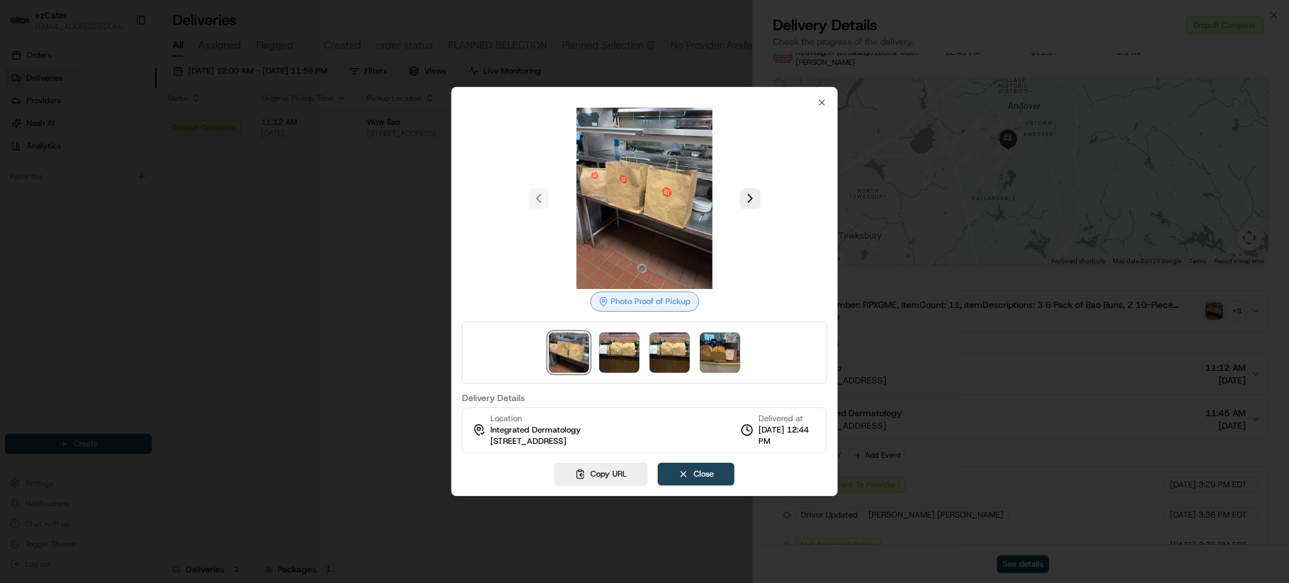
click at [747, 429] on icon at bounding box center [747, 430] width 13 height 13
click at [778, 431] on span "[DATE] 12:44 PM" at bounding box center [788, 435] width 58 height 23
click at [762, 198] on div at bounding box center [644, 198] width 365 height 181
click at [1046, 36] on div at bounding box center [644, 291] width 1289 height 583
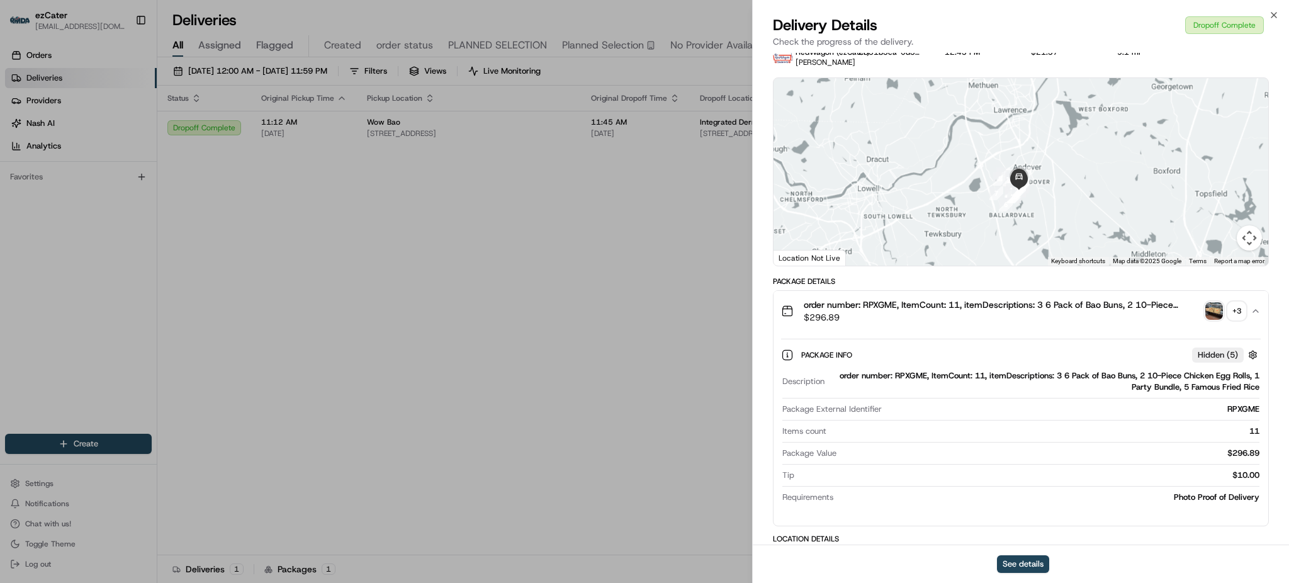
drag, startPoint x: 1060, startPoint y: 176, endPoint x: 1061, endPoint y: 227, distance: 51.0
click at [1061, 243] on div at bounding box center [1021, 172] width 495 height 188
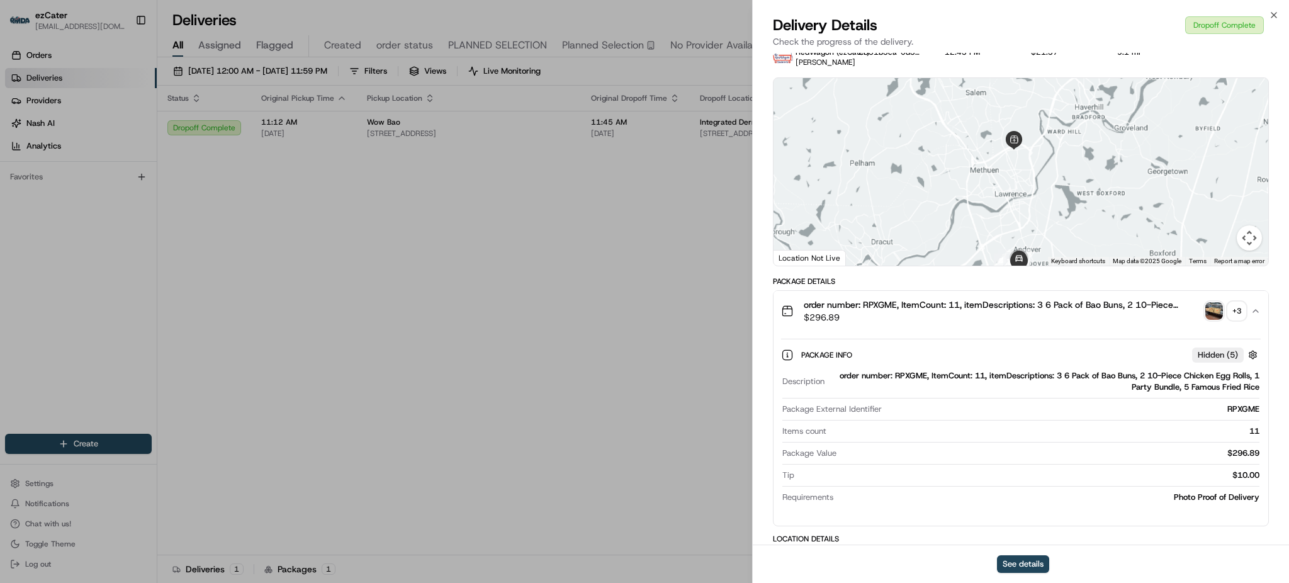
click at [1066, 180] on div at bounding box center [1021, 172] width 495 height 188
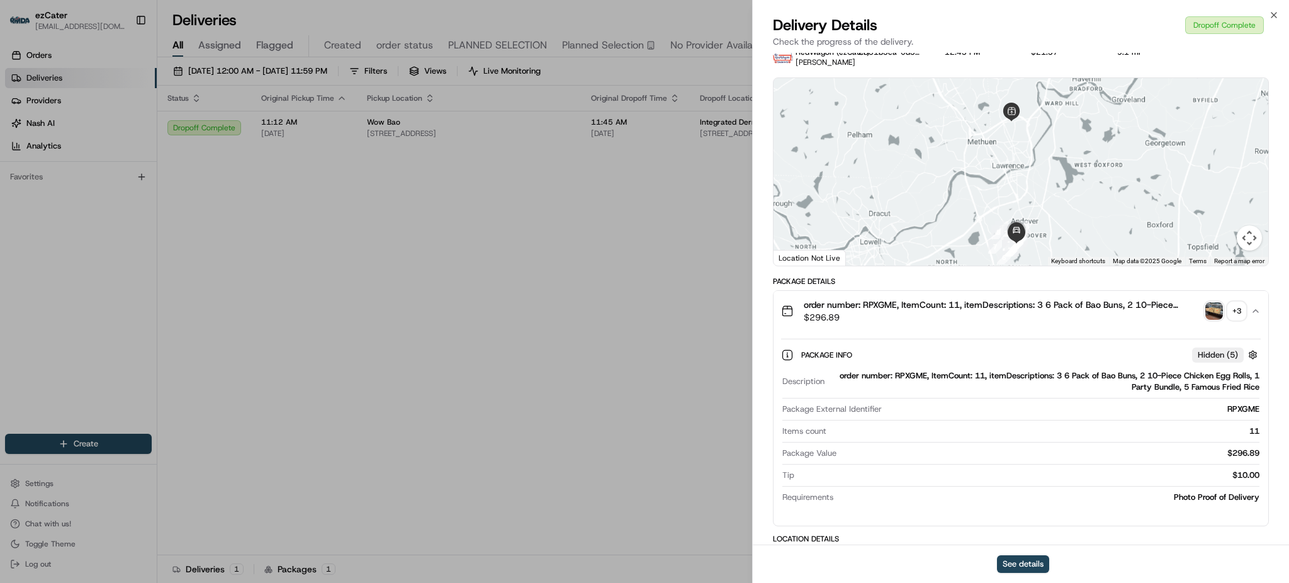
click at [1061, 147] on div at bounding box center [1021, 172] width 495 height 188
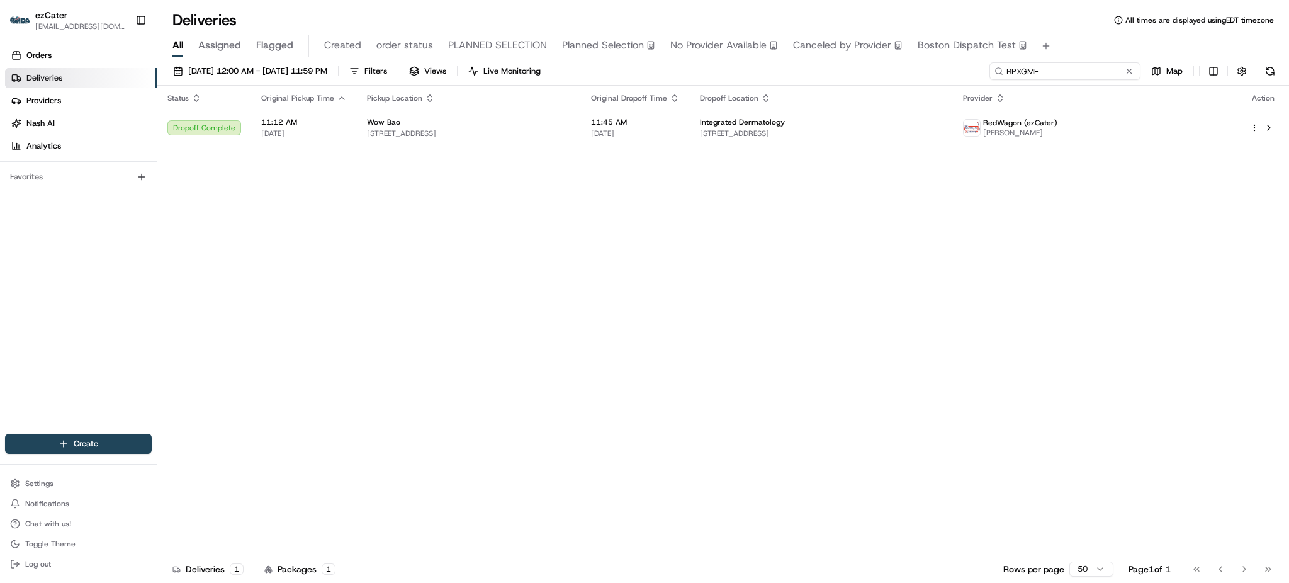
click at [1080, 68] on input "RPXGME" at bounding box center [1065, 71] width 151 height 18
paste input "29M584"
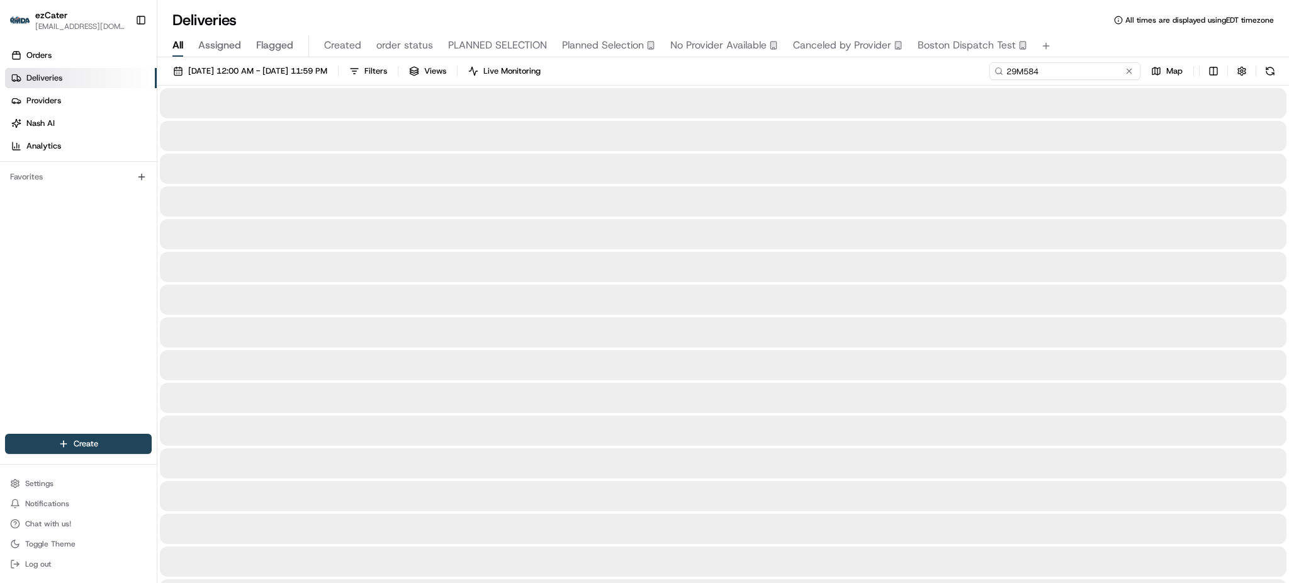
type input "29M584"
click at [1083, 44] on div "All Assigned Flagged Created order status PLANNED SELECTION Planned Selection N…" at bounding box center [723, 46] width 1132 height 22
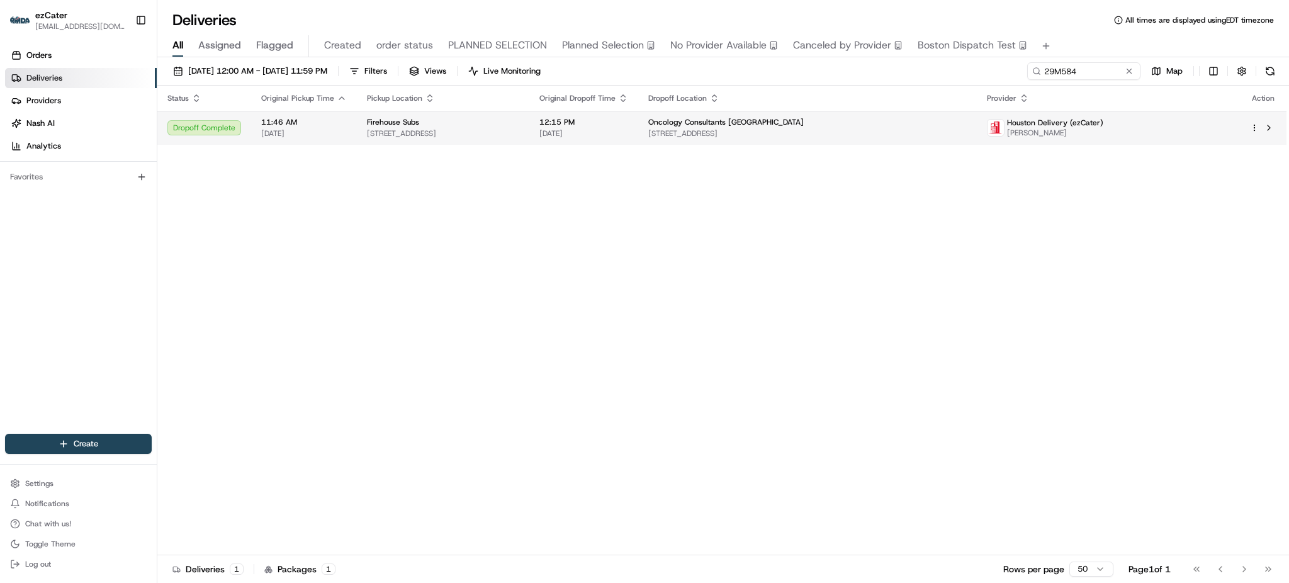
click at [829, 129] on span "[STREET_ADDRESS]" at bounding box center [807, 133] width 319 height 10
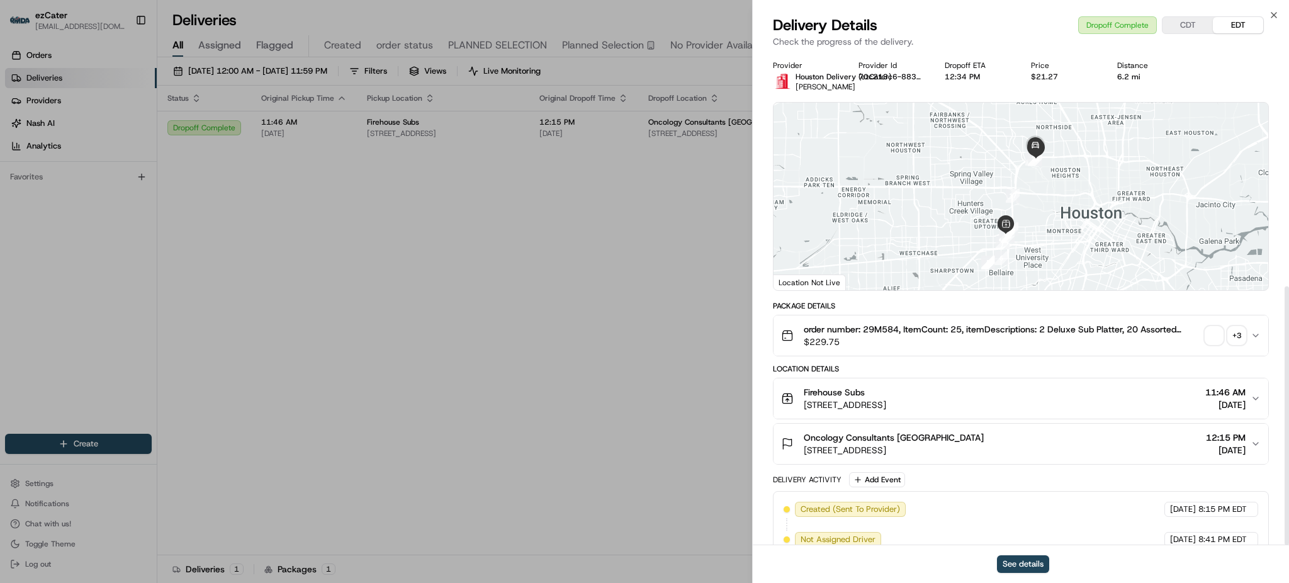
scroll to position [444, 0]
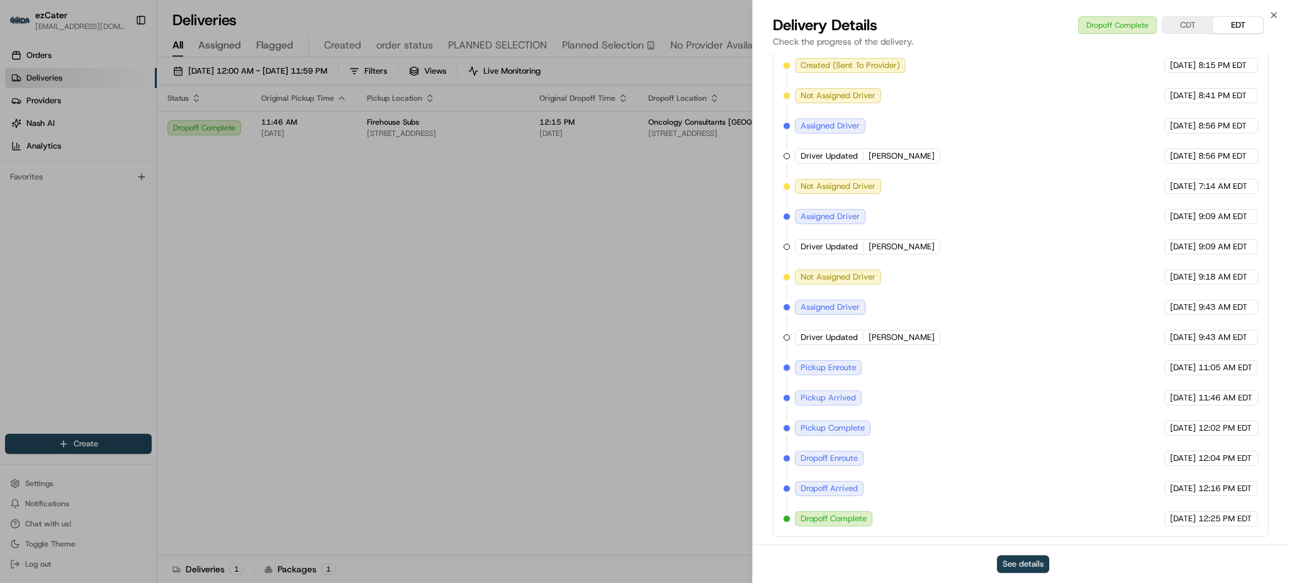
click at [1019, 562] on button "See details" at bounding box center [1023, 564] width 52 height 18
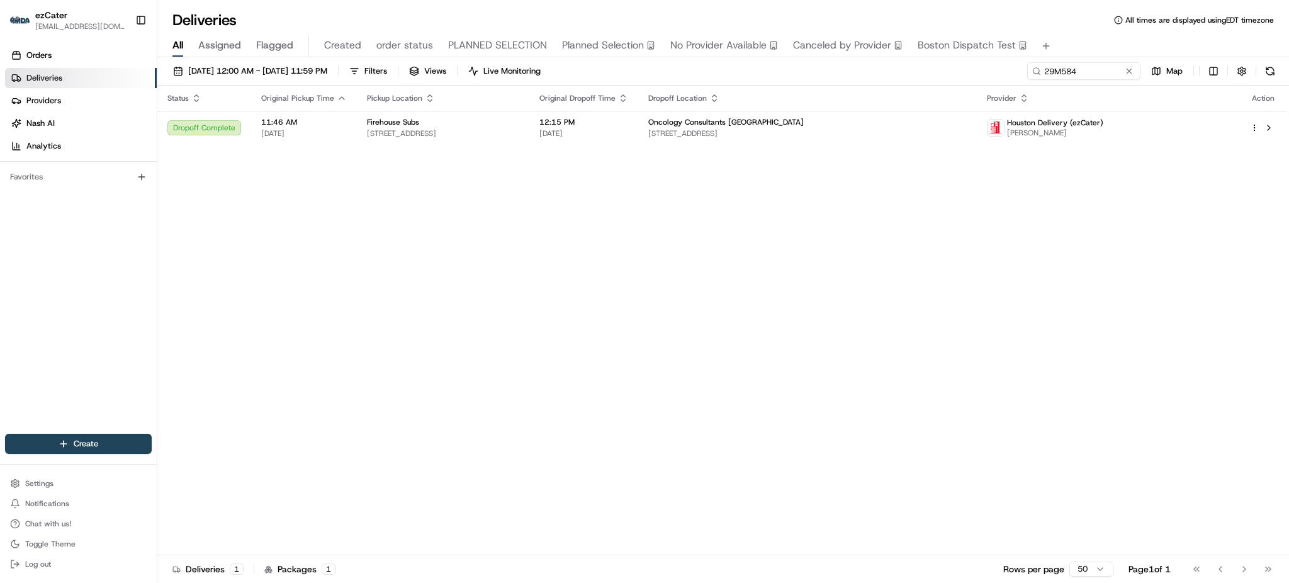
click at [1066, 81] on div "[DATE] 12:00 AM - [DATE] 11:59 PM Filters Views Live Monitoring 29M584 Map" at bounding box center [723, 73] width 1132 height 23
click at [1070, 74] on input "29M584" at bounding box center [1065, 71] width 151 height 18
paste input "R131A7"
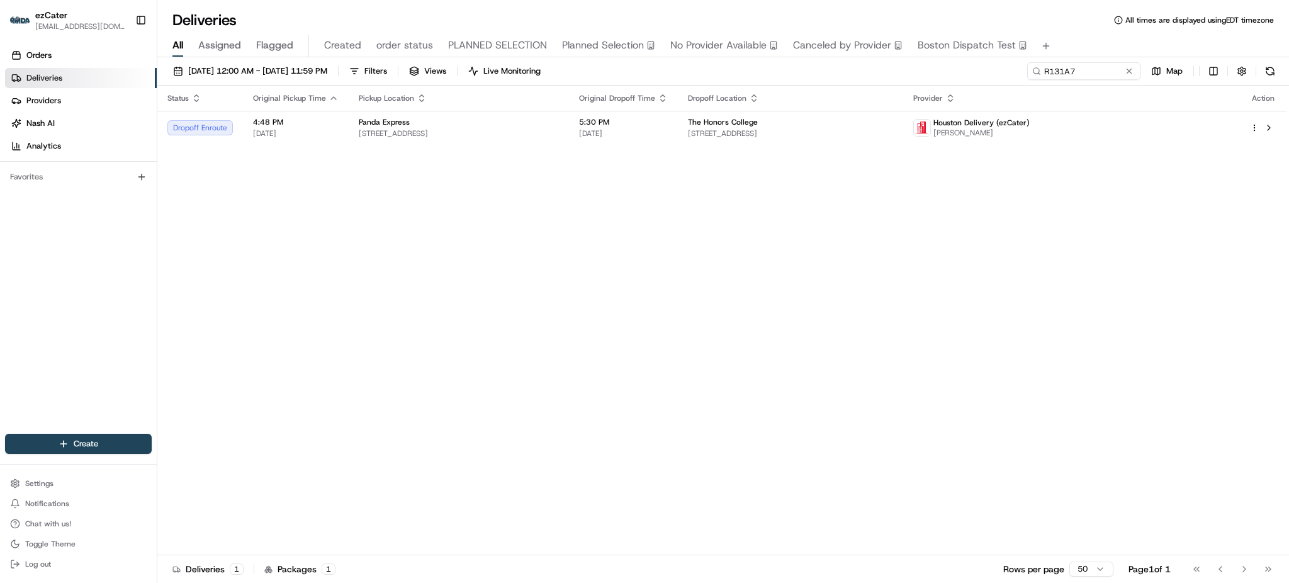
click at [1110, 40] on div "All Assigned Flagged Created order status PLANNED SELECTION Planned Selection N…" at bounding box center [723, 46] width 1132 height 22
click at [740, 132] on span "[STREET_ADDRESS]" at bounding box center [790, 133] width 205 height 10
click at [1081, 74] on input "R131A7" at bounding box center [1065, 71] width 151 height 18
paste input "C9Z-58"
click at [819, 231] on div "Status Original Pickup Time Pickup Location Original Dropoff Time Dropoff Locat…" at bounding box center [721, 321] width 1129 height 470
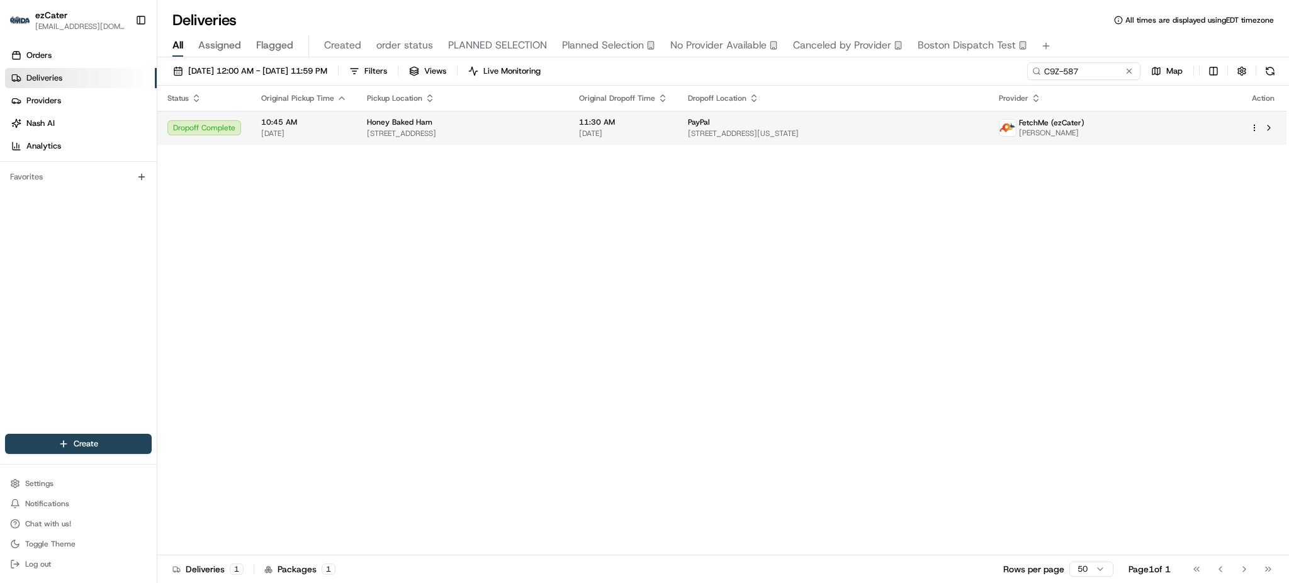
click at [373, 133] on span "[STREET_ADDRESS]" at bounding box center [463, 133] width 192 height 10
click at [1088, 72] on input "C9Z-587" at bounding box center [1065, 71] width 151 height 18
paste input "4EF-E6T"
type input "4EF-E6T"
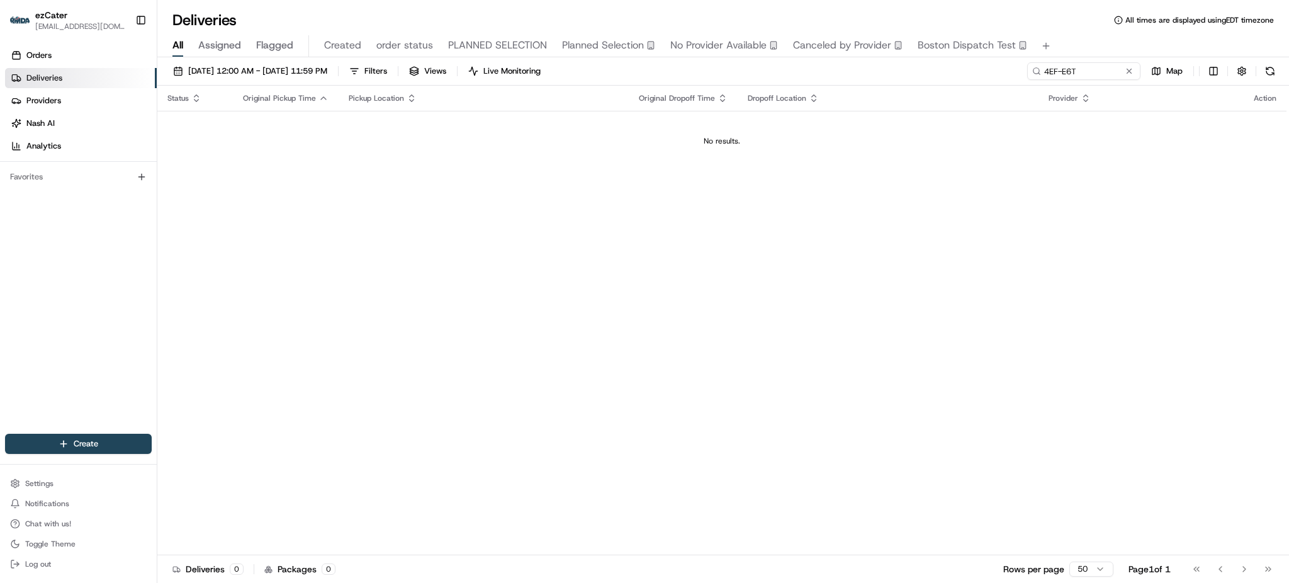
click at [1002, 75] on div "[DATE] 12:00 AM - [DATE] 11:59 PM Filters Views Live Monitoring 4EF-E6T Map" at bounding box center [723, 73] width 1132 height 23
click at [258, 78] on button "[DATE] 12:00 AM - [DATE] 11:59 PM" at bounding box center [250, 71] width 166 height 18
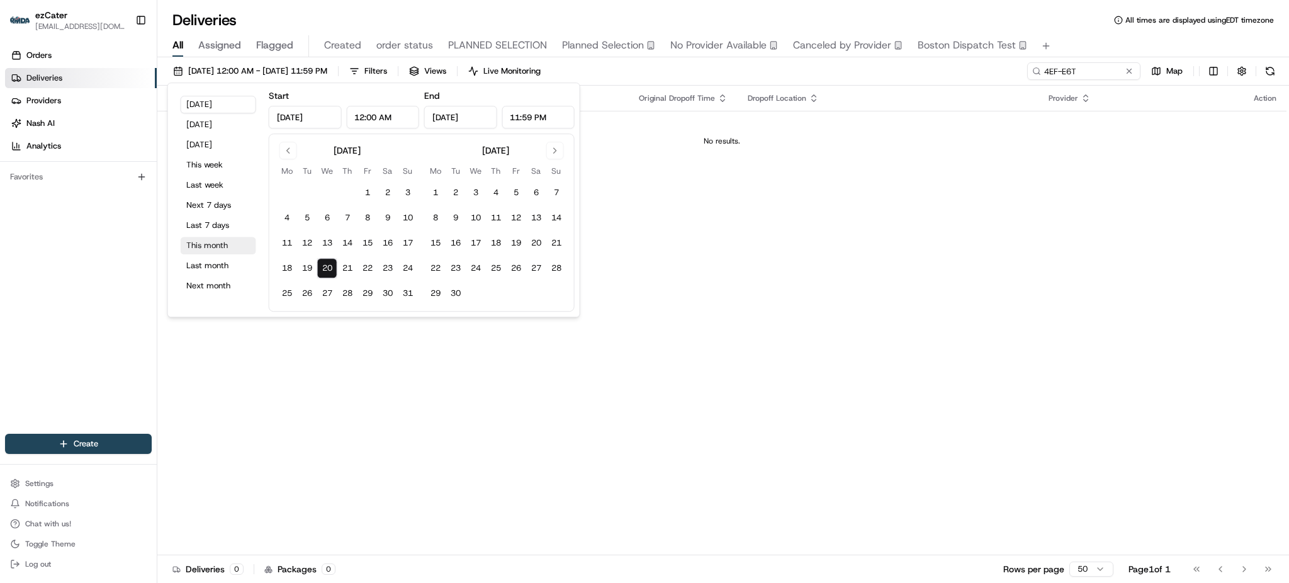
click at [217, 241] on button "This month" at bounding box center [219, 246] width 76 height 18
type input "[DATE]"
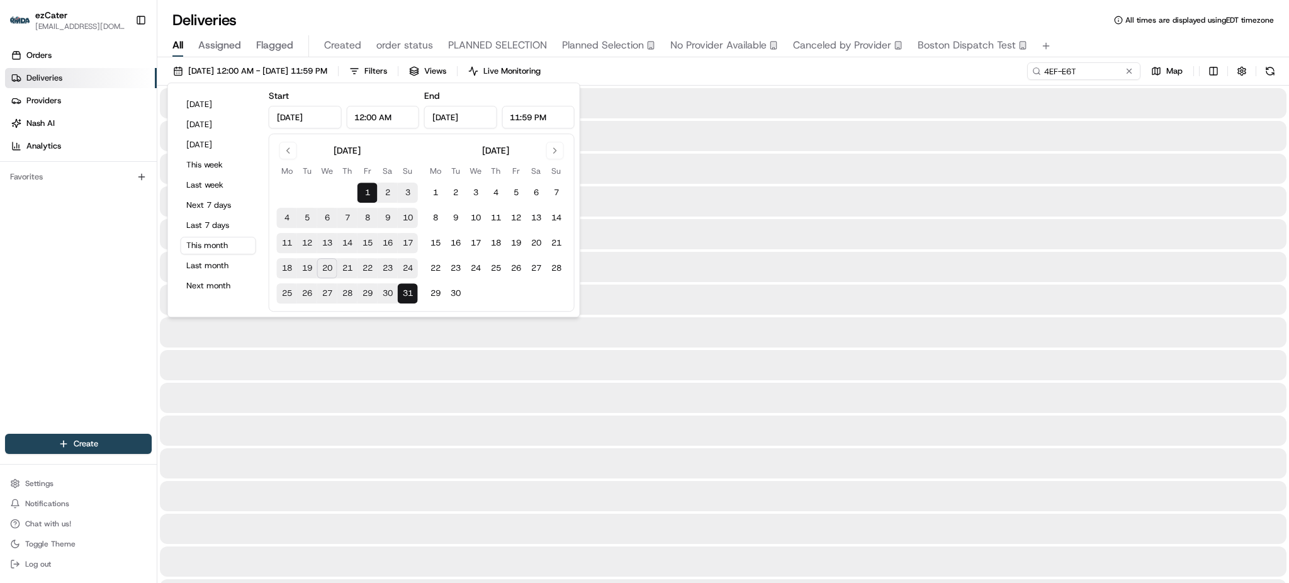
click at [98, 281] on div "Orders Deliveries Providers [PERSON_NAME] Analytics Favorites" at bounding box center [78, 240] width 157 height 401
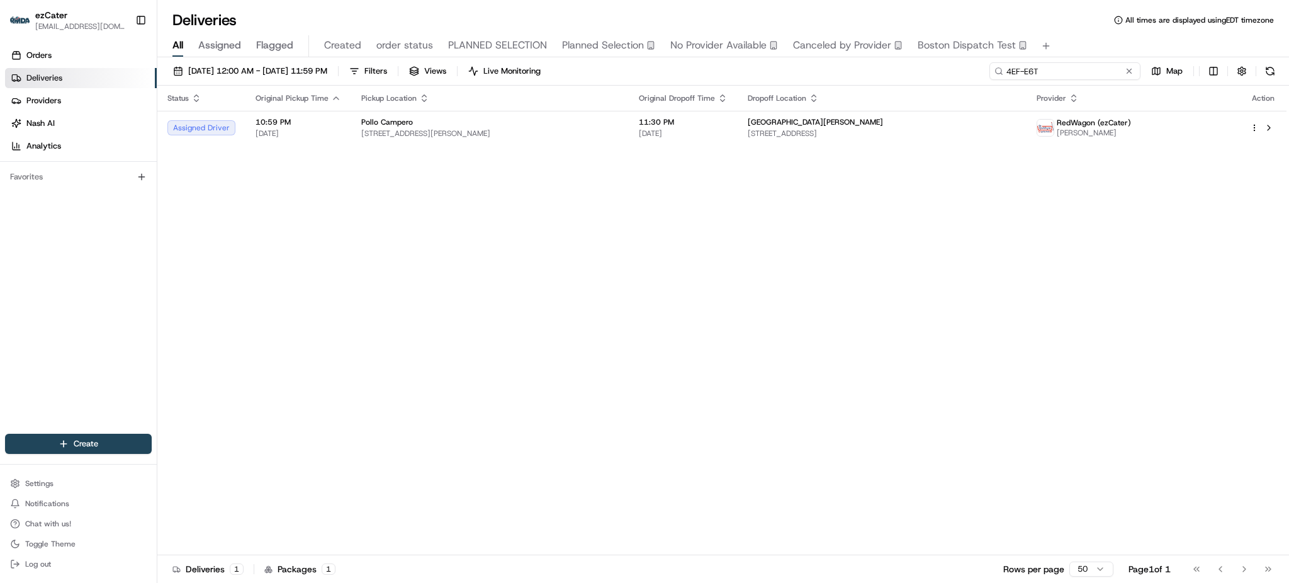
click at [1102, 65] on input "4EF-E6T" at bounding box center [1065, 71] width 151 height 18
paste input "2YV0A1"
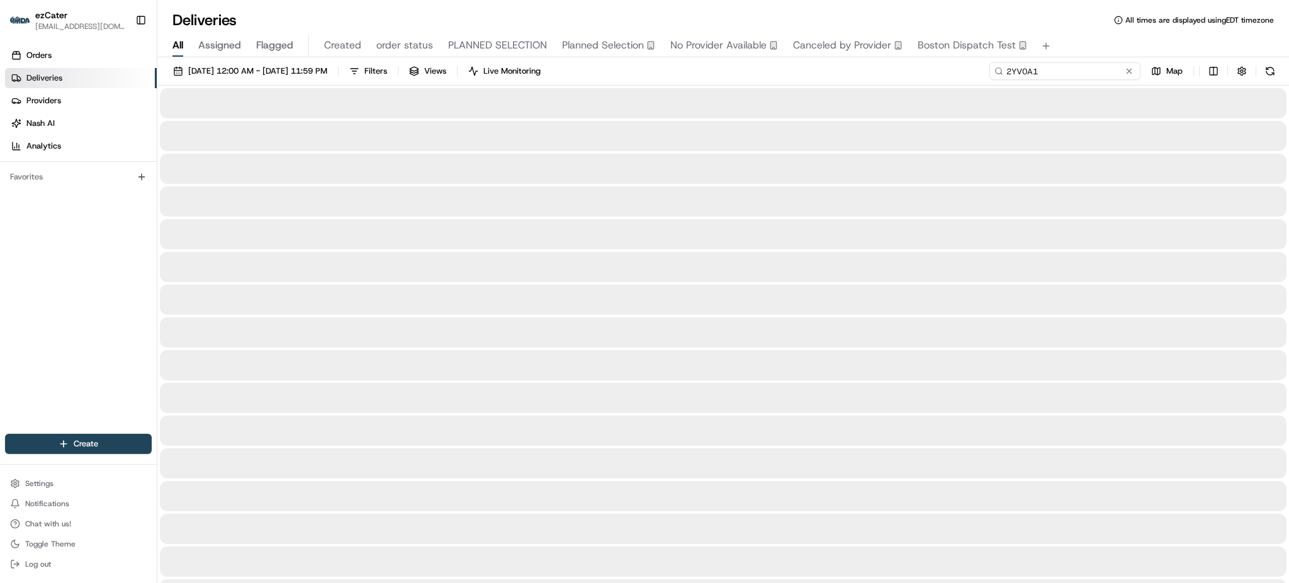
click at [1100, 67] on input "2YV0A1" at bounding box center [1065, 71] width 151 height 18
click at [1095, 39] on div "All Assigned Flagged Created order status PLANNED SELECTION Planned Selection N…" at bounding box center [723, 46] width 1132 height 22
click at [827, 76] on div "[DATE] 12:00 AM - [DATE] 11:59 PM Filters Views Live Monitoring 2YV0A1 Map" at bounding box center [723, 73] width 1132 height 23
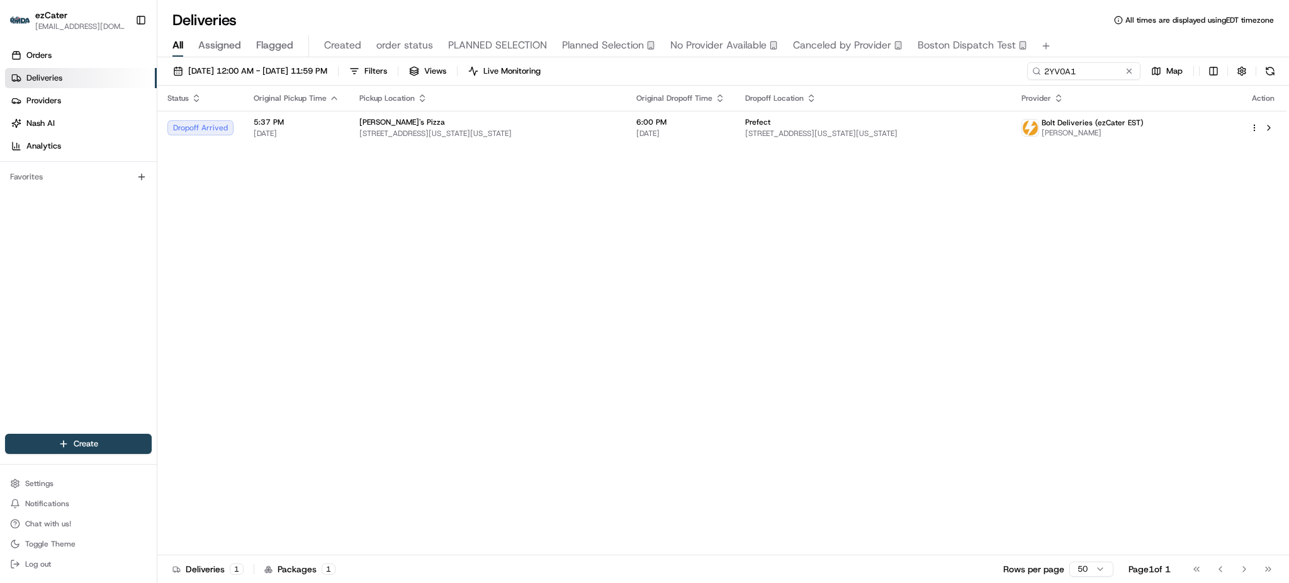
click at [827, 76] on div "[DATE] 12:00 AM - [DATE] 11:59 PM Filters Views Live Monitoring 2YV0A1 Map" at bounding box center [723, 73] width 1132 height 23
click at [789, 118] on div "Prefect" at bounding box center [873, 122] width 257 height 10
click at [1080, 69] on input "2YV0A1" at bounding box center [1065, 71] width 151 height 18
paste input "cmk16z"
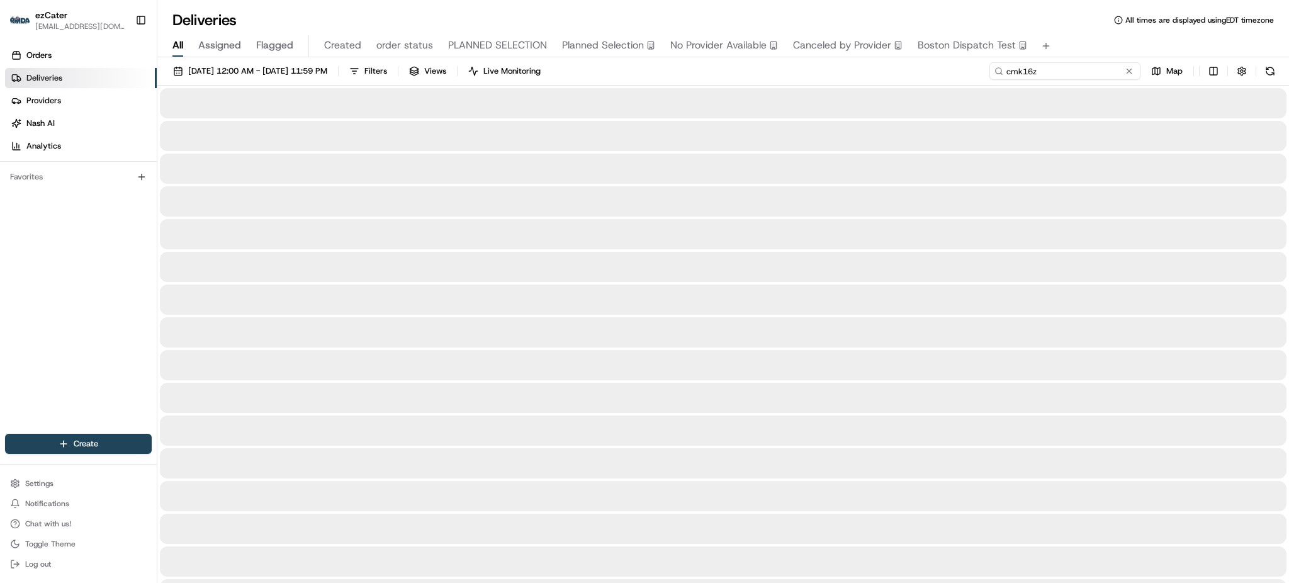
type input "cmk16z"
click at [1061, 28] on div "Deliveries All times are displayed using EDT timezone" at bounding box center [723, 20] width 1132 height 20
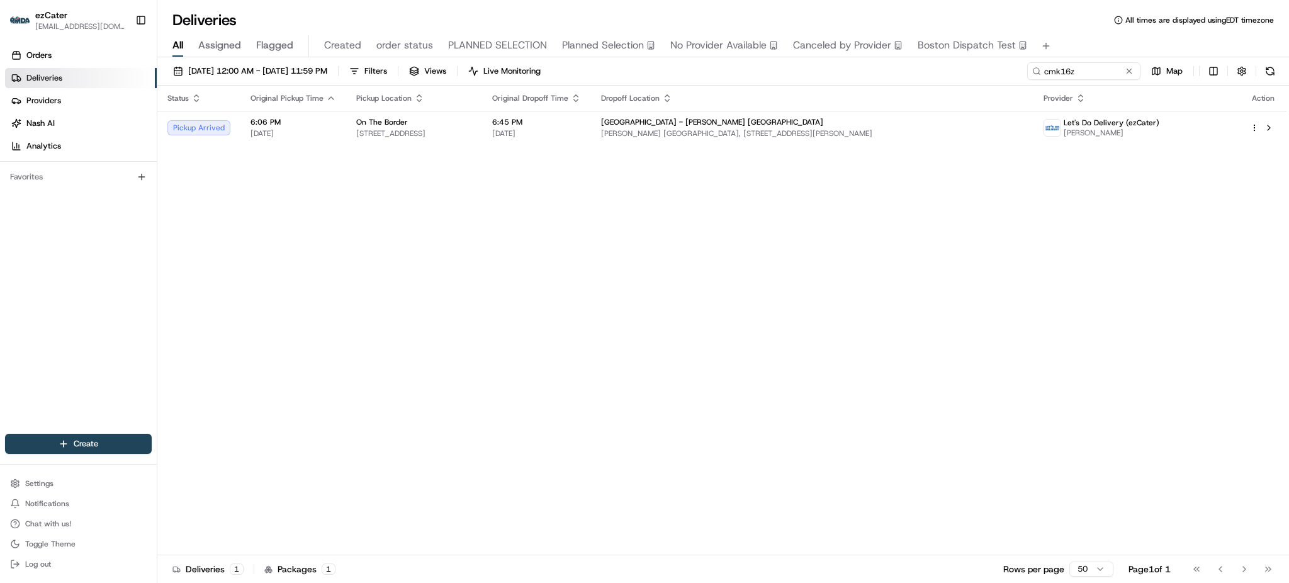
click at [842, 61] on div "[DATE] 12:00 AM - [DATE] 11:59 PM Filters Views Live Monitoring cmk16z Map Stat…" at bounding box center [723, 321] width 1132 height 528
click at [800, 125] on span "[GEOGRAPHIC_DATA] - [PERSON_NAME] [GEOGRAPHIC_DATA]" at bounding box center [712, 122] width 222 height 10
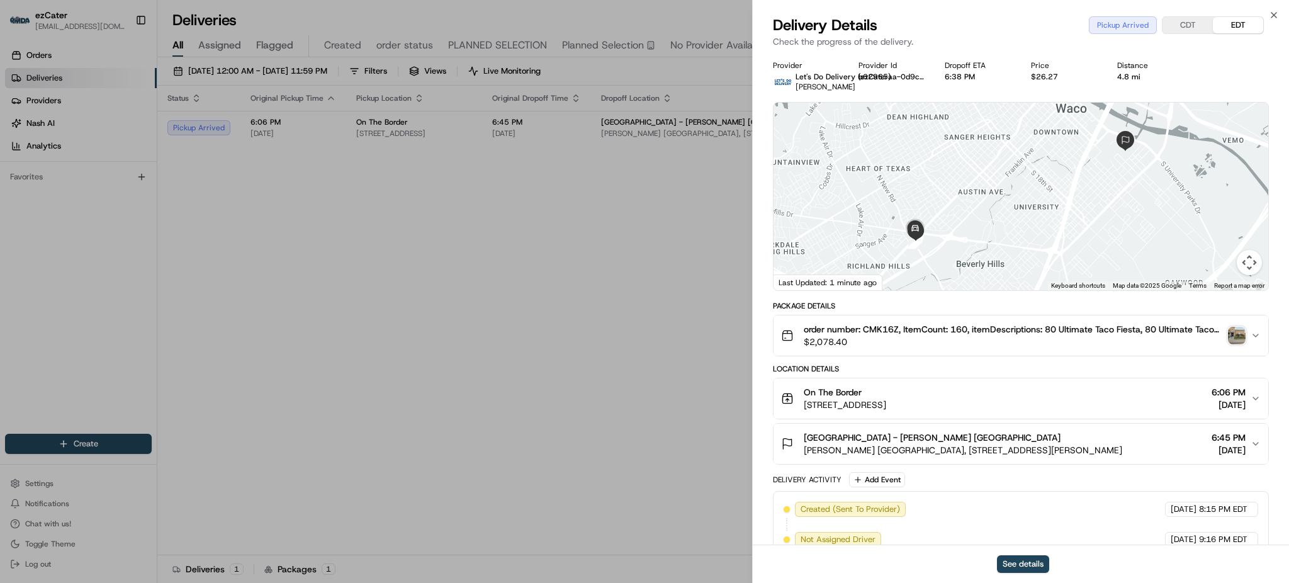
click at [1235, 337] on img "button" at bounding box center [1237, 336] width 18 height 18
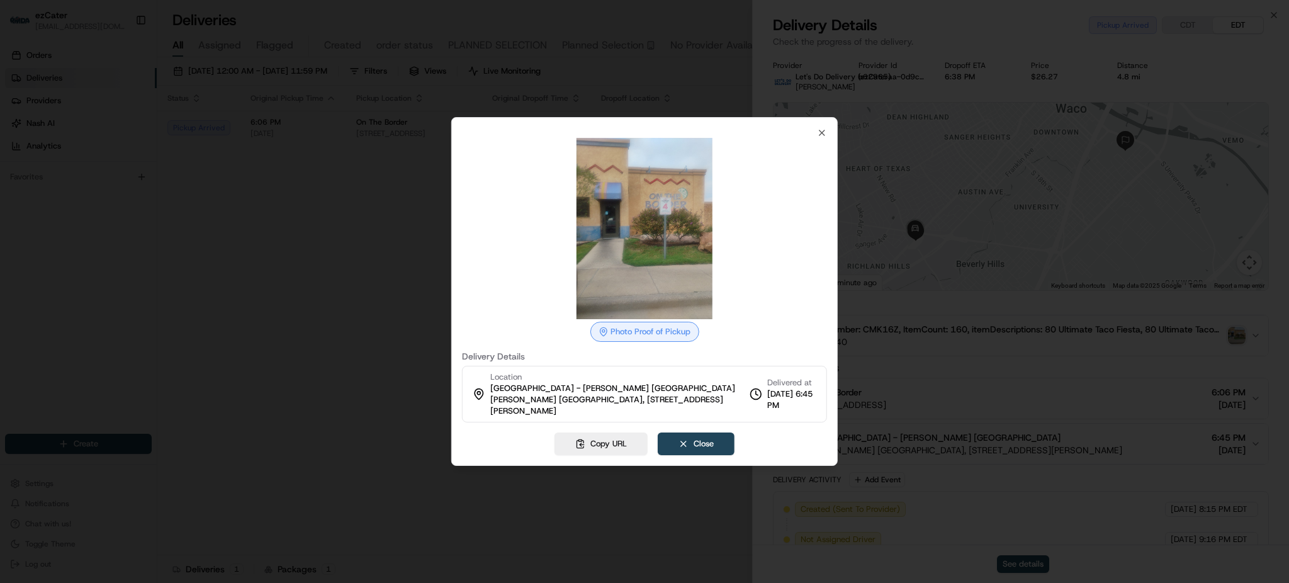
click at [360, 275] on div at bounding box center [644, 291] width 1289 height 583
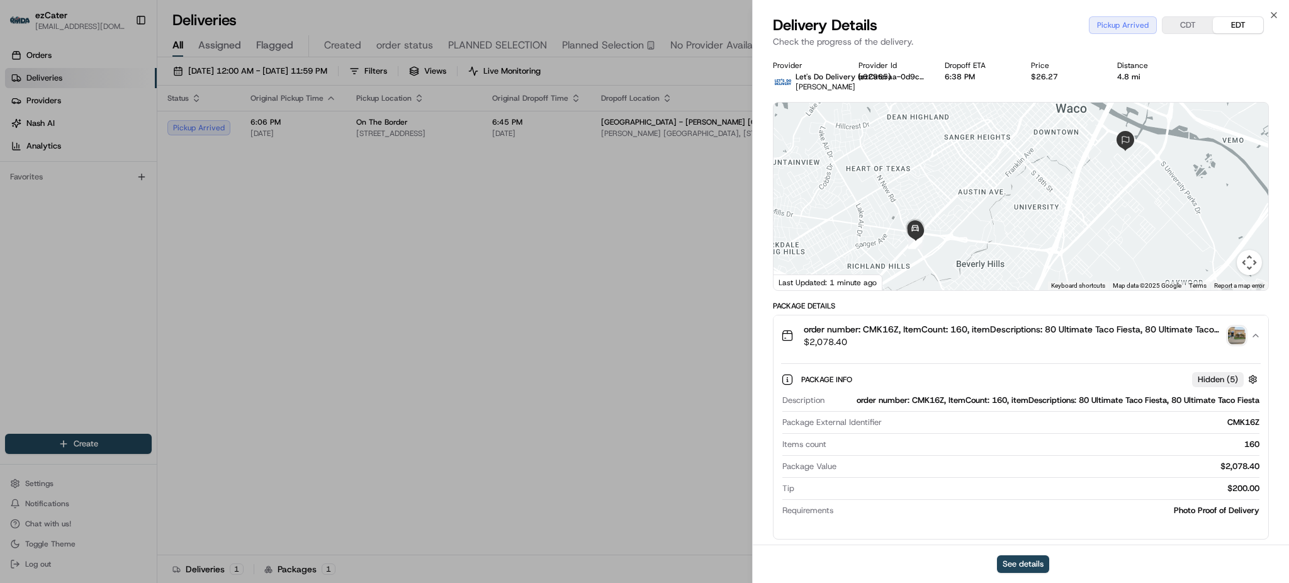
click at [888, 328] on span "order number: CMK16Z, ItemCount: 160, itemDescriptions: 80 Ultimate Taco Fiesta…" at bounding box center [1013, 329] width 419 height 13
copy span "CMK16Z"
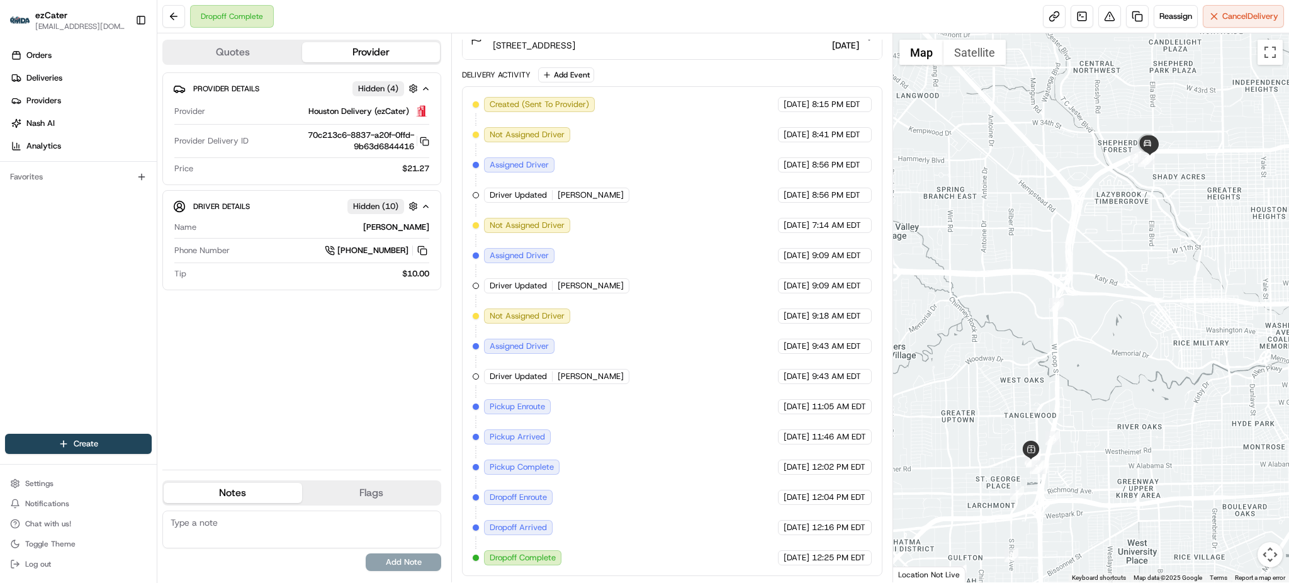
drag, startPoint x: 796, startPoint y: 440, endPoint x: 910, endPoint y: 443, distance: 114.0
click at [910, 443] on div "Quotes Provider Provider Details Hidden ( 4 ) Provider Houston Delivery (ezCate…" at bounding box center [723, 307] width 1132 height 549
click at [862, 451] on div "Created (Sent To Provider) Houston Delivery (ezCater) 08/19/2025 8:15 PM EDT No…" at bounding box center [672, 331] width 398 height 468
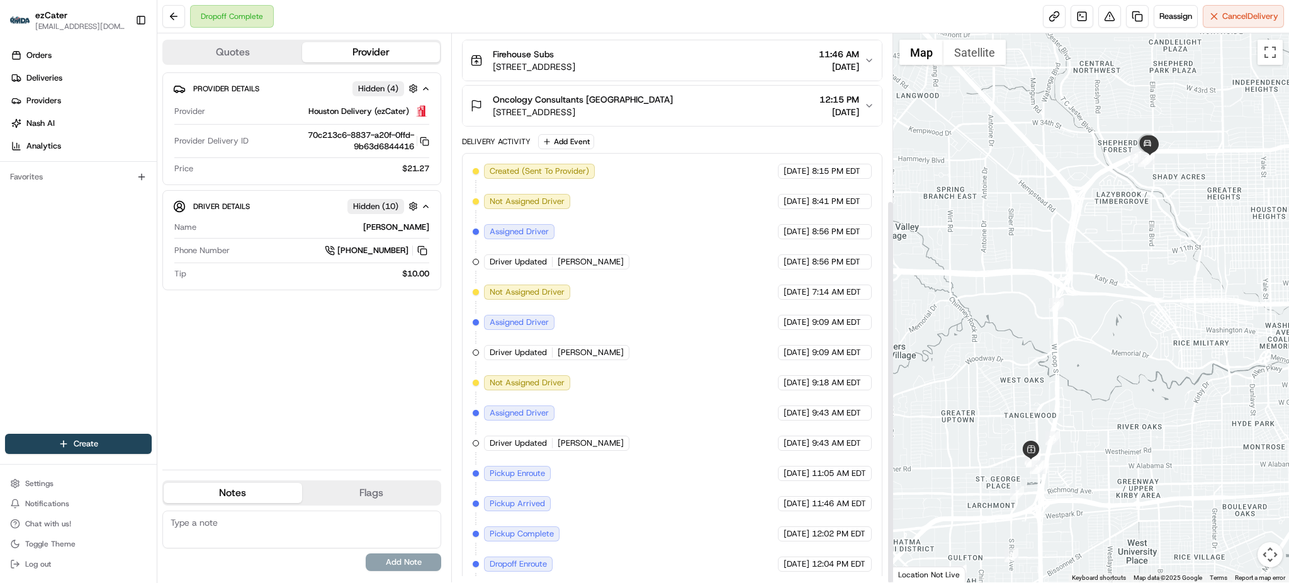
scroll to position [237, 0]
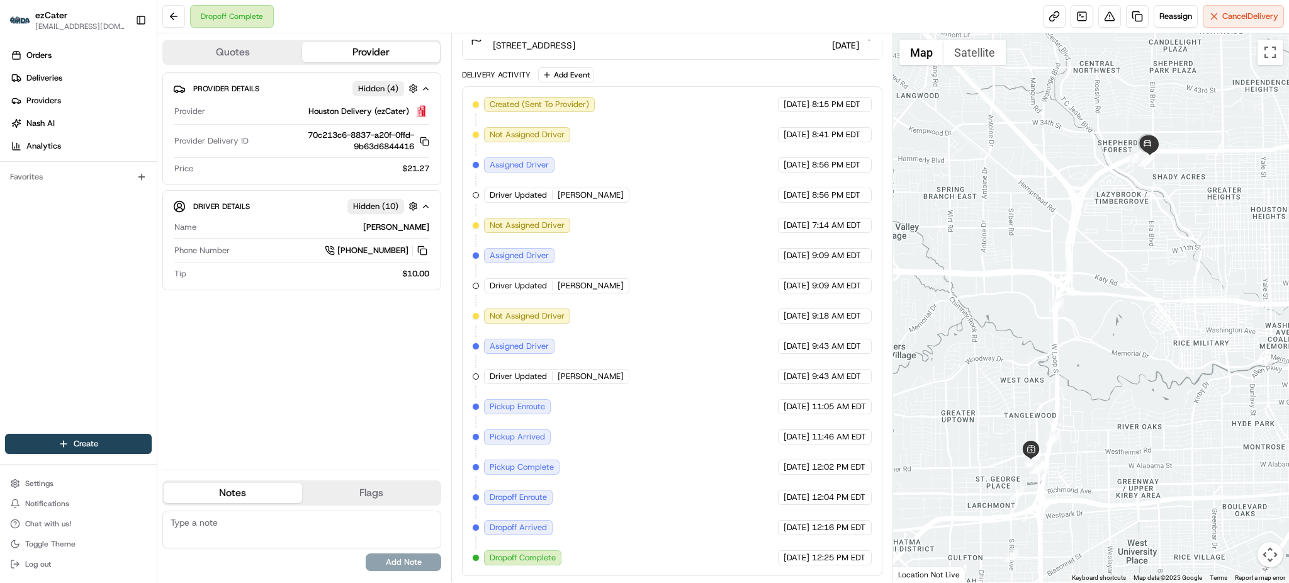
click at [820, 469] on span "12:02 PM EDT" at bounding box center [839, 466] width 54 height 11
click at [843, 470] on span "12:02 PM EDT" at bounding box center [839, 466] width 54 height 11
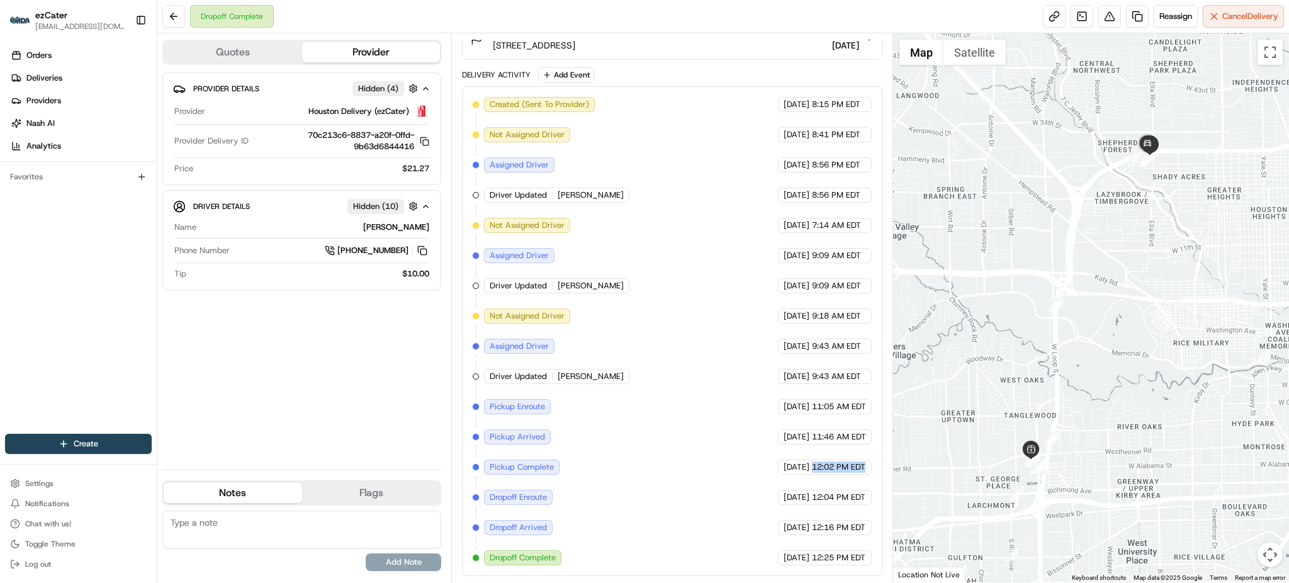
click at [381, 503] on button "Flags" at bounding box center [371, 493] width 138 height 20
click at [381, 517] on textarea at bounding box center [301, 530] width 279 height 38
type textarea "$"
type textarea "Please add $5 wait fee. Please review Geolocation. Thanks"
click at [430, 561] on button "Add Flag" at bounding box center [404, 562] width 76 height 18
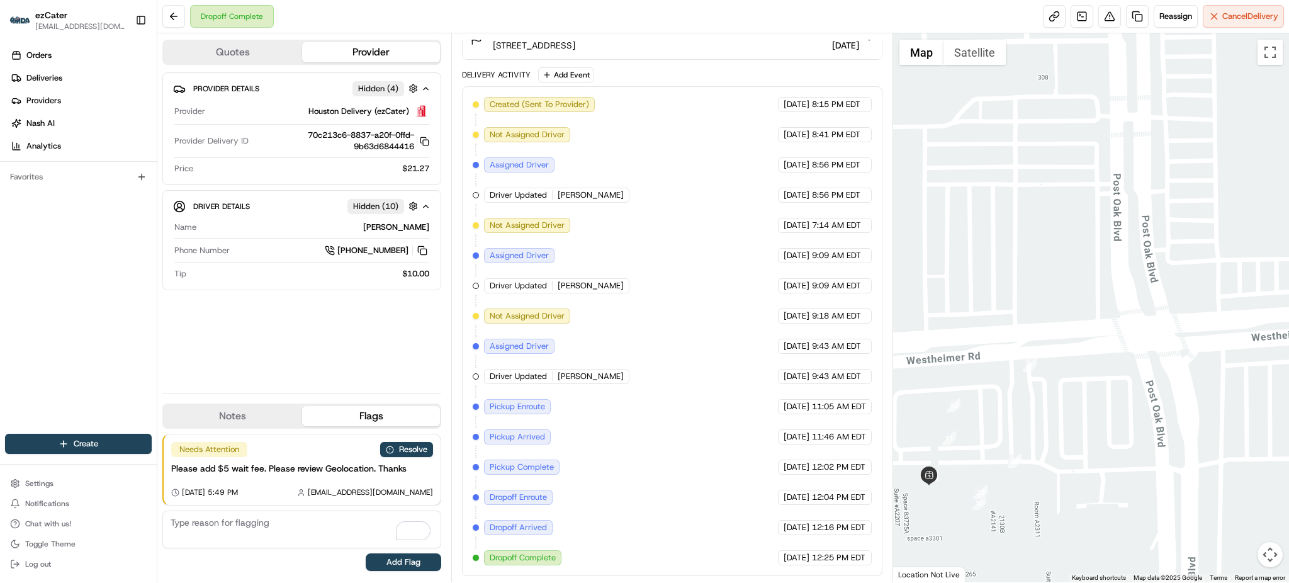
drag, startPoint x: 982, startPoint y: 481, endPoint x: 985, endPoint y: 463, distance: 18.5
click at [985, 463] on div at bounding box center [1091, 307] width 396 height 549
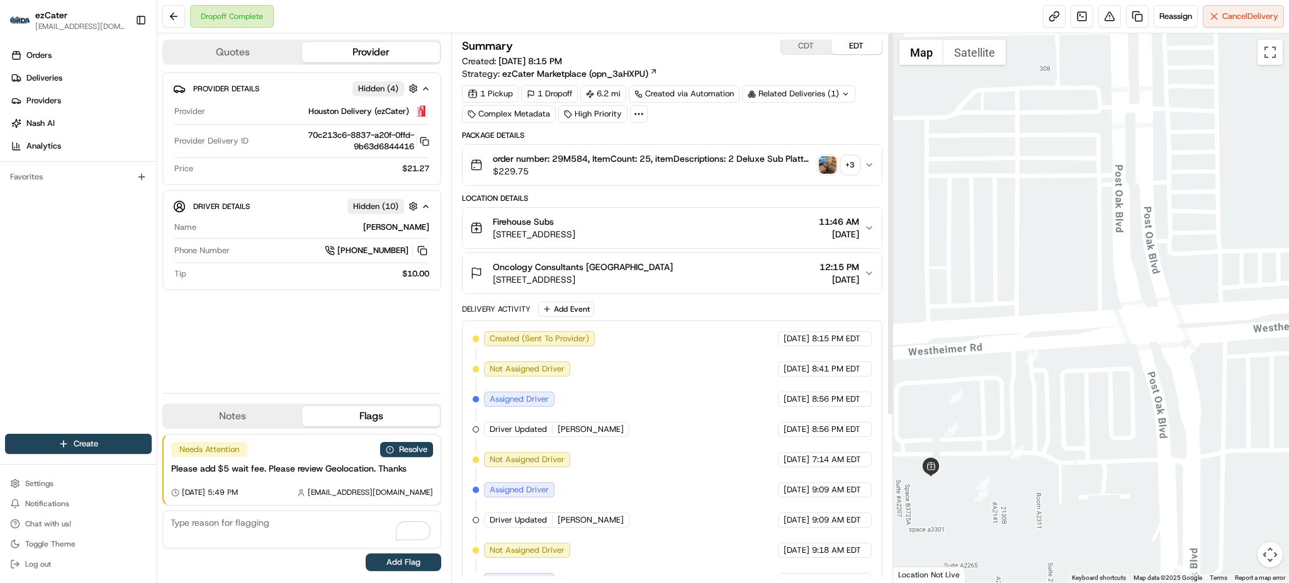
scroll to position [0, 0]
click at [342, 344] on div "Provider Details Hidden ( 4 ) Provider Houston Delivery (ezCater) Provider Deli…" at bounding box center [301, 227] width 279 height 310
